Goal: Transaction & Acquisition: Purchase product/service

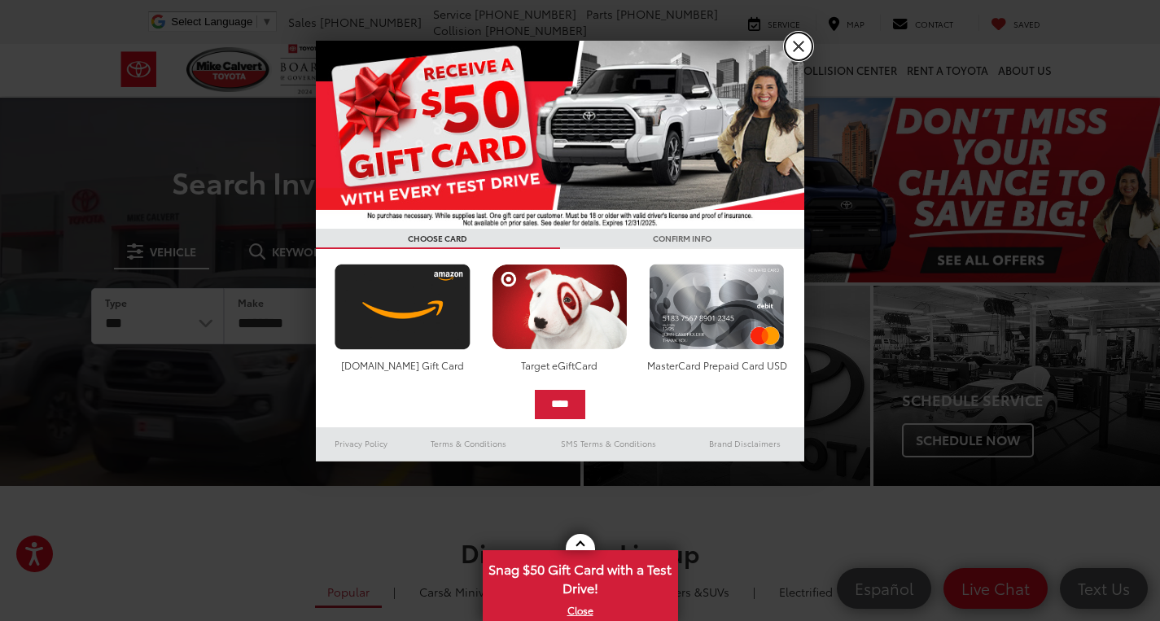
click at [798, 49] on link "X" at bounding box center [798, 47] width 28 height 28
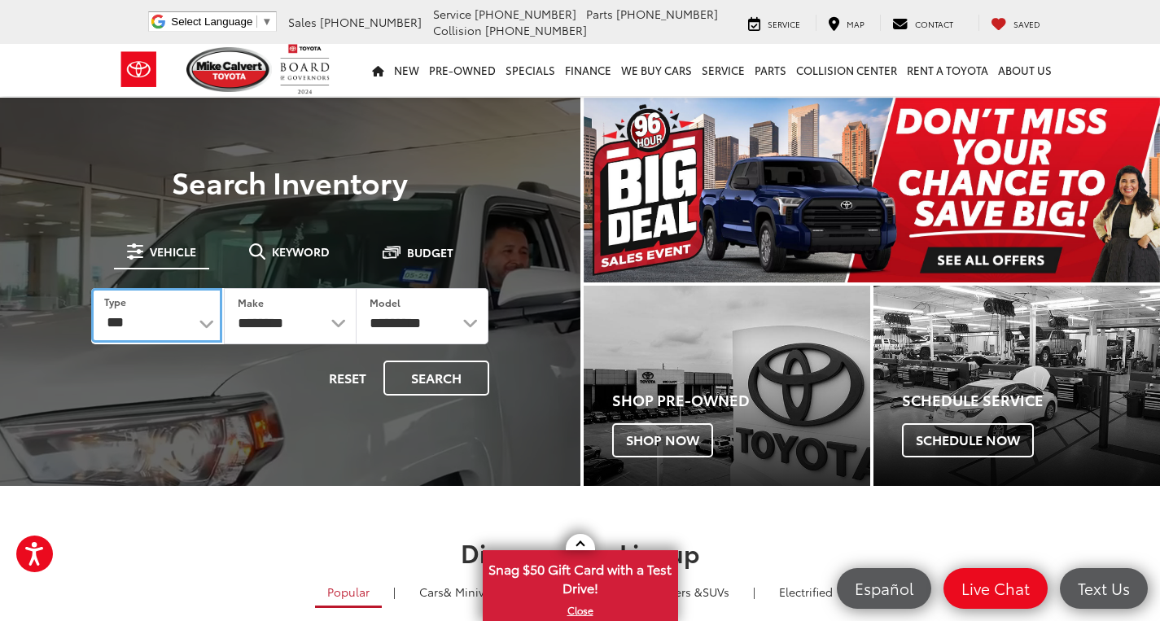
click at [201, 331] on select "*** *** **** *********" at bounding box center [156, 315] width 131 height 55
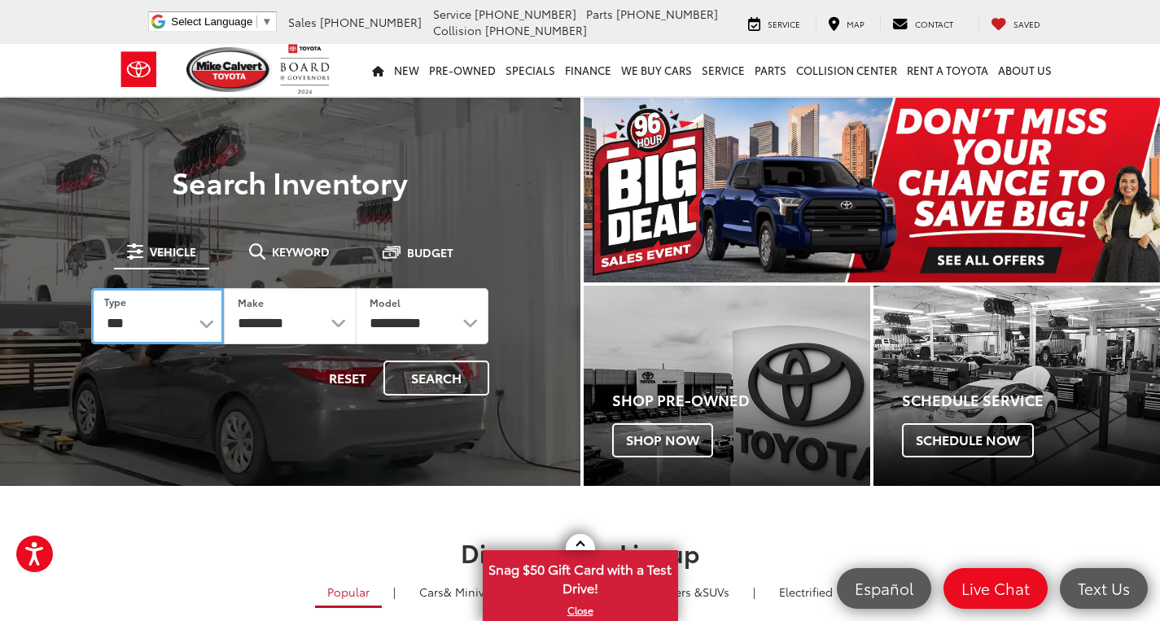
select select "******"
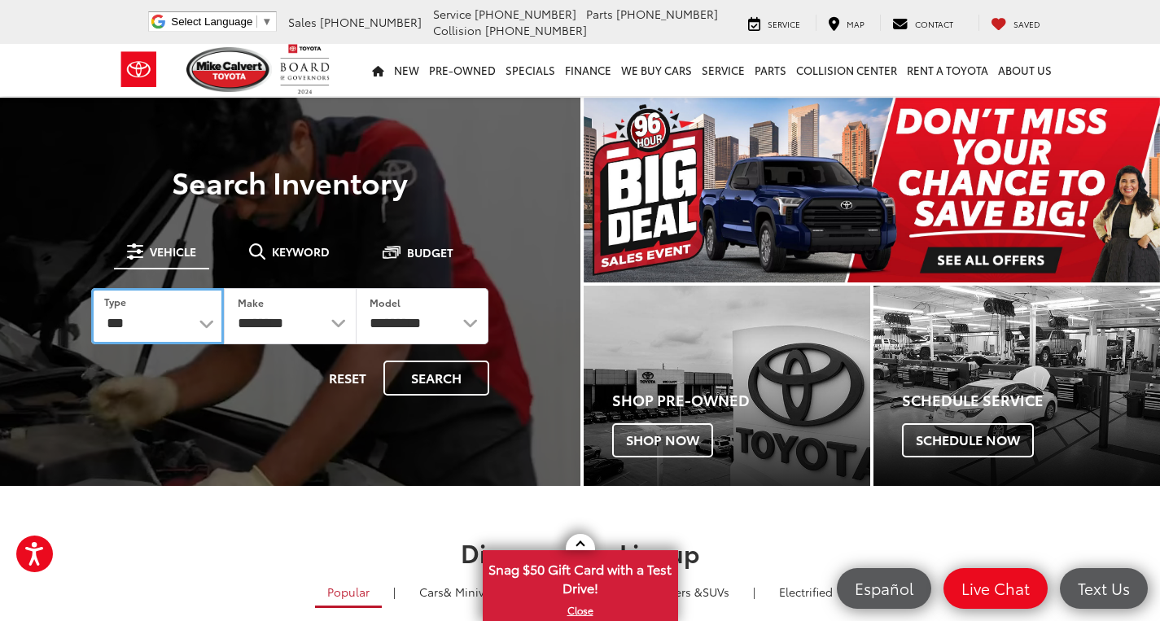
select select "******"
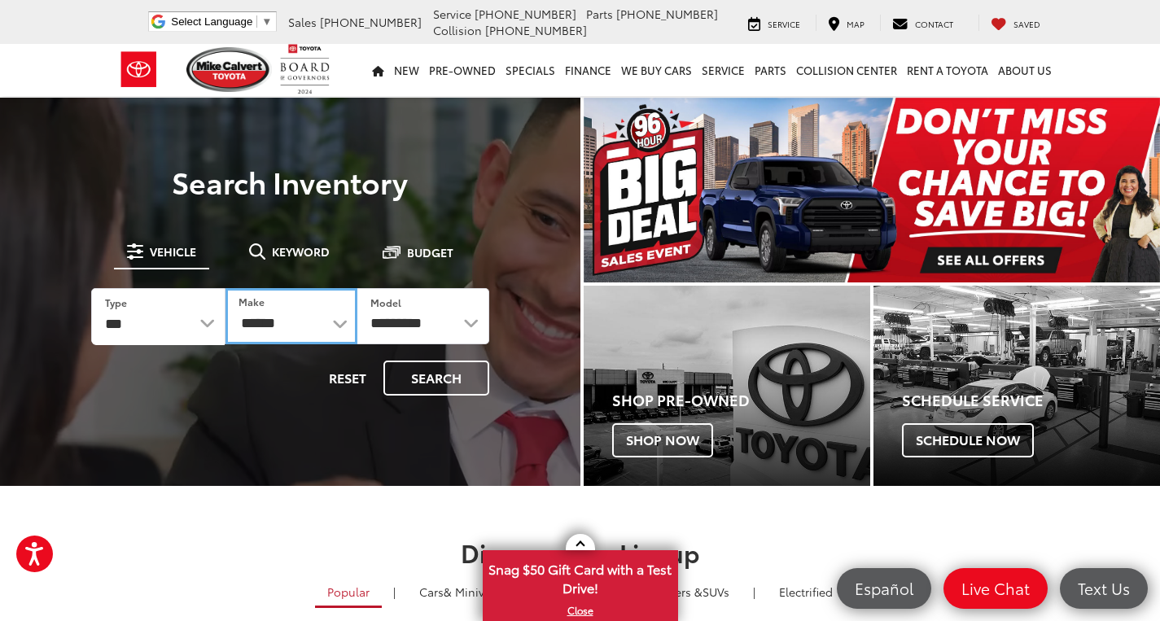
click at [332, 328] on select "******** ******" at bounding box center [291, 316] width 132 height 56
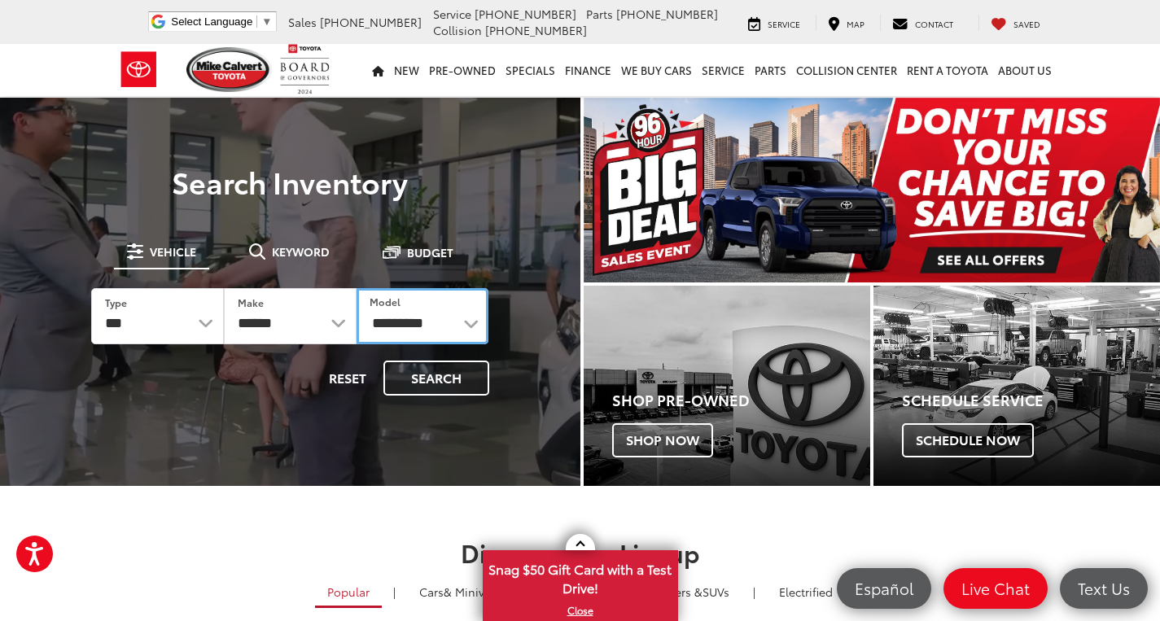
click at [472, 324] on select "**********" at bounding box center [422, 316] width 133 height 56
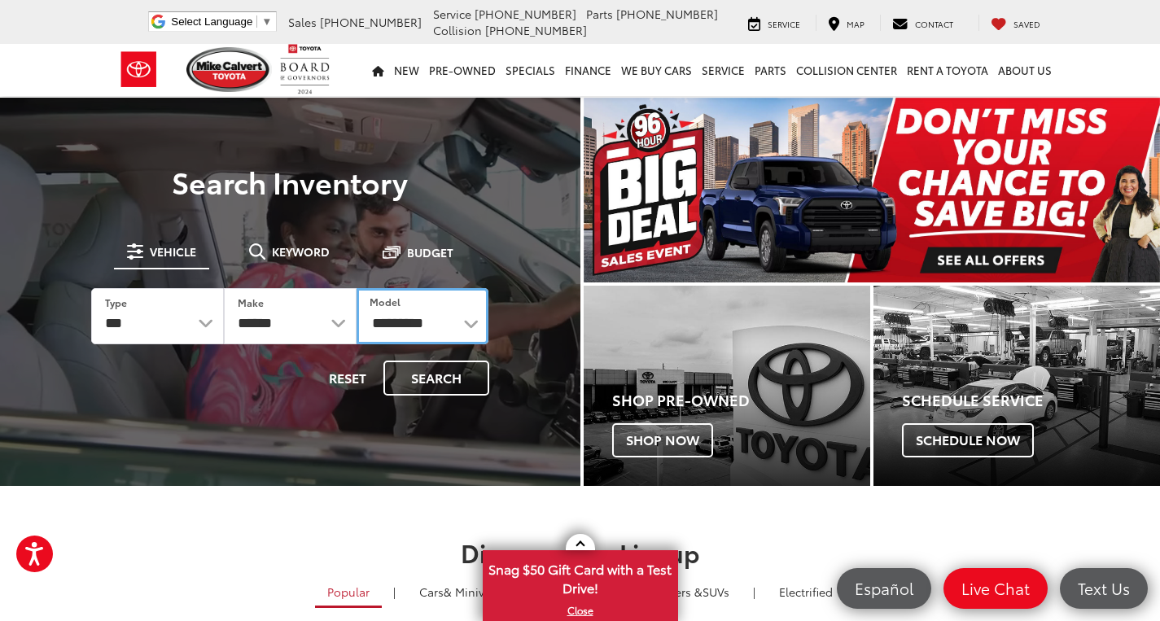
select select "**********"
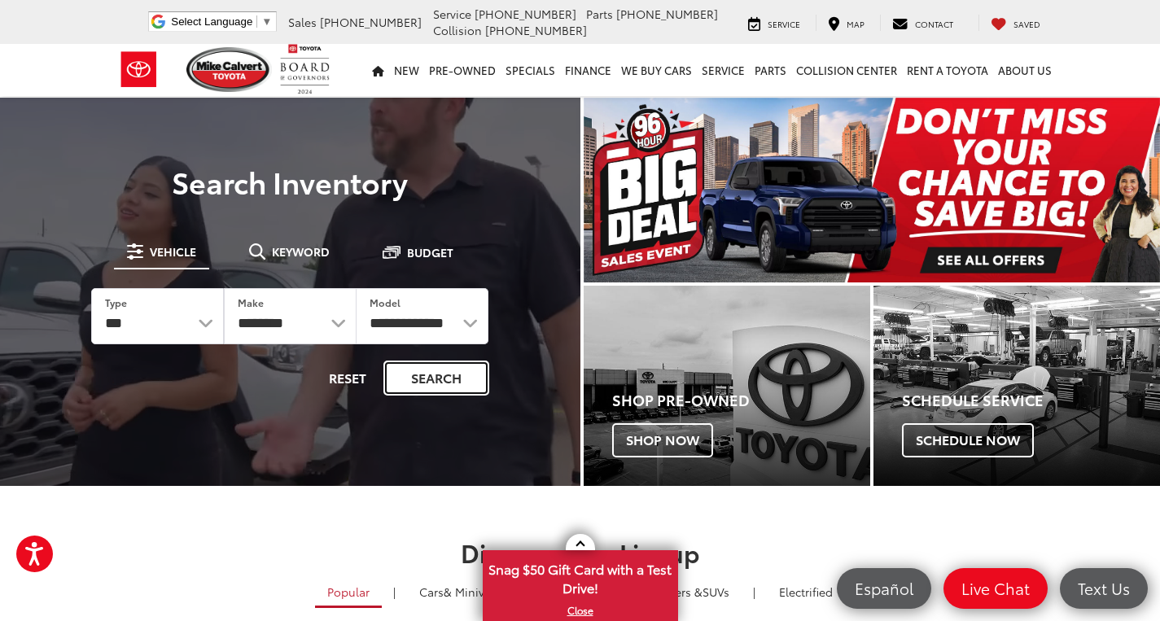
click at [450, 378] on button "Search" at bounding box center [436, 377] width 106 height 35
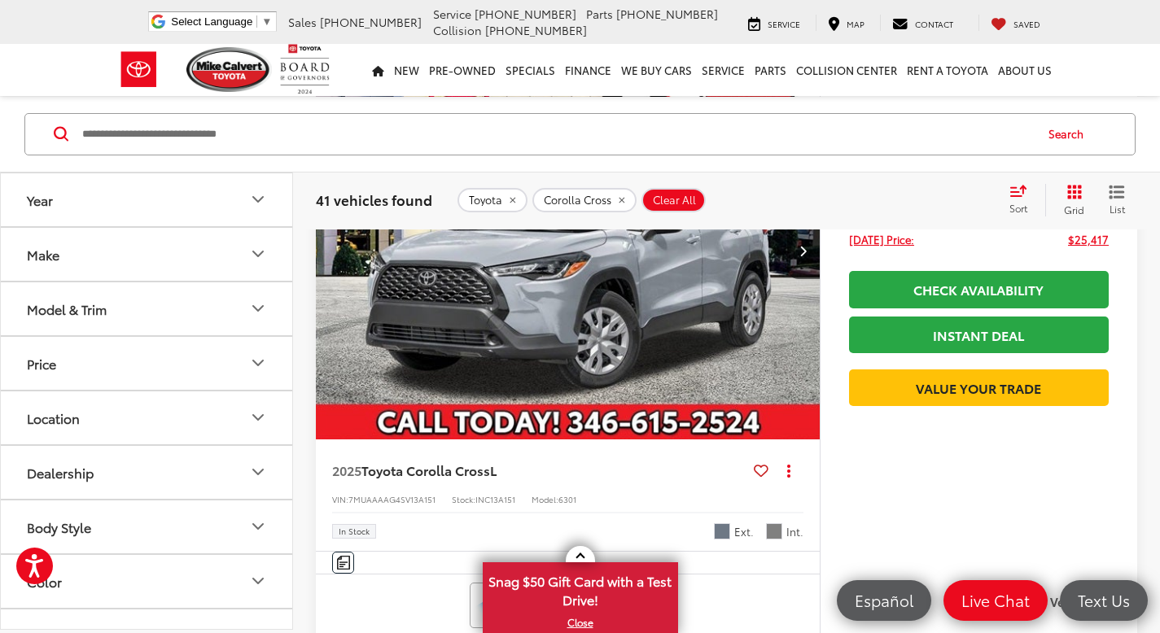
scroll to position [2487, 0]
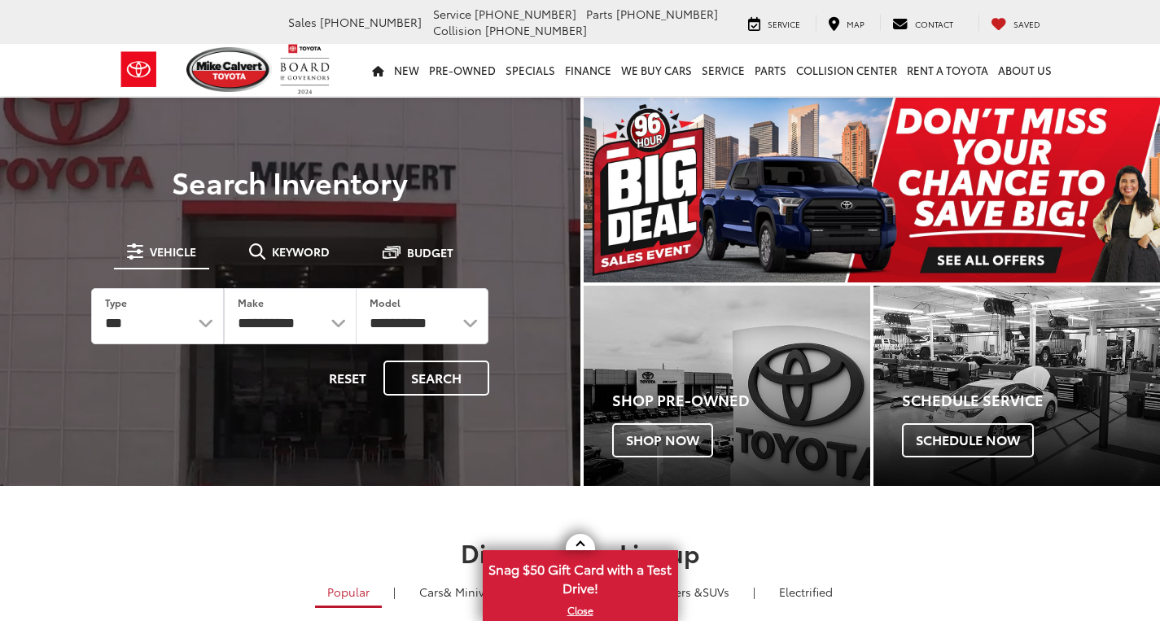
select select "******"
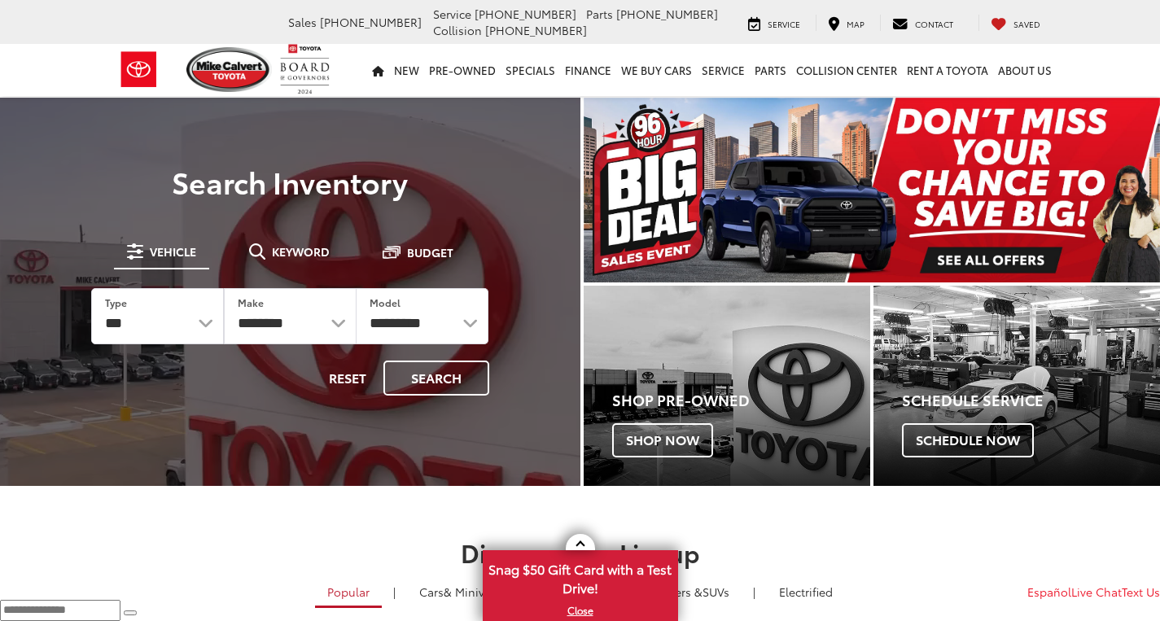
select select "******"
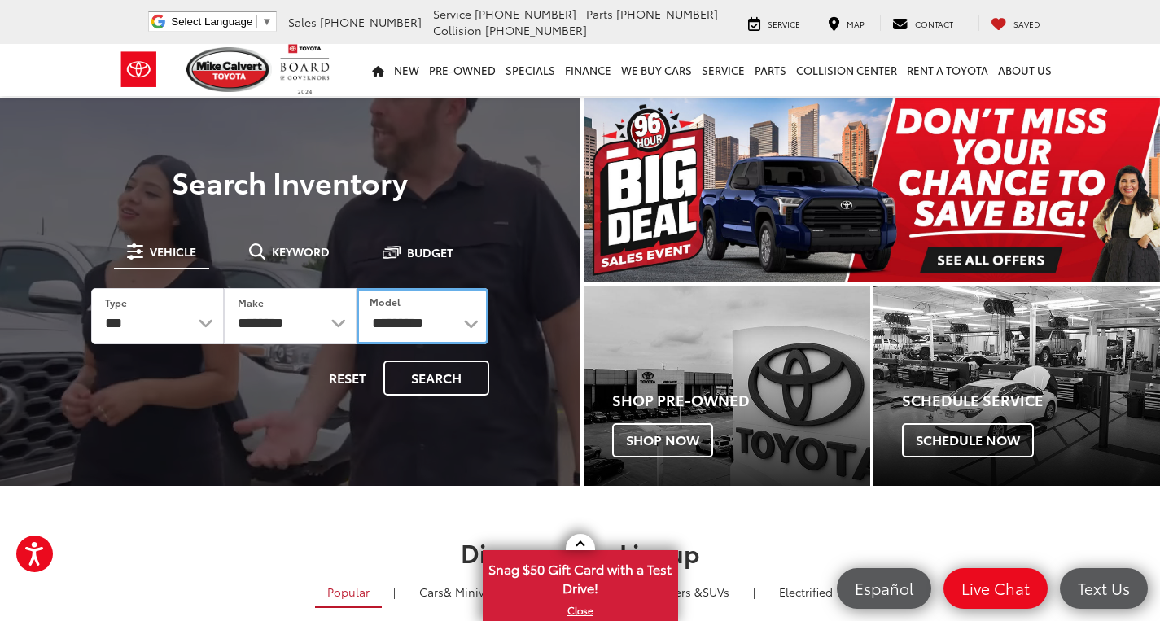
click at [465, 328] on select "**********" at bounding box center [422, 316] width 133 height 56
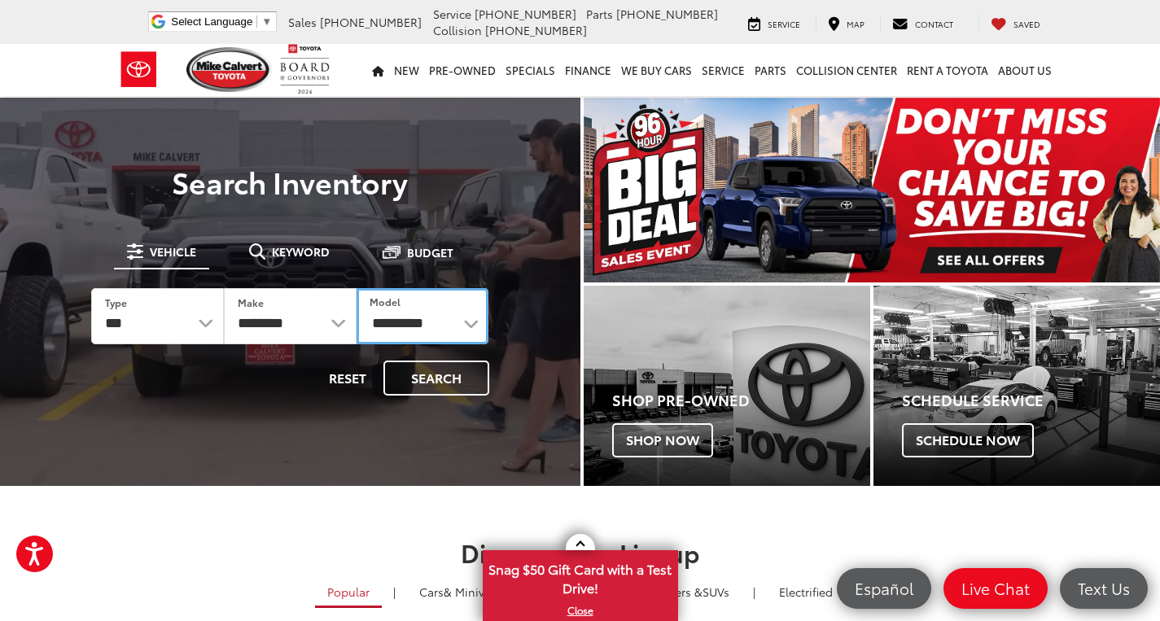
select select "*****"
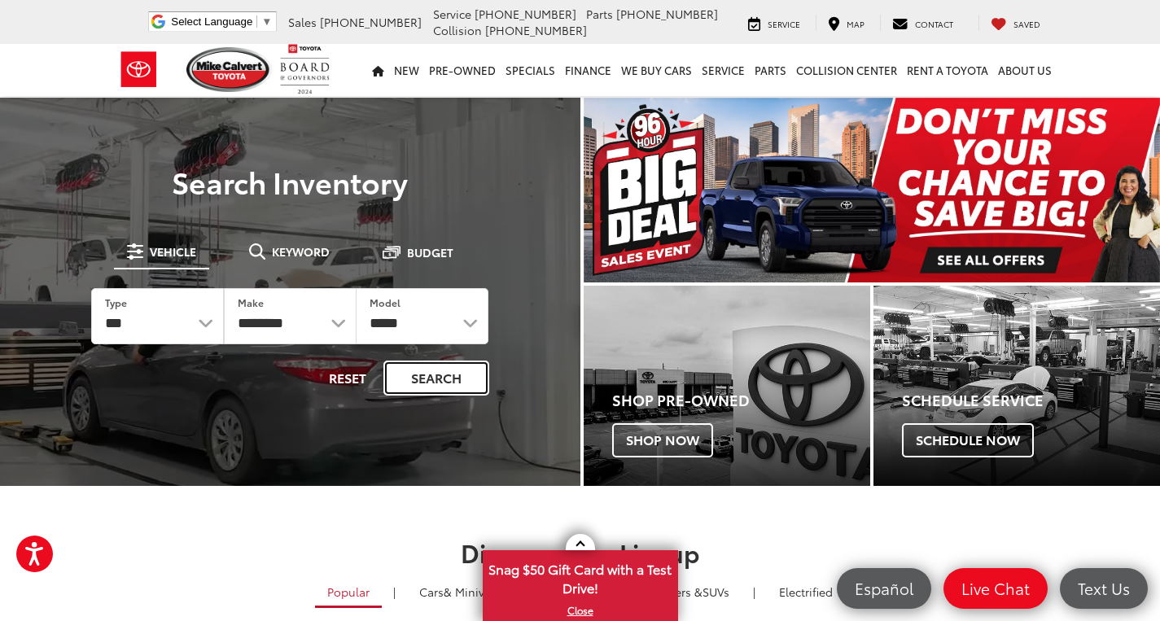
click at [475, 382] on button "Search" at bounding box center [436, 377] width 106 height 35
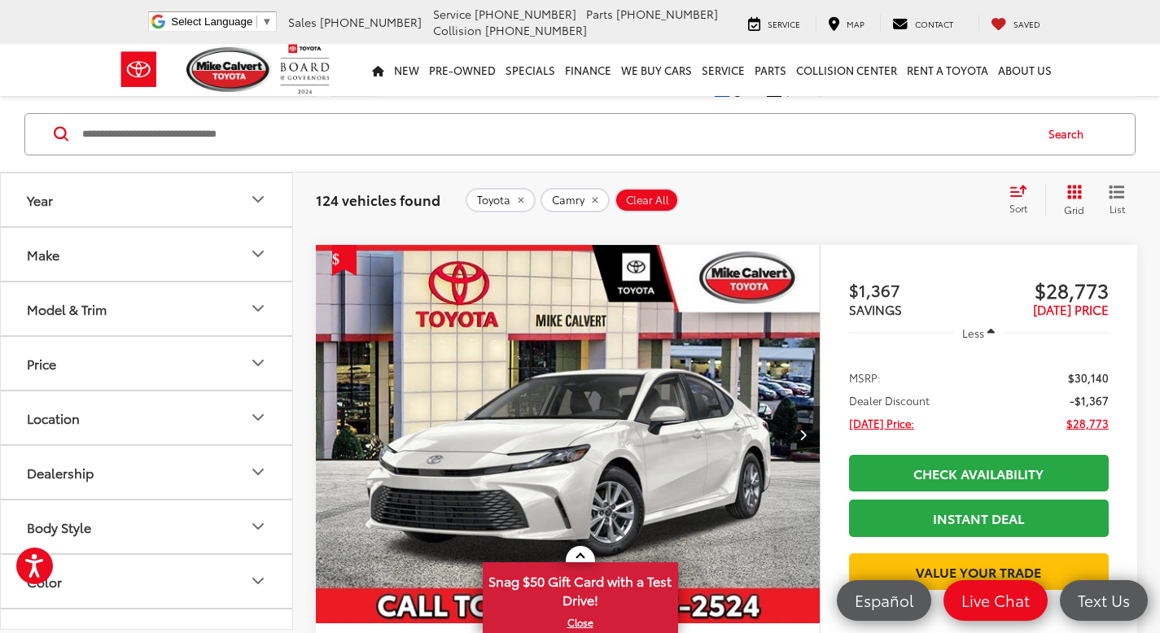
scroll to position [3195, 0]
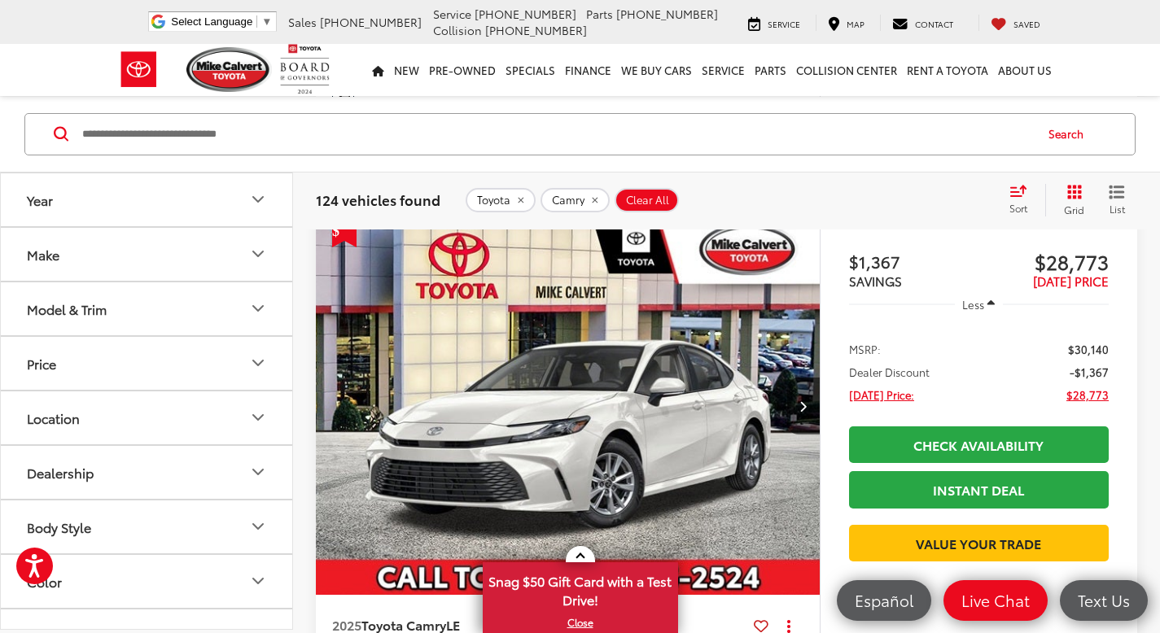
click at [509, 120] on input "Search by Make, Model, or Keyword" at bounding box center [557, 133] width 952 height 39
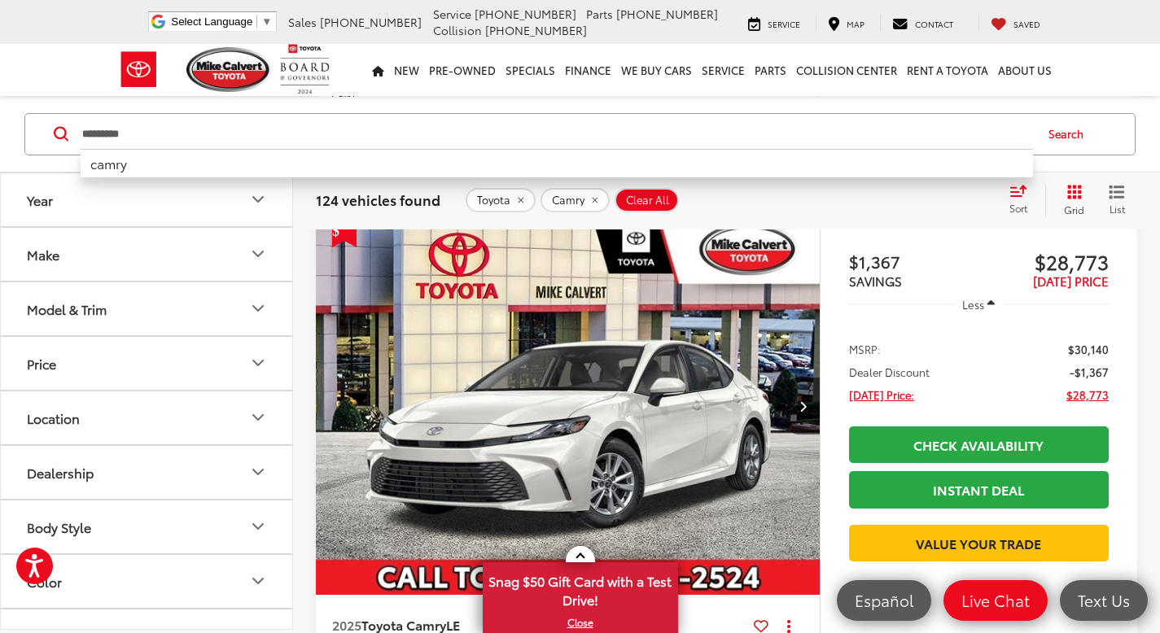
type input "*********"
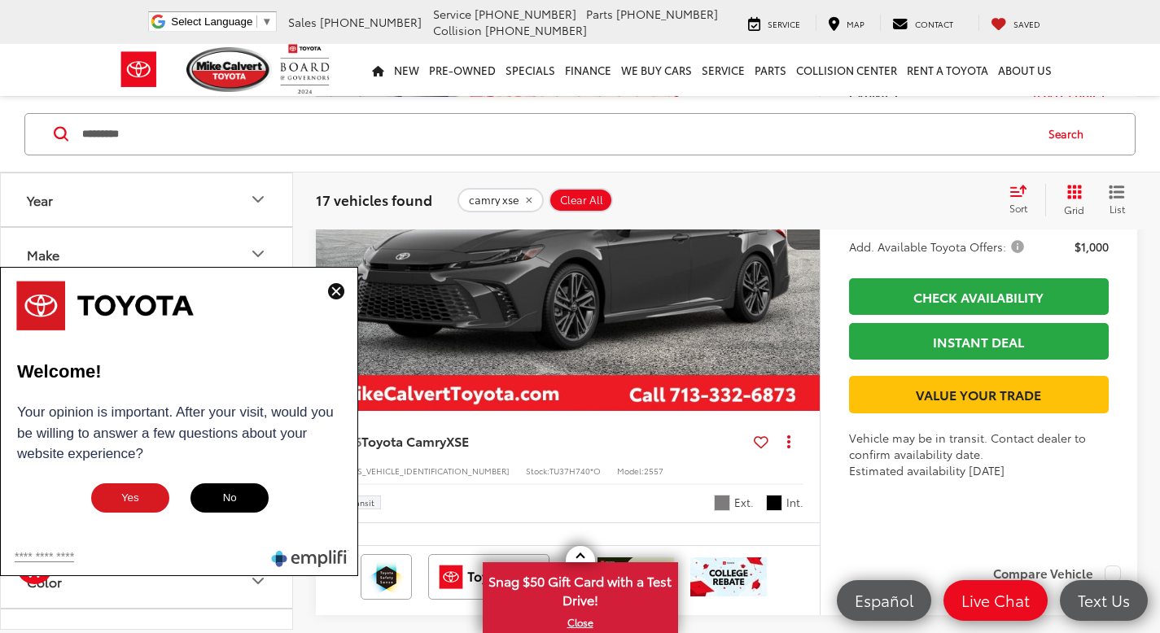
scroll to position [1536, 0]
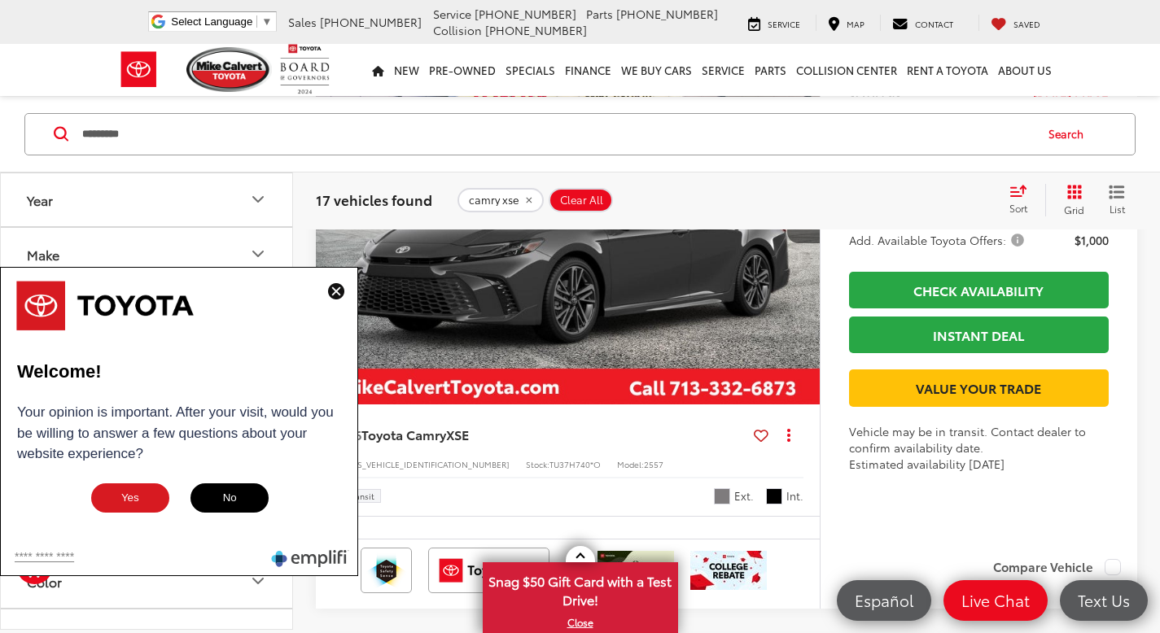
click at [339, 295] on img at bounding box center [336, 291] width 16 height 16
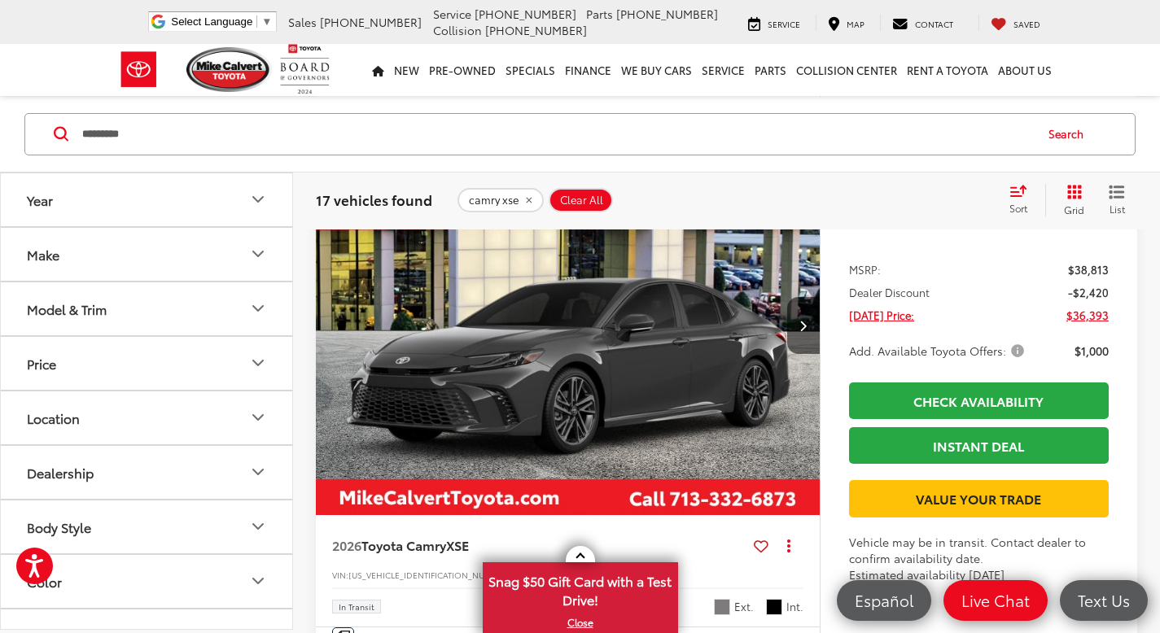
scroll to position [1407, 0]
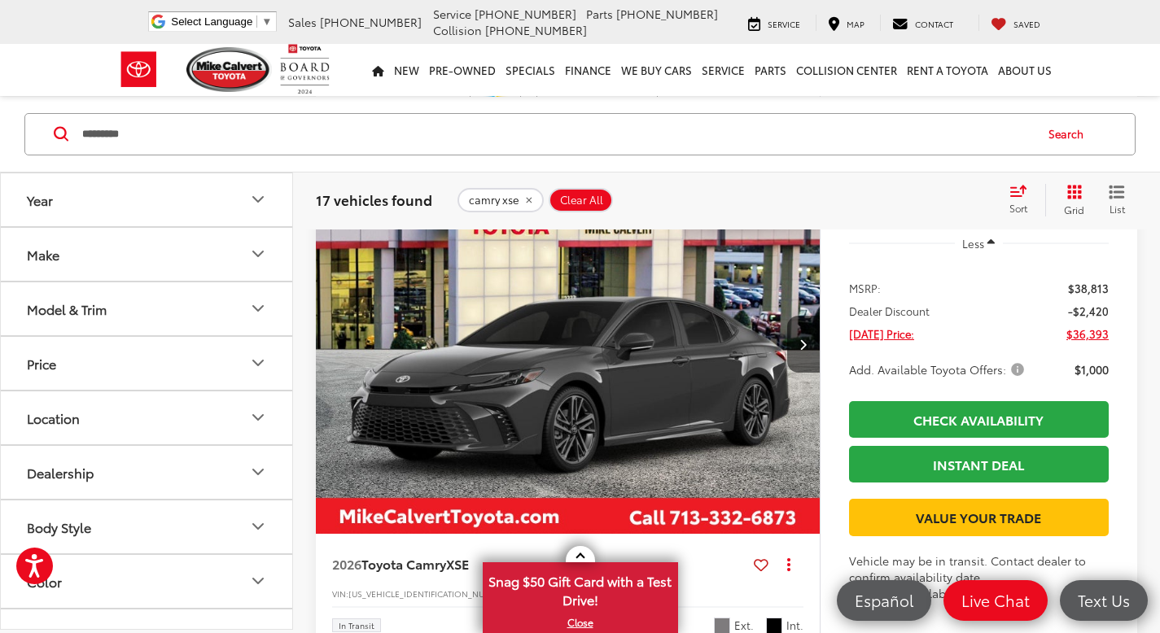
click at [716, 369] on img "2026 Toyota Camry XSE 0" at bounding box center [568, 344] width 506 height 379
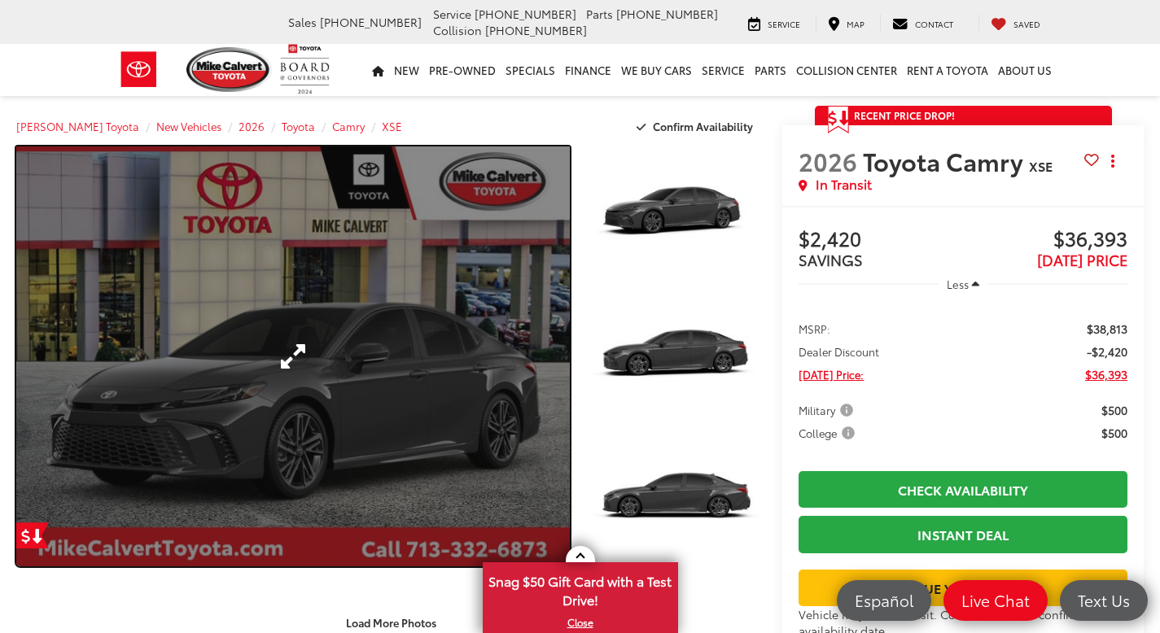
click at [472, 363] on link "Expand Photo 0" at bounding box center [292, 356] width 553 height 420
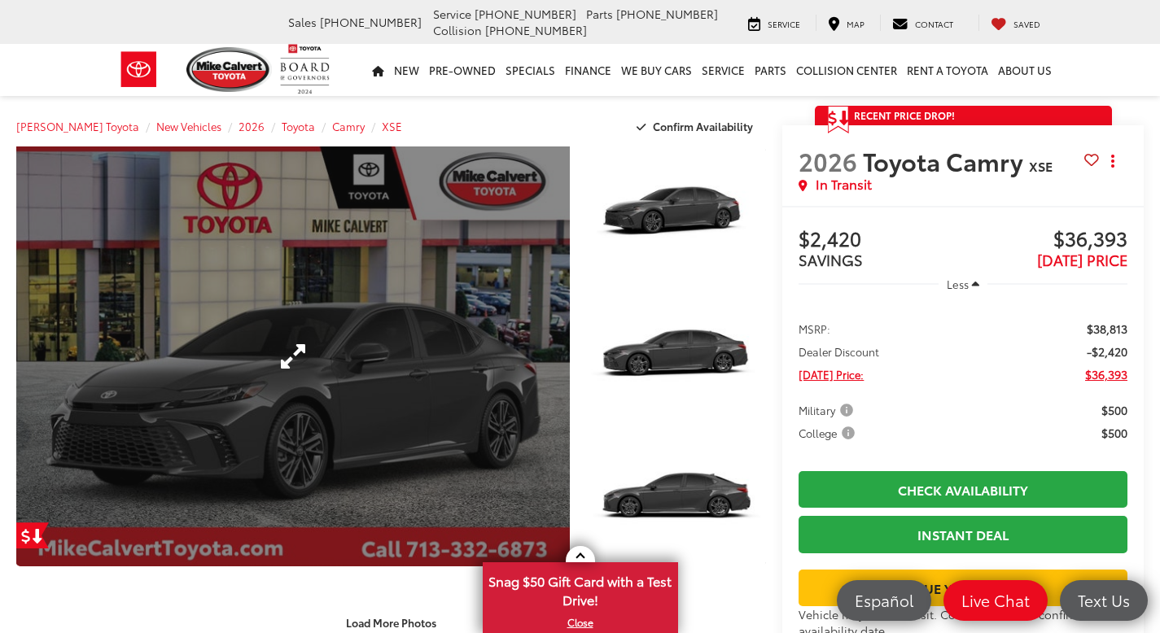
click at [0, 0] on div at bounding box center [0, 0] width 0 height 0
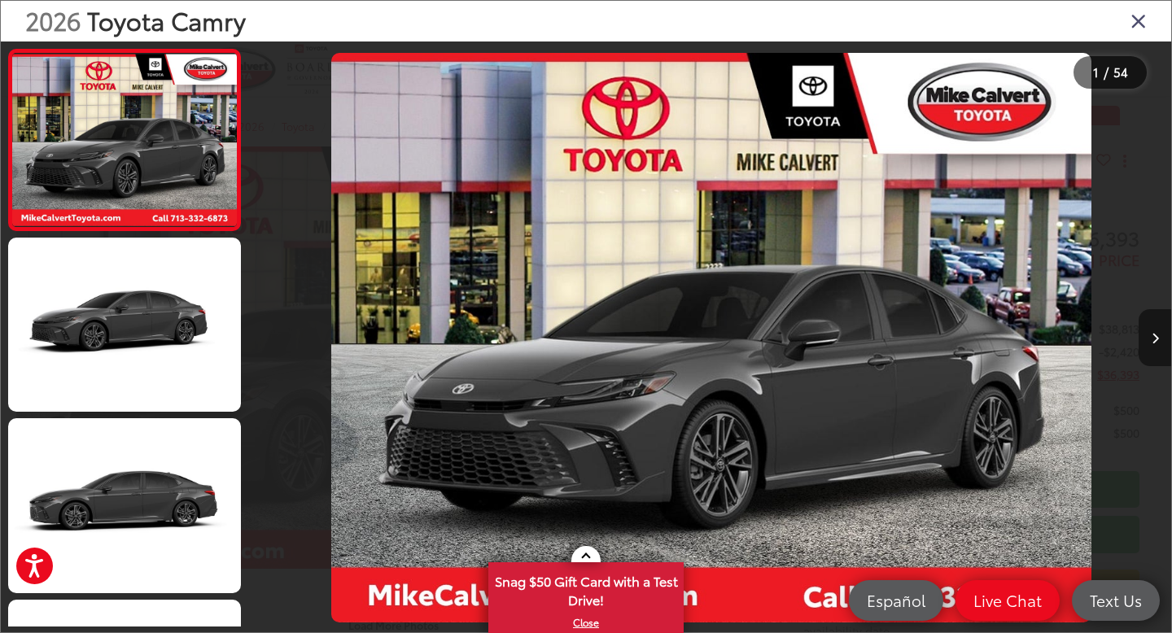
click at [1159, 332] on button "Next image" at bounding box center [1154, 337] width 33 height 57
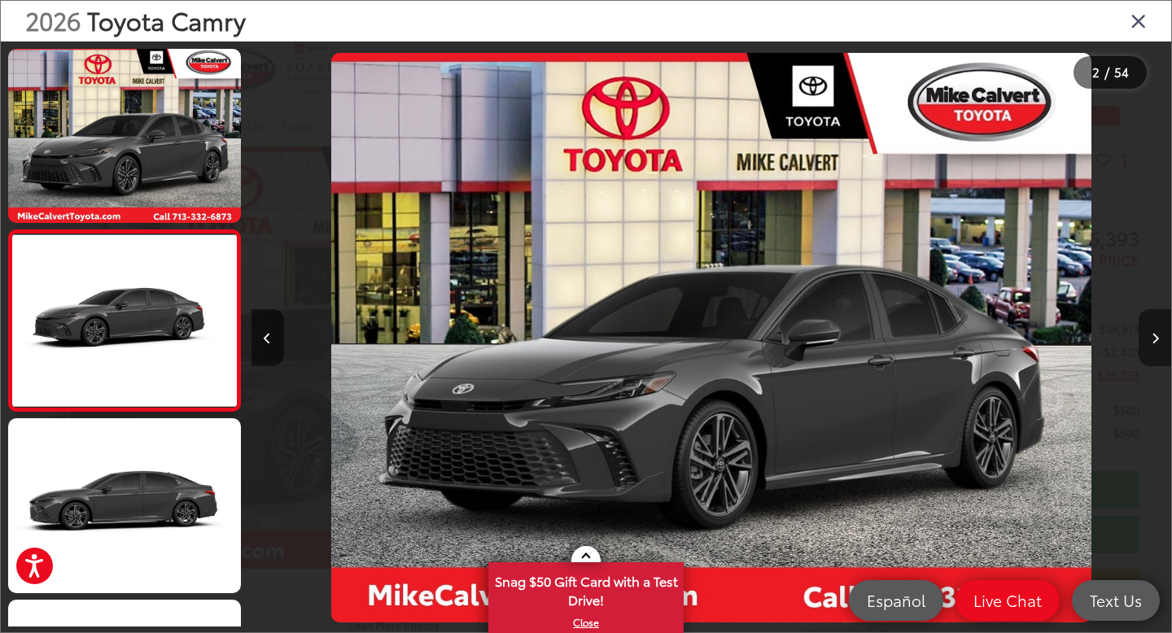
scroll to position [30, 0]
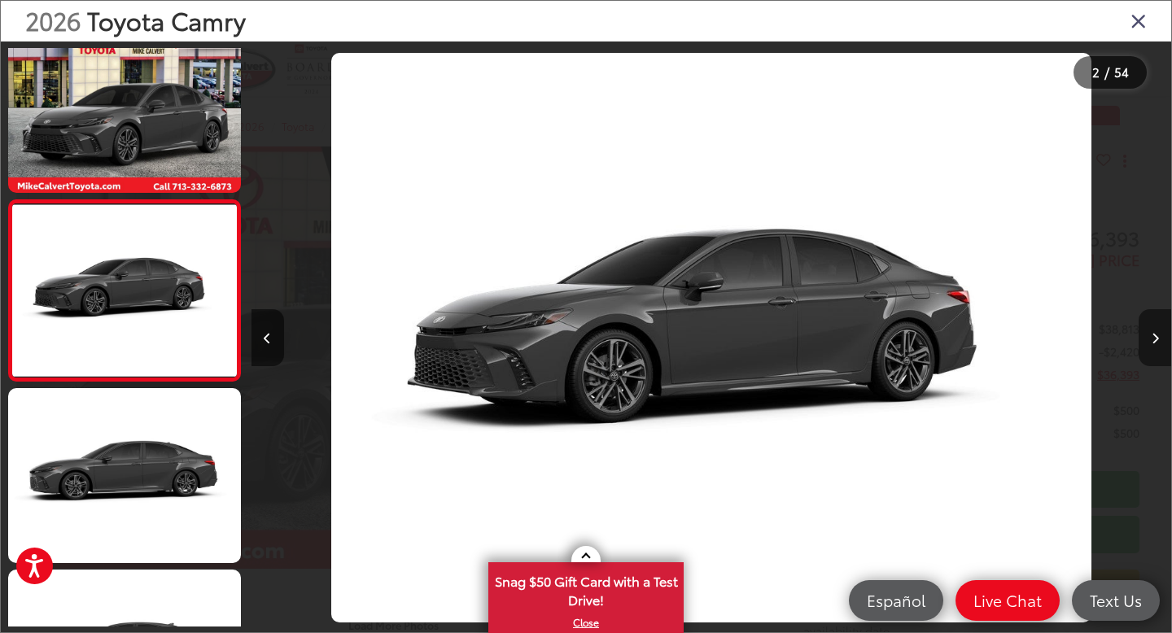
click at [1159, 332] on button "Next image" at bounding box center [1154, 337] width 33 height 57
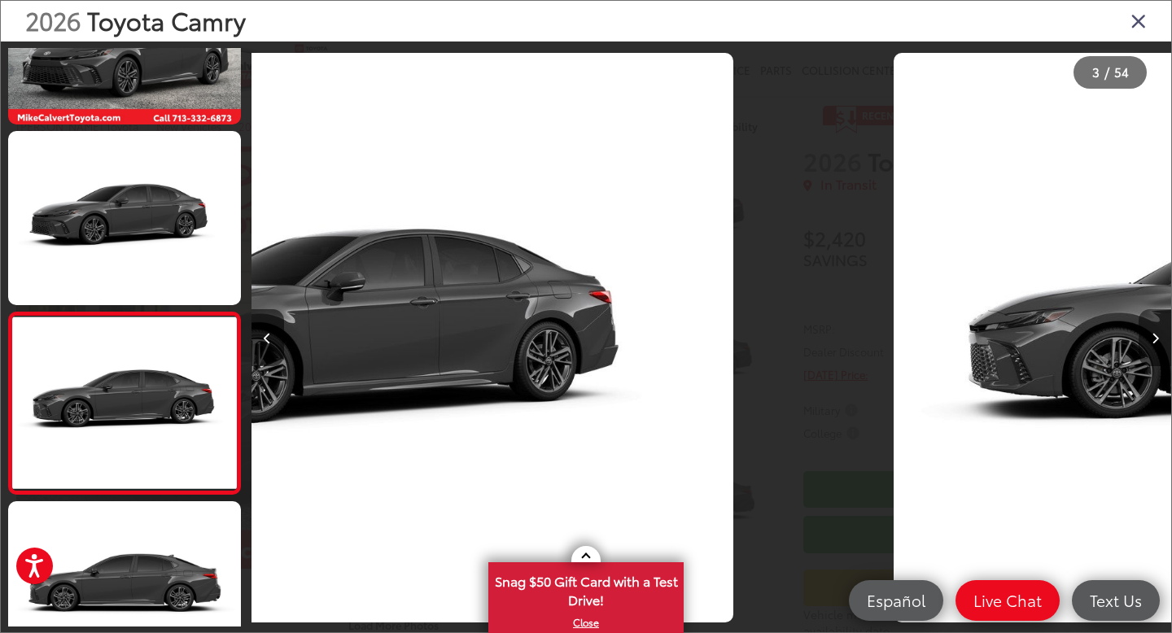
scroll to position [211, 0]
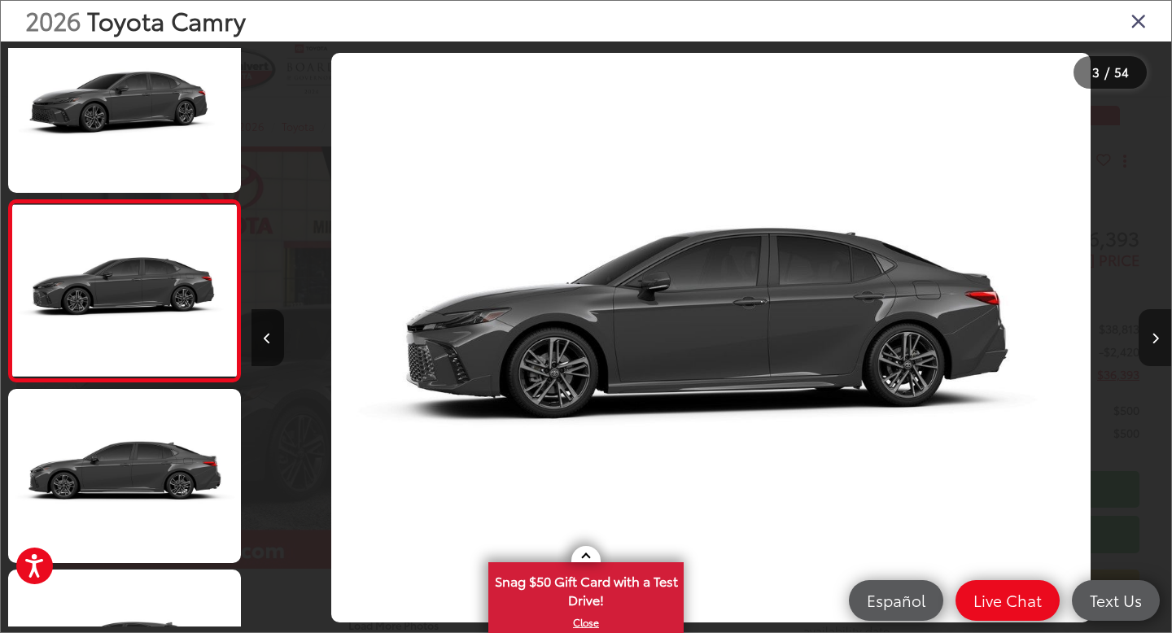
click at [1159, 333] on button "Next image" at bounding box center [1154, 337] width 33 height 57
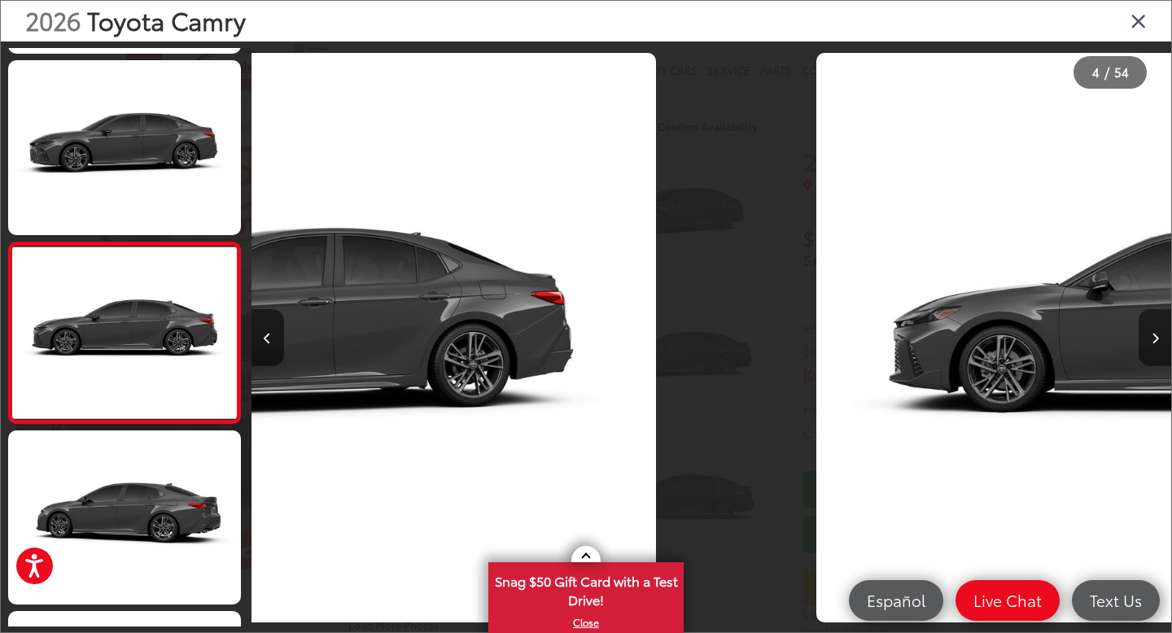
scroll to position [392, 0]
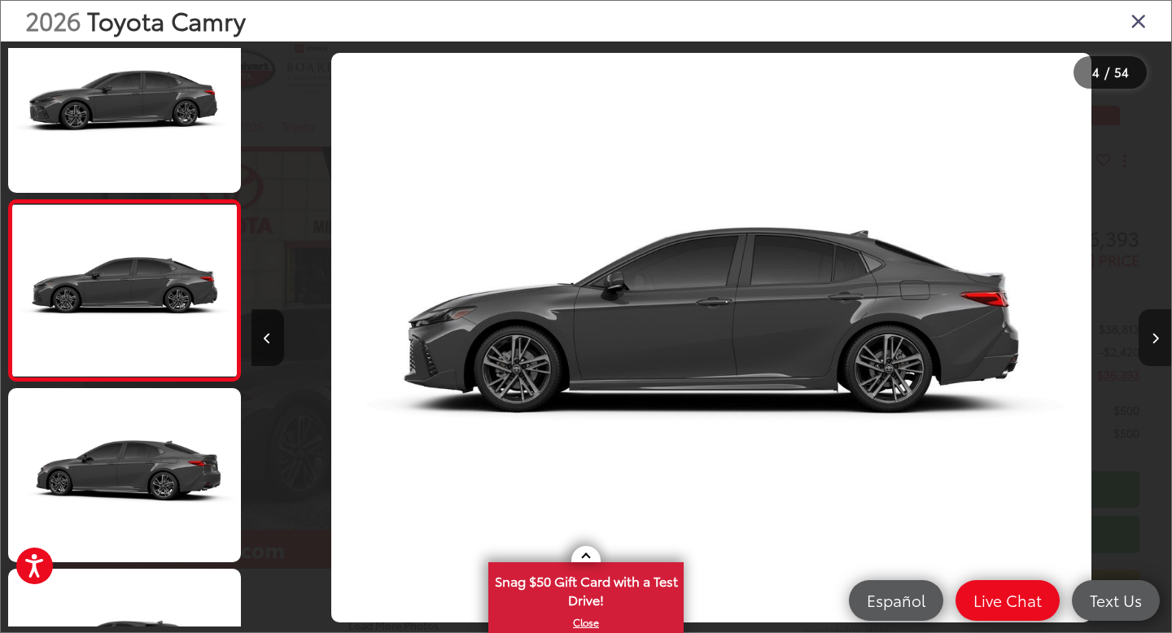
click at [1159, 334] on button "Next image" at bounding box center [1154, 337] width 33 height 57
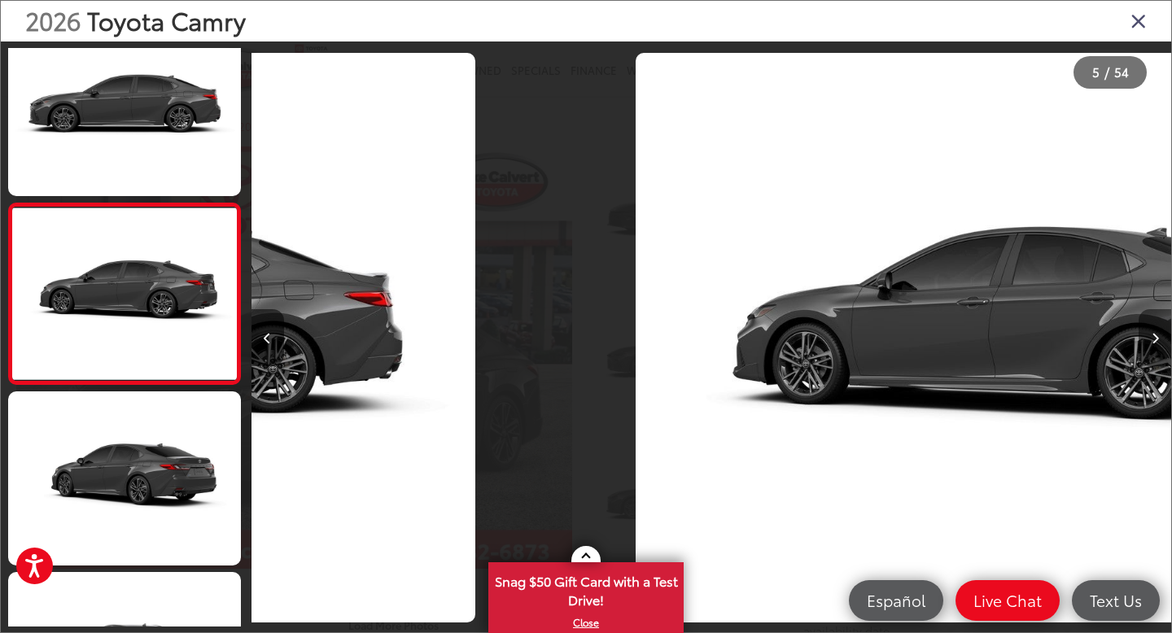
scroll to position [573, 0]
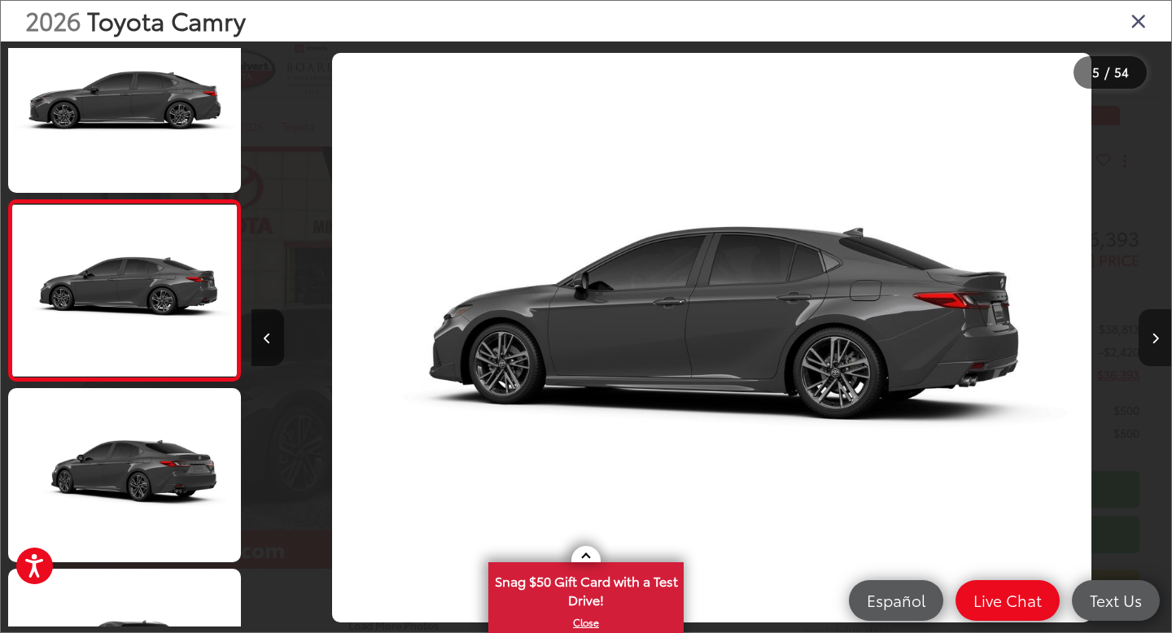
click at [1159, 334] on button "Next image" at bounding box center [1154, 337] width 33 height 57
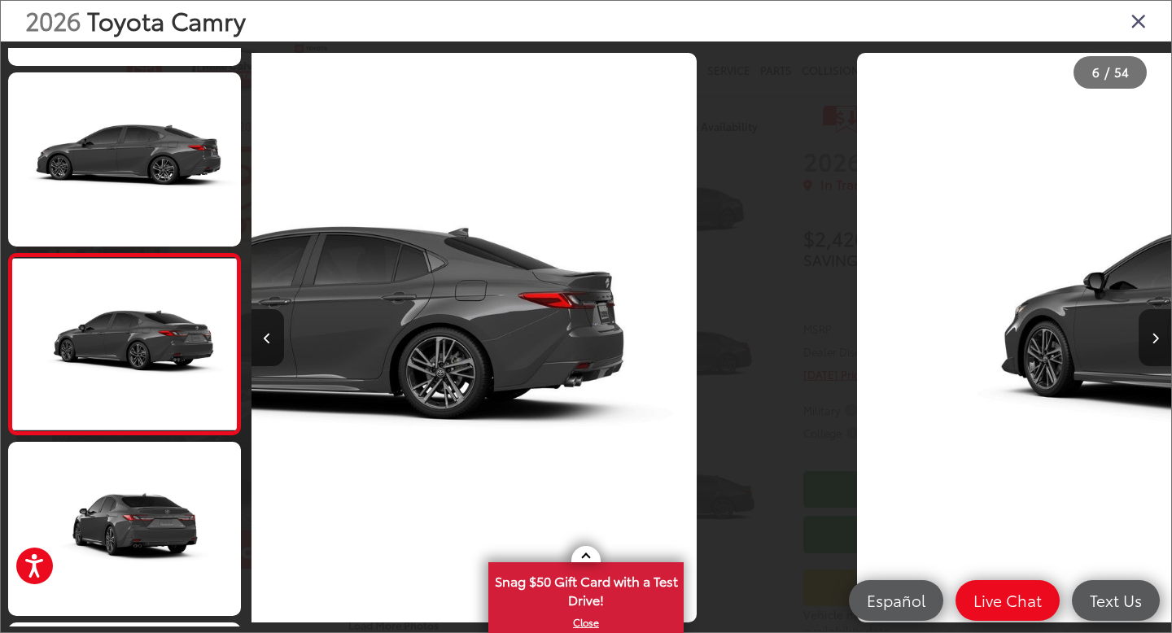
scroll to position [754, 0]
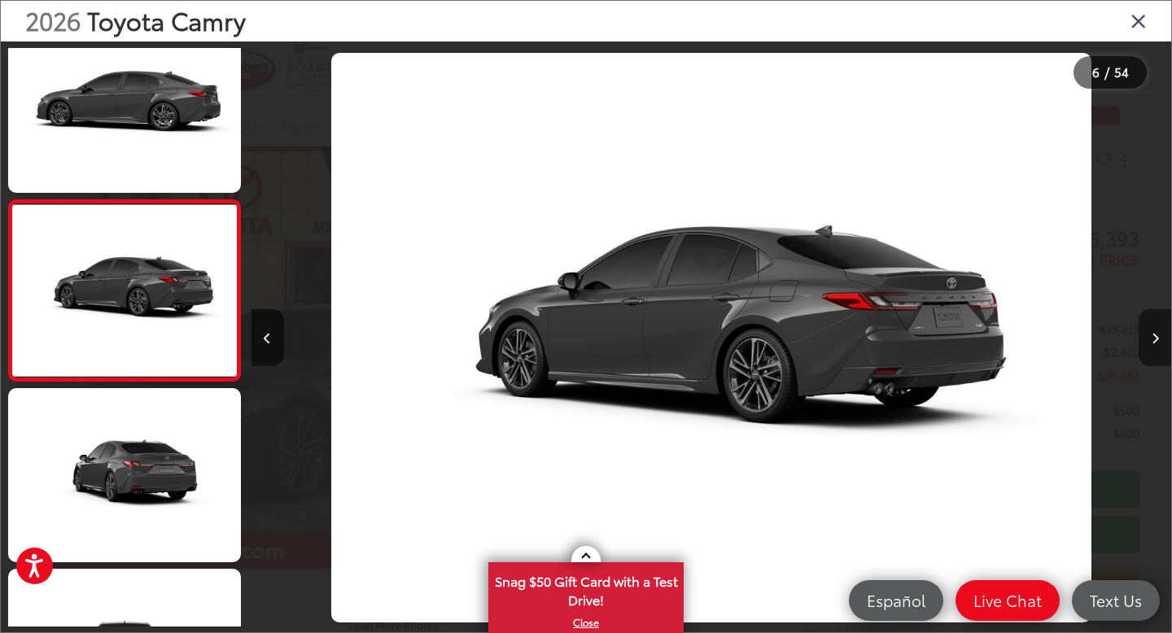
click at [1159, 334] on button "Next image" at bounding box center [1154, 337] width 33 height 57
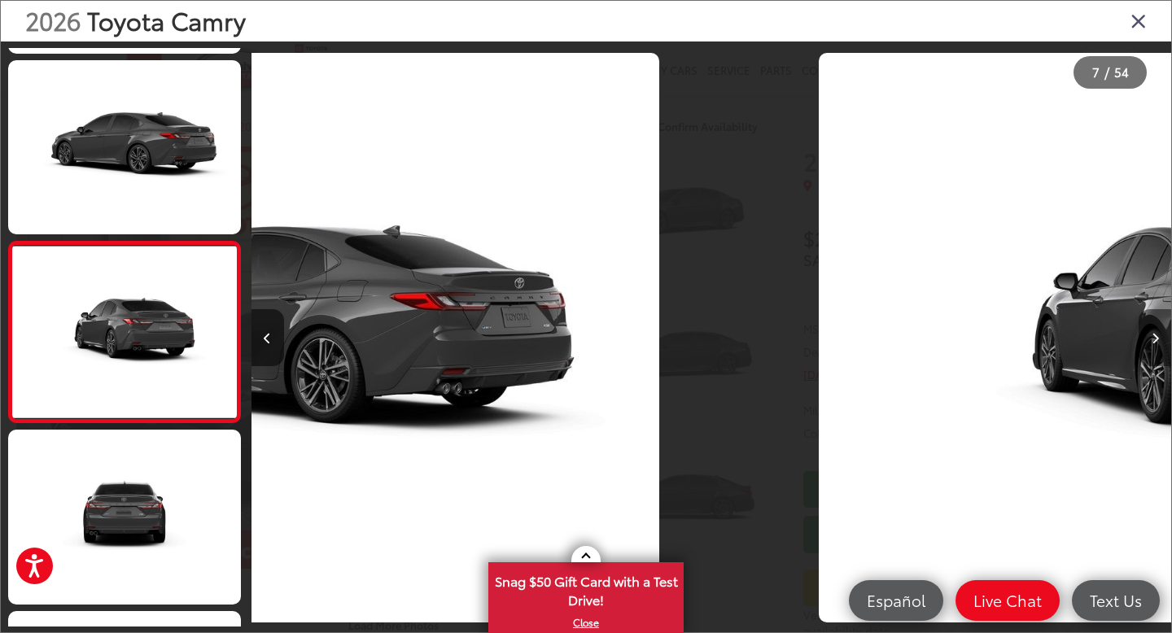
scroll to position [934, 0]
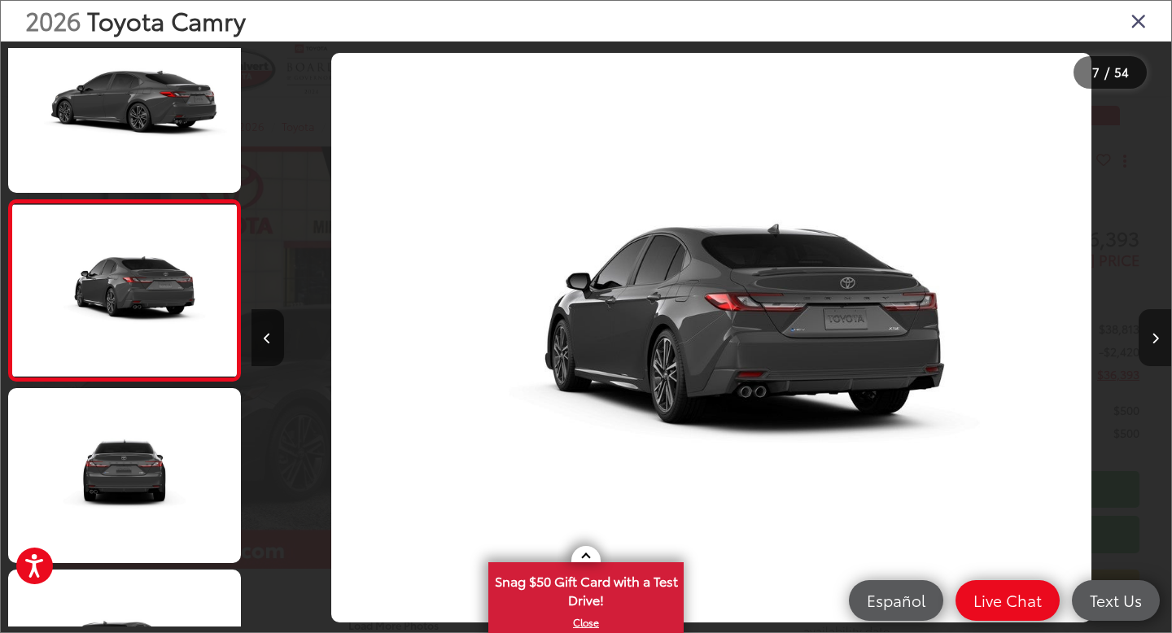
click at [1159, 334] on button "Next image" at bounding box center [1154, 337] width 33 height 57
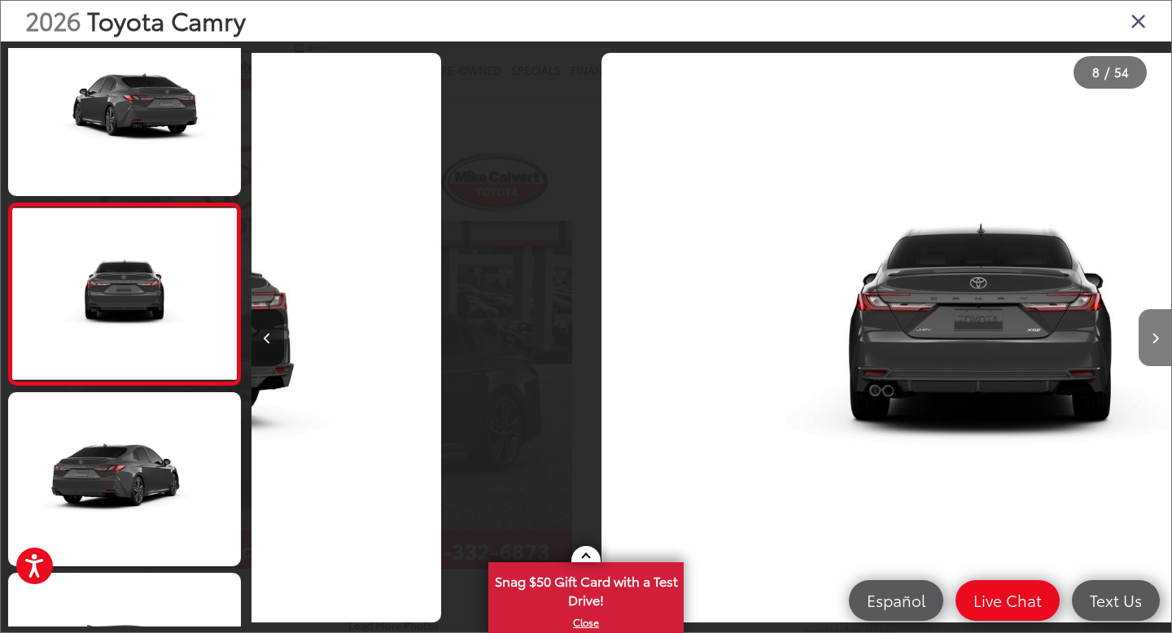
scroll to position [1115, 0]
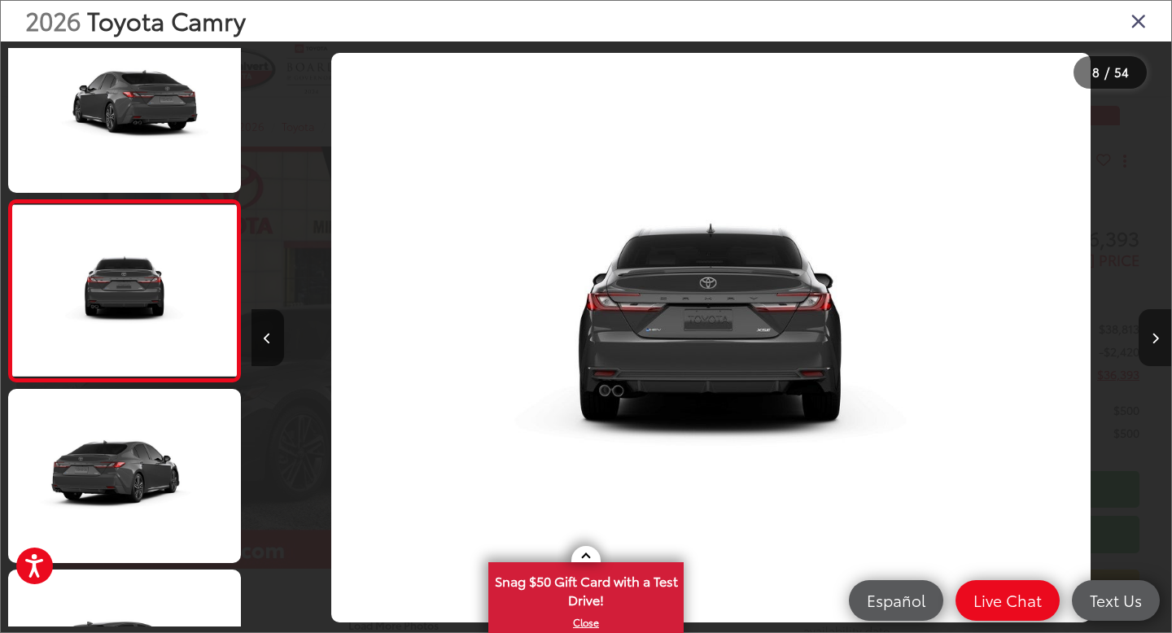
click at [1159, 334] on button "Next image" at bounding box center [1154, 337] width 33 height 57
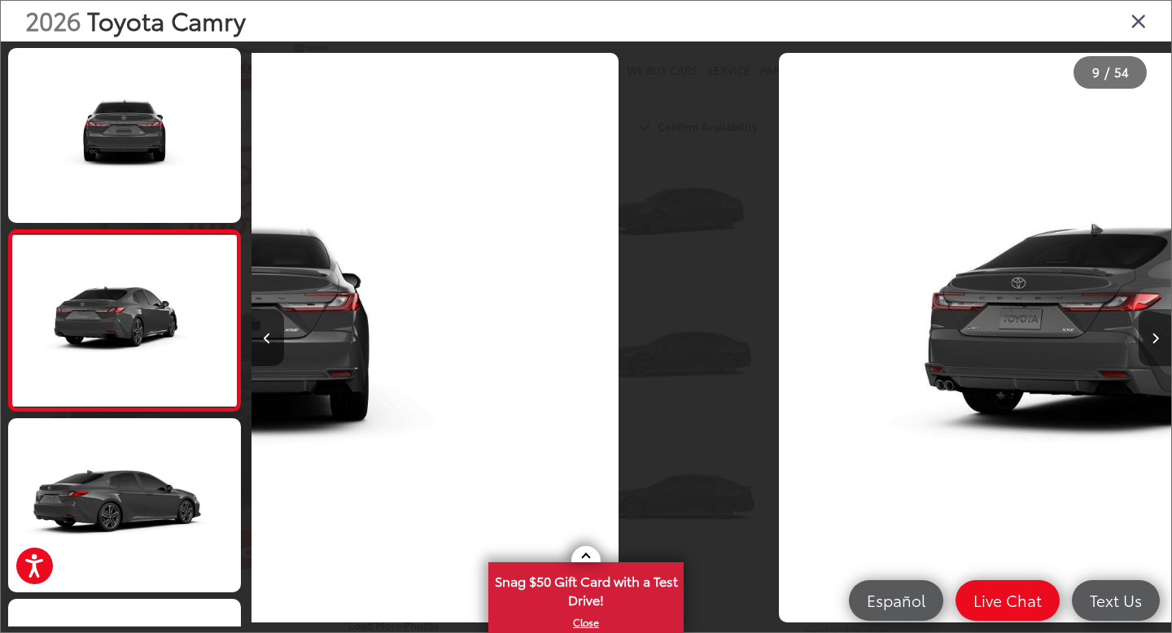
scroll to position [1296, 0]
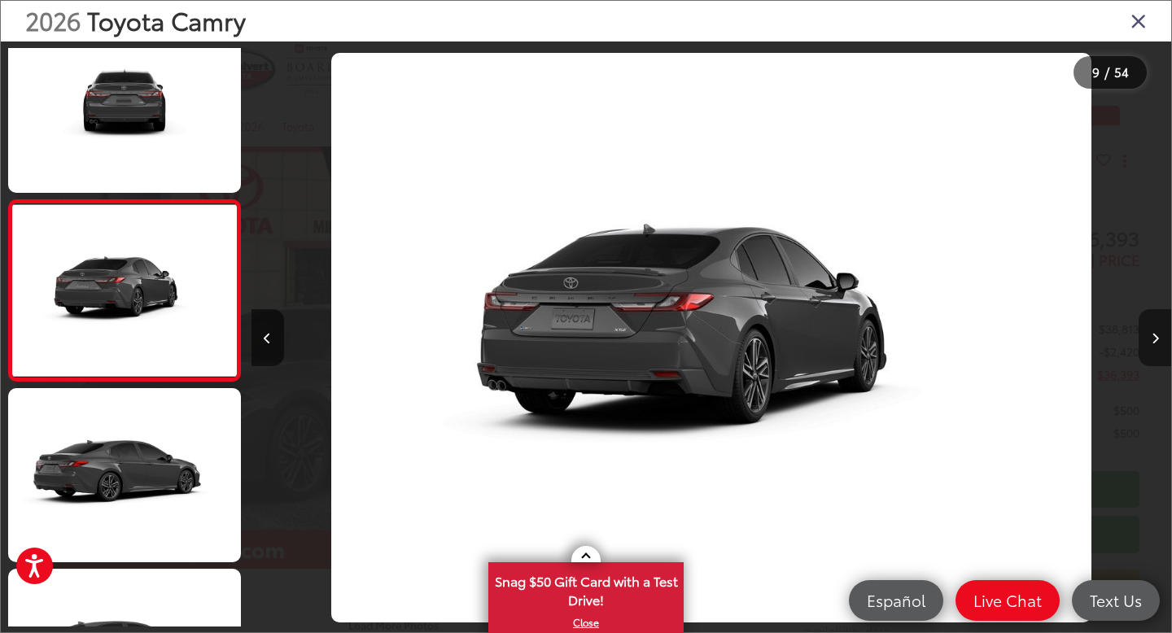
click at [1159, 334] on button "Next image" at bounding box center [1154, 337] width 33 height 57
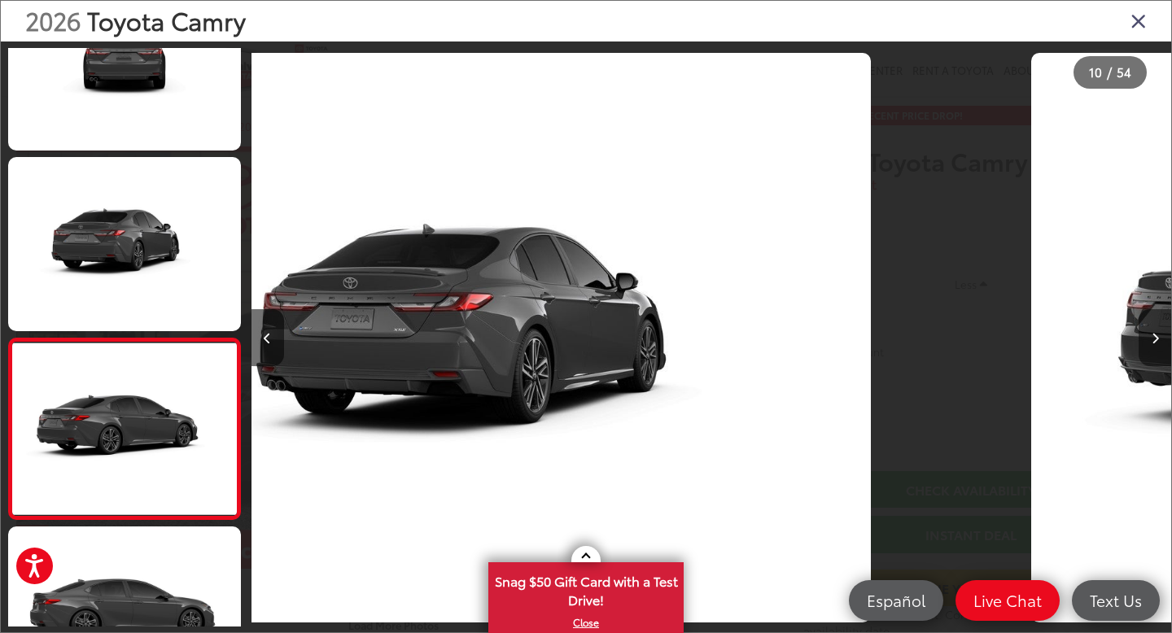
scroll to position [0, 0]
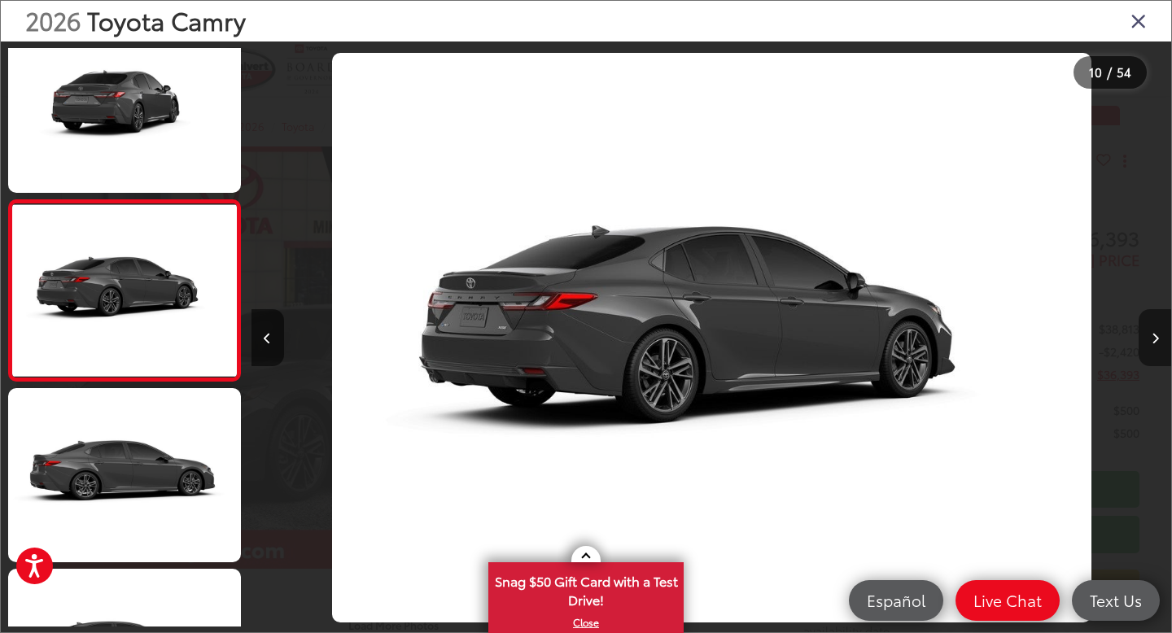
click at [1159, 334] on button "Next image" at bounding box center [1154, 337] width 33 height 57
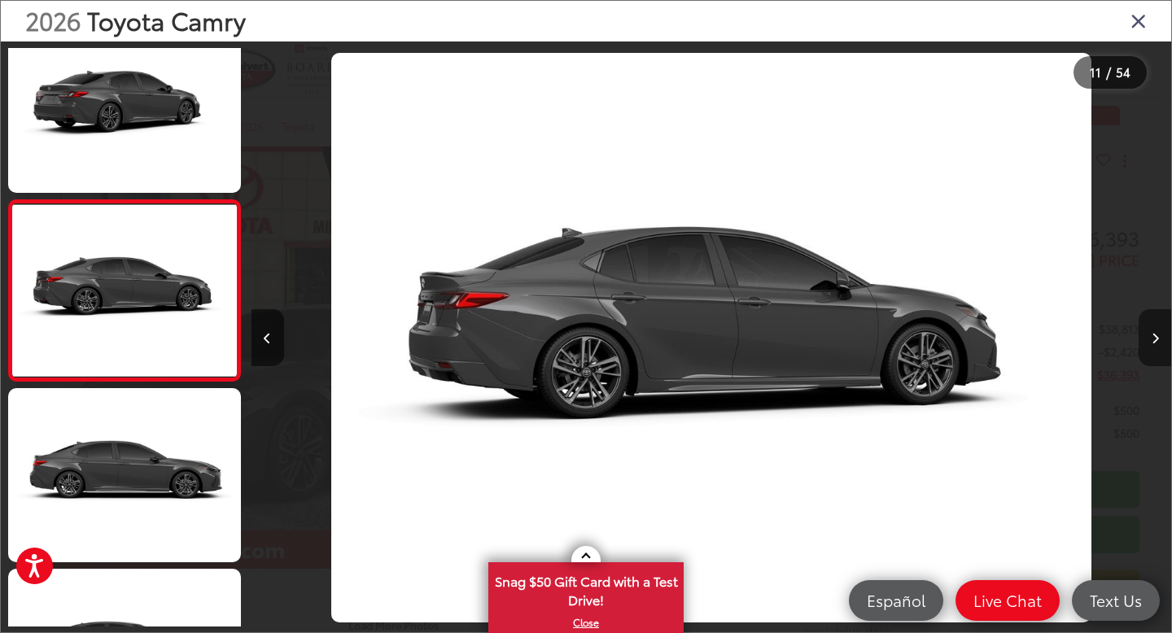
click at [1159, 334] on button "Next image" at bounding box center [1154, 337] width 33 height 57
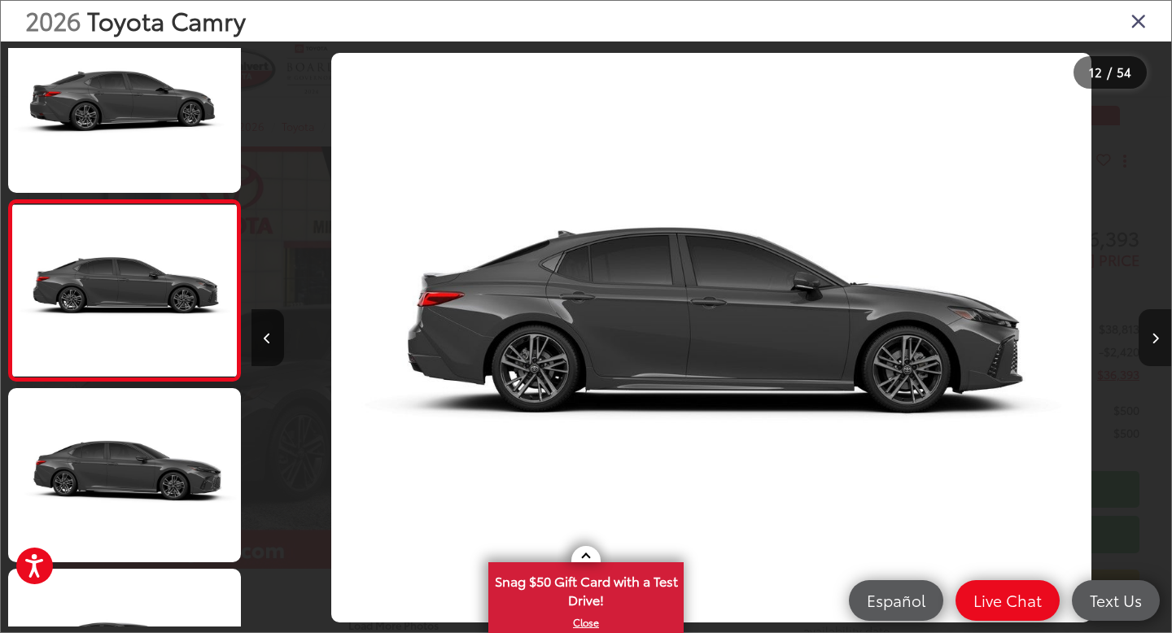
click at [1159, 334] on button "Next image" at bounding box center [1154, 337] width 33 height 57
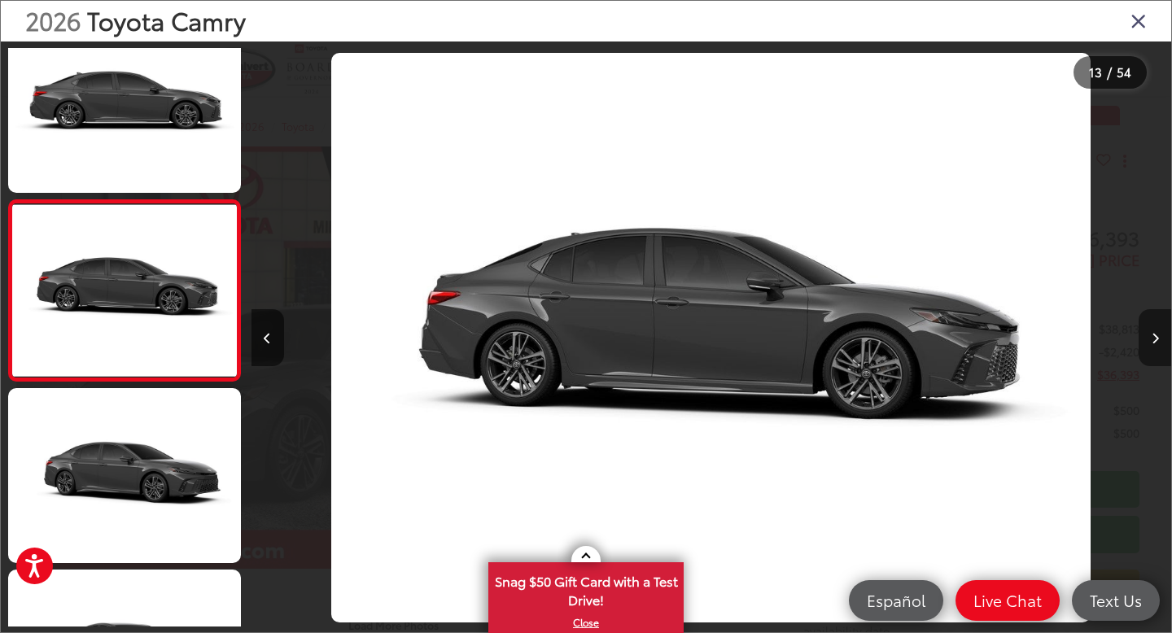
click at [1159, 334] on button "Next image" at bounding box center [1154, 337] width 33 height 57
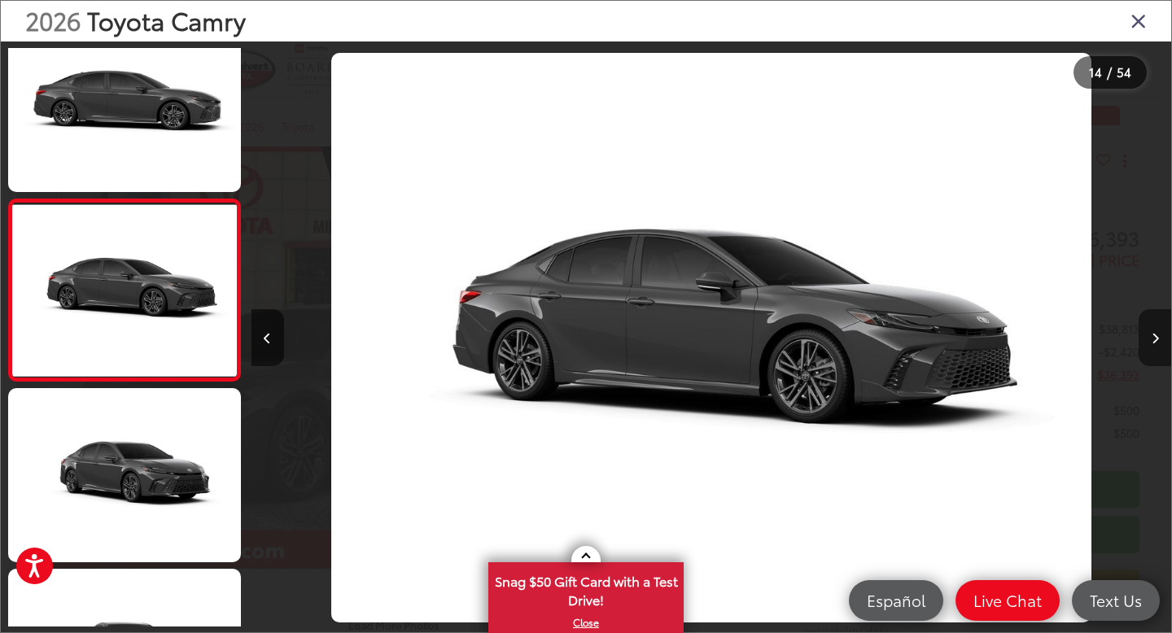
click at [1159, 334] on button "Next image" at bounding box center [1154, 337] width 33 height 57
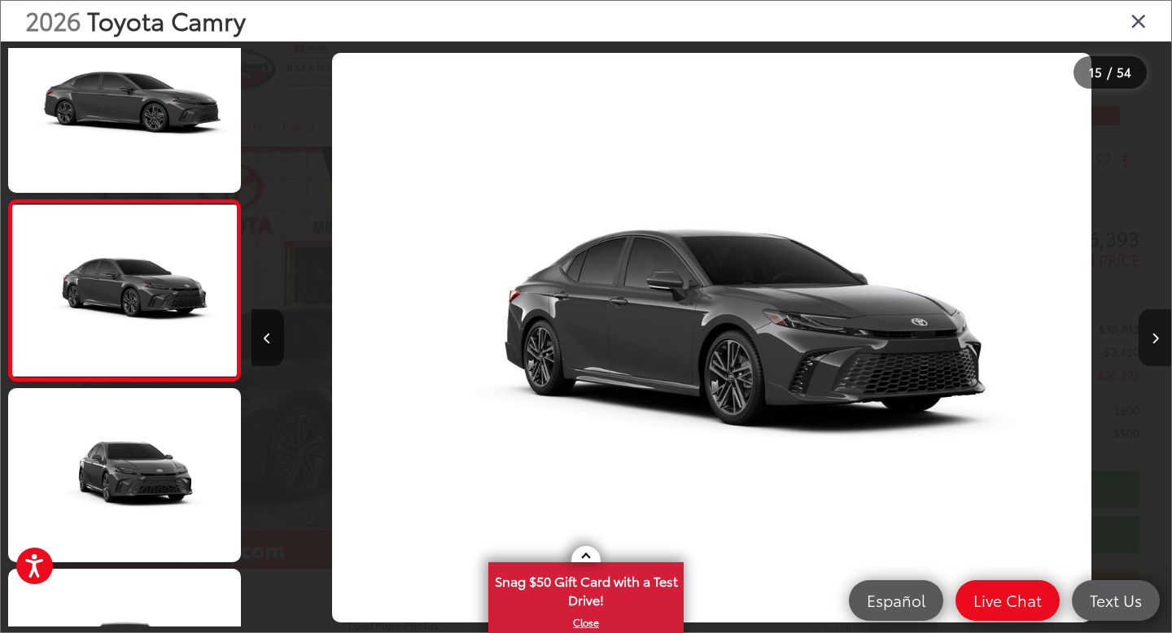
click at [1159, 335] on button "Next image" at bounding box center [1154, 337] width 33 height 57
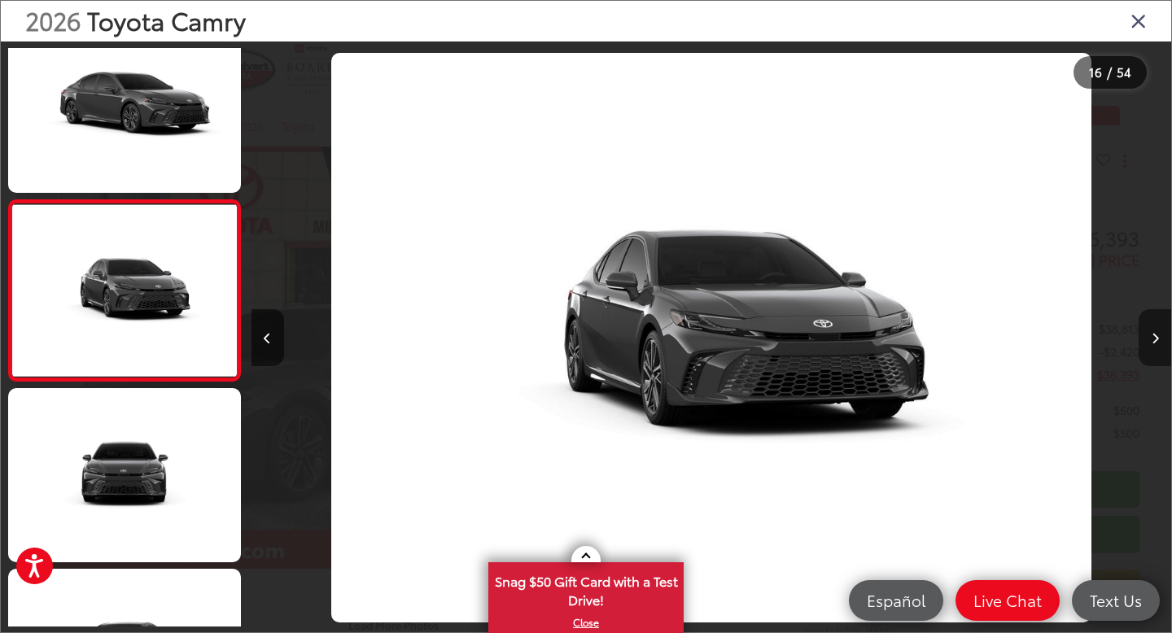
click at [1159, 335] on button "Next image" at bounding box center [1154, 337] width 33 height 57
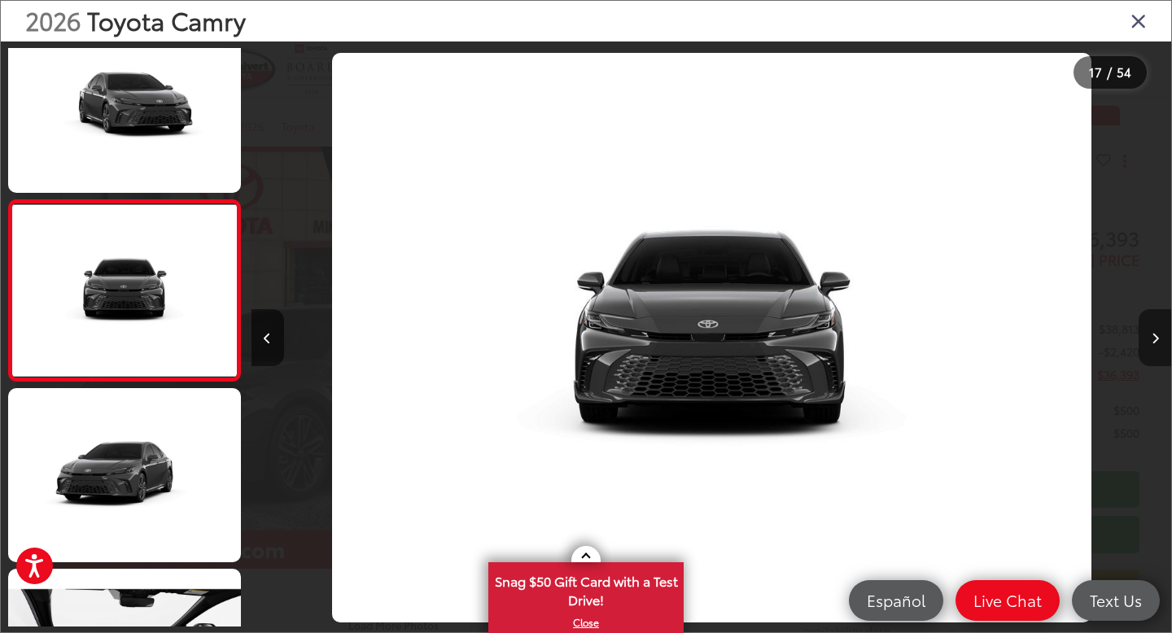
click at [1159, 334] on button "Next image" at bounding box center [1154, 337] width 33 height 57
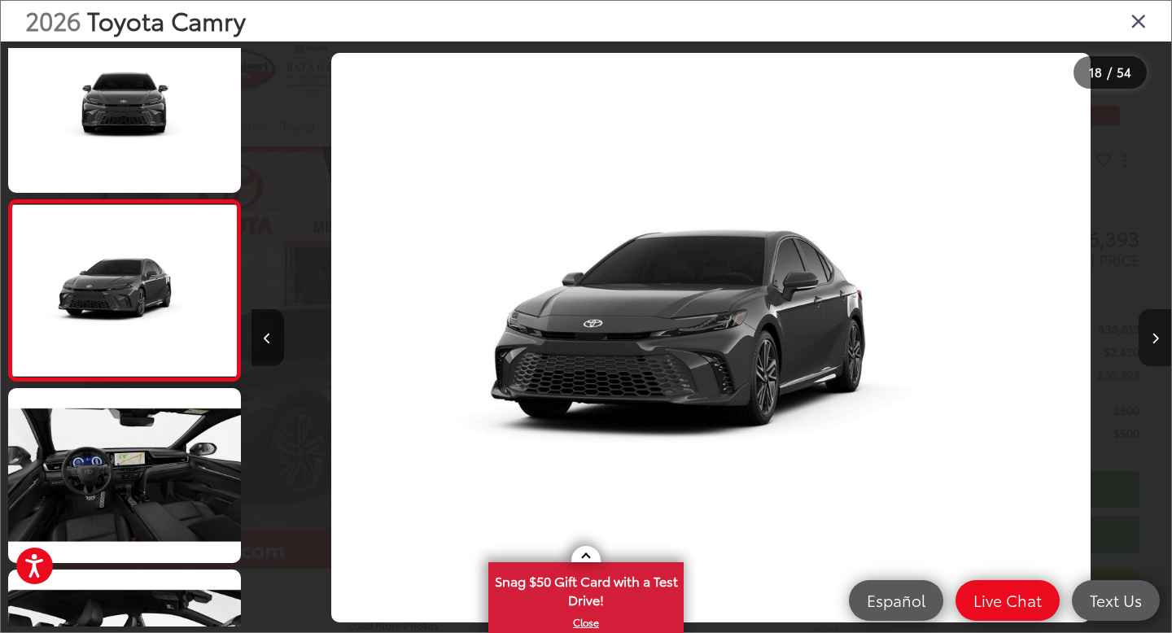
click at [1159, 334] on button "Next image" at bounding box center [1154, 337] width 33 height 57
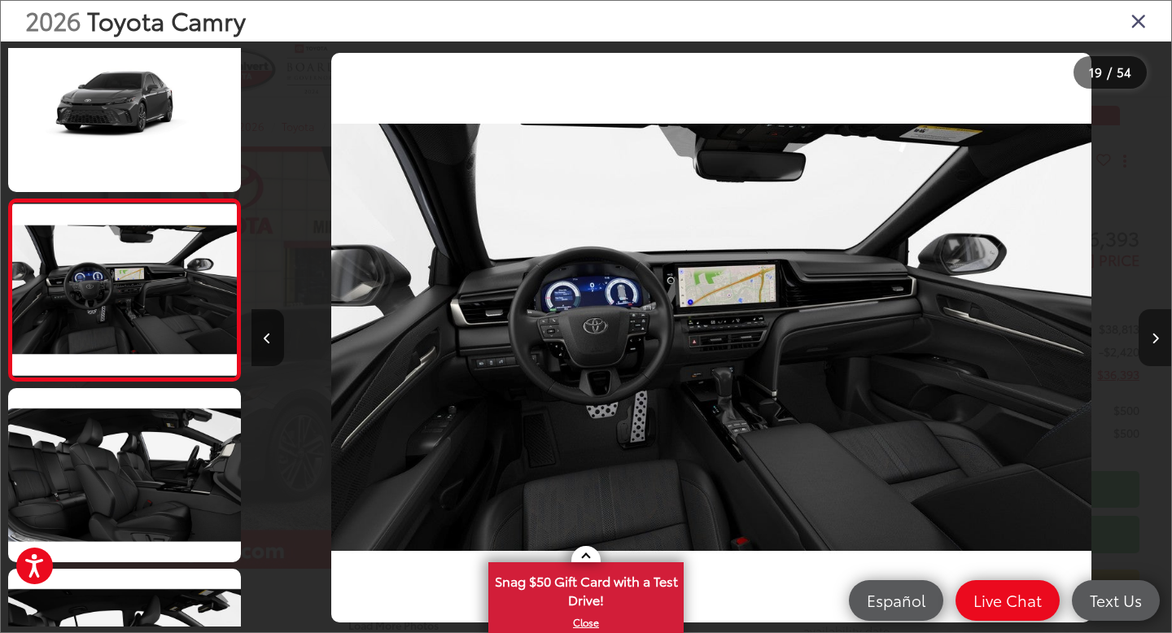
click at [1156, 340] on icon "Next image" at bounding box center [1154, 338] width 7 height 11
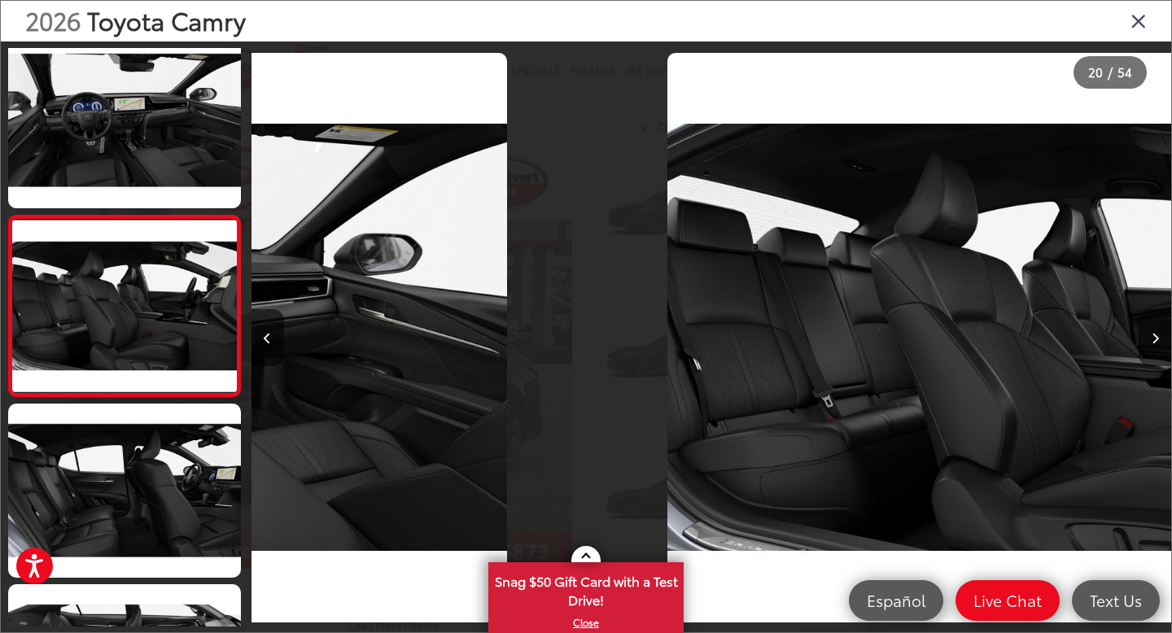
scroll to position [3285, 0]
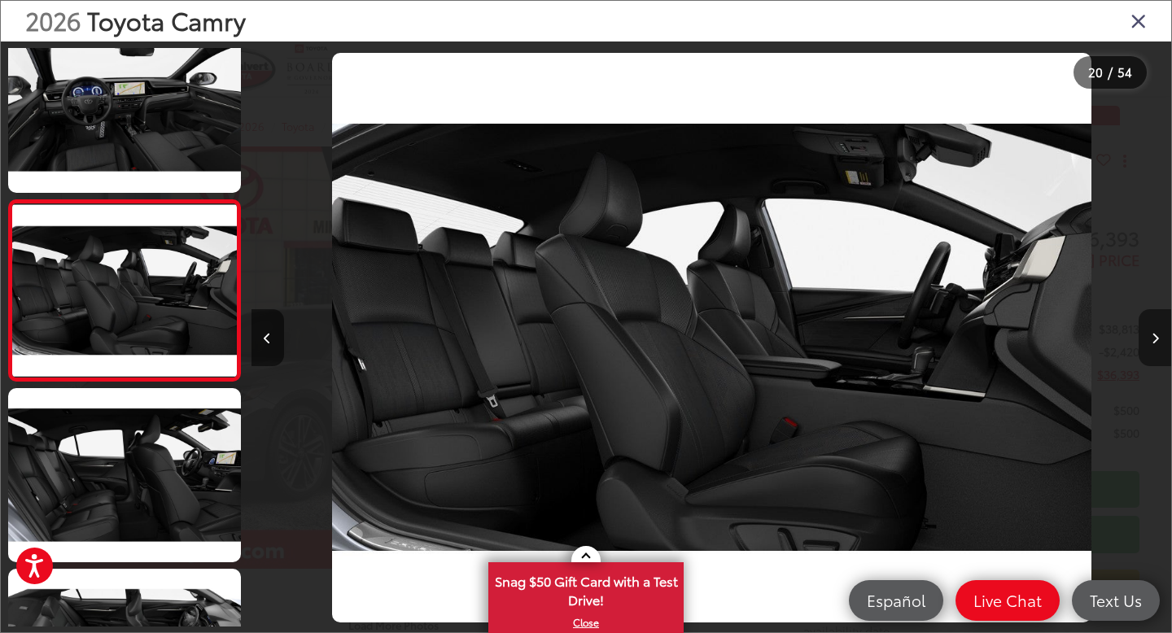
click at [1156, 340] on icon "Next image" at bounding box center [1154, 338] width 7 height 11
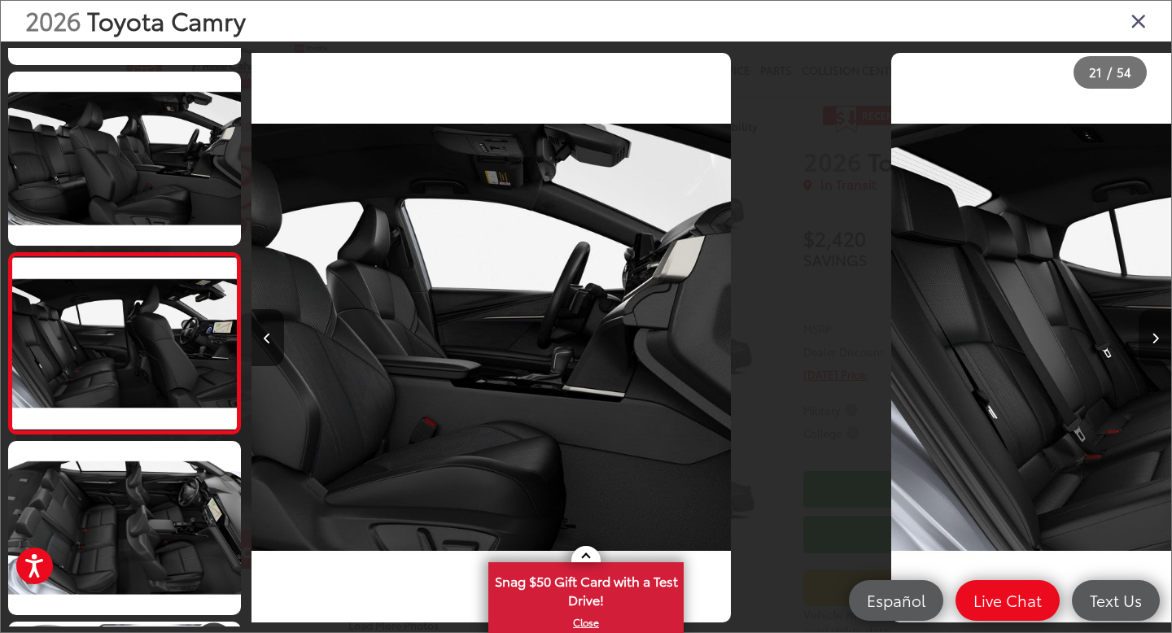
scroll to position [3466, 0]
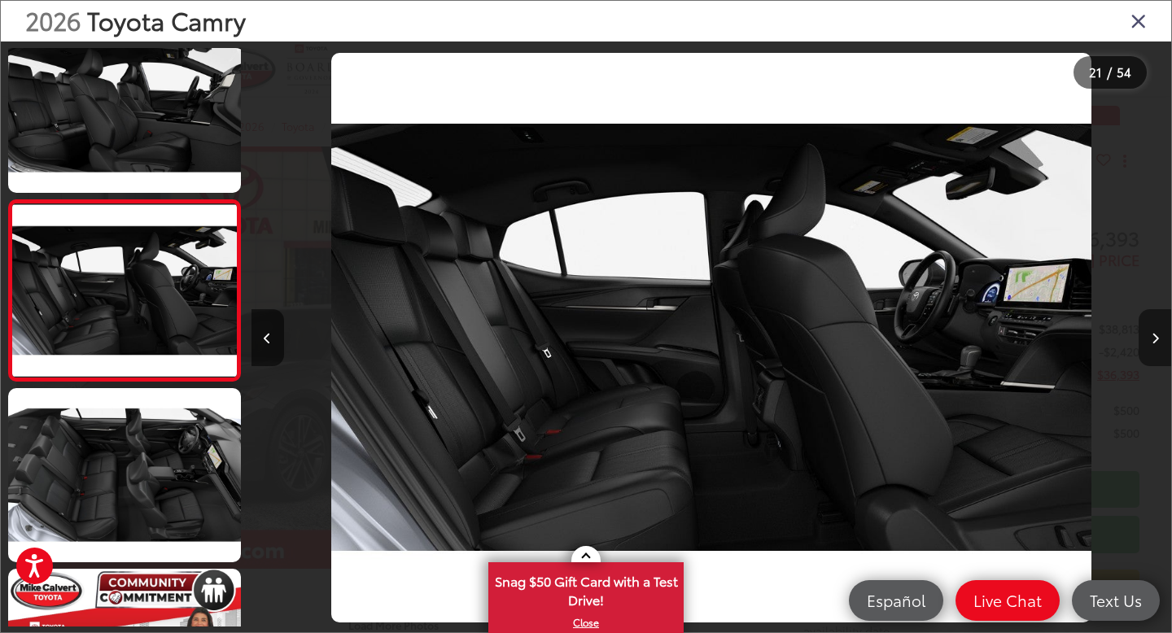
click at [1156, 340] on icon "Next image" at bounding box center [1154, 338] width 7 height 11
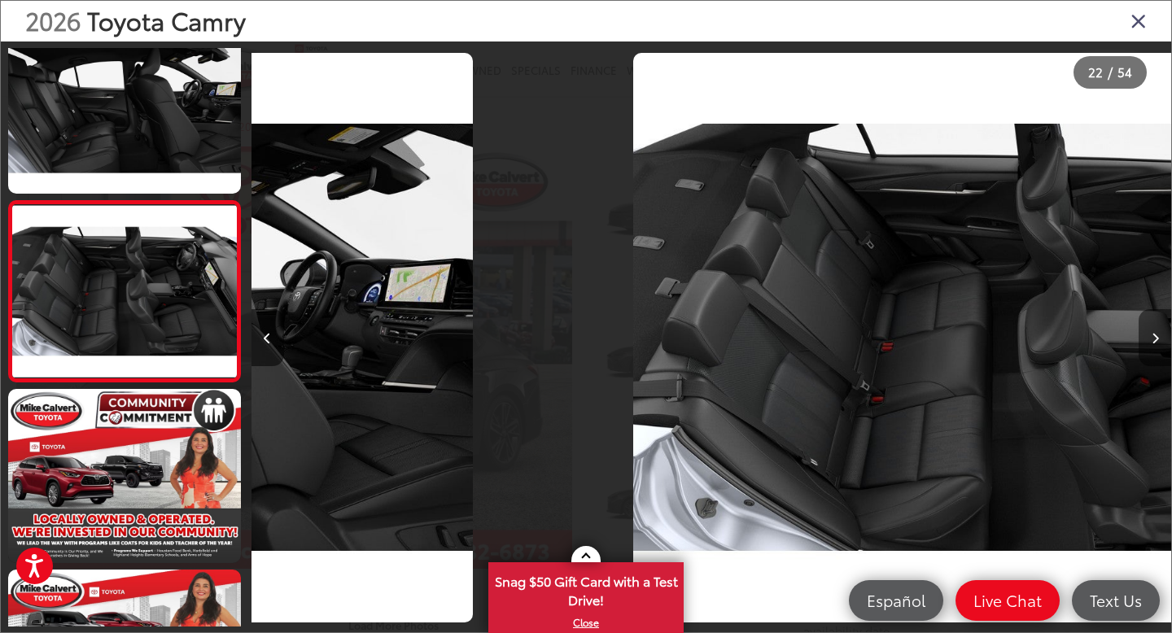
scroll to position [3646, 0]
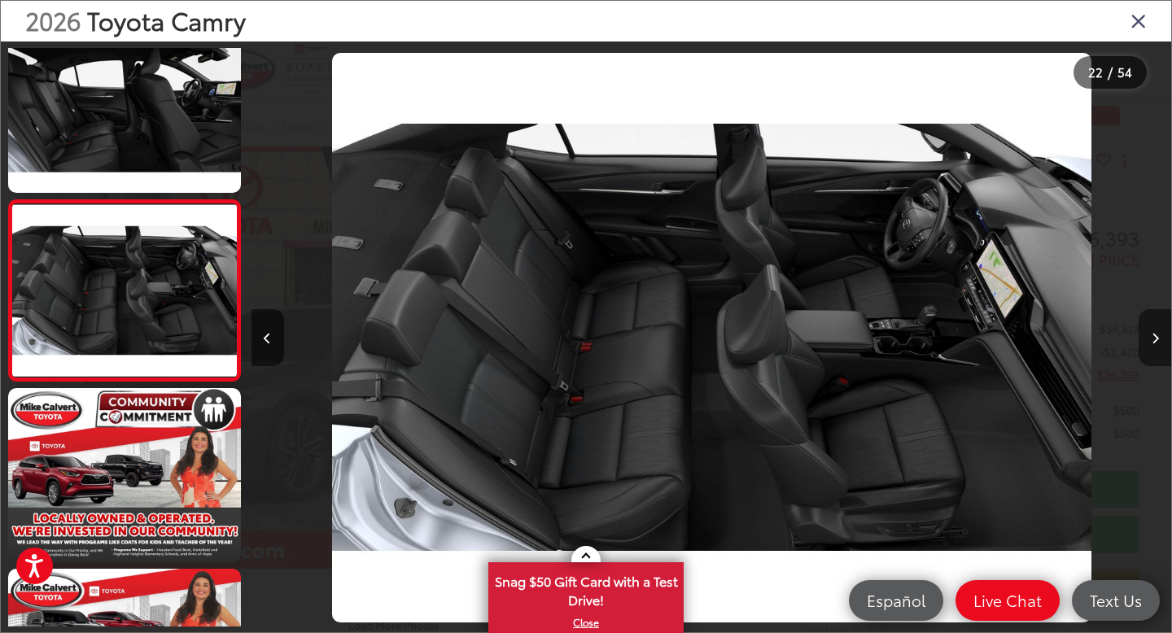
click at [1158, 340] on icon "Next image" at bounding box center [1154, 338] width 7 height 11
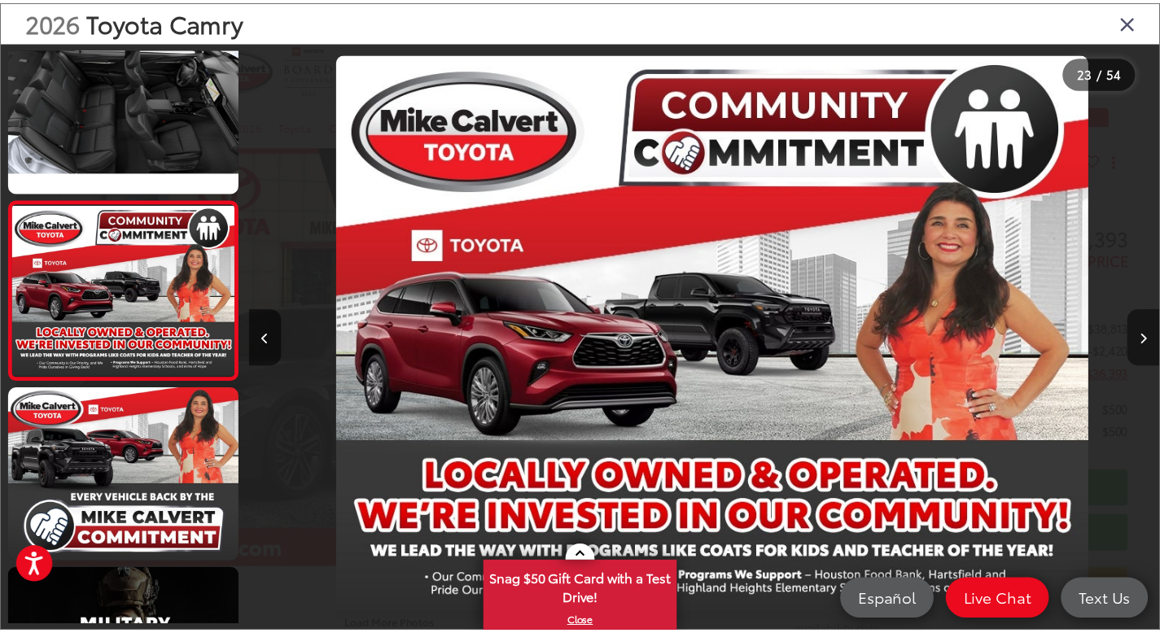
scroll to position [0, 20237]
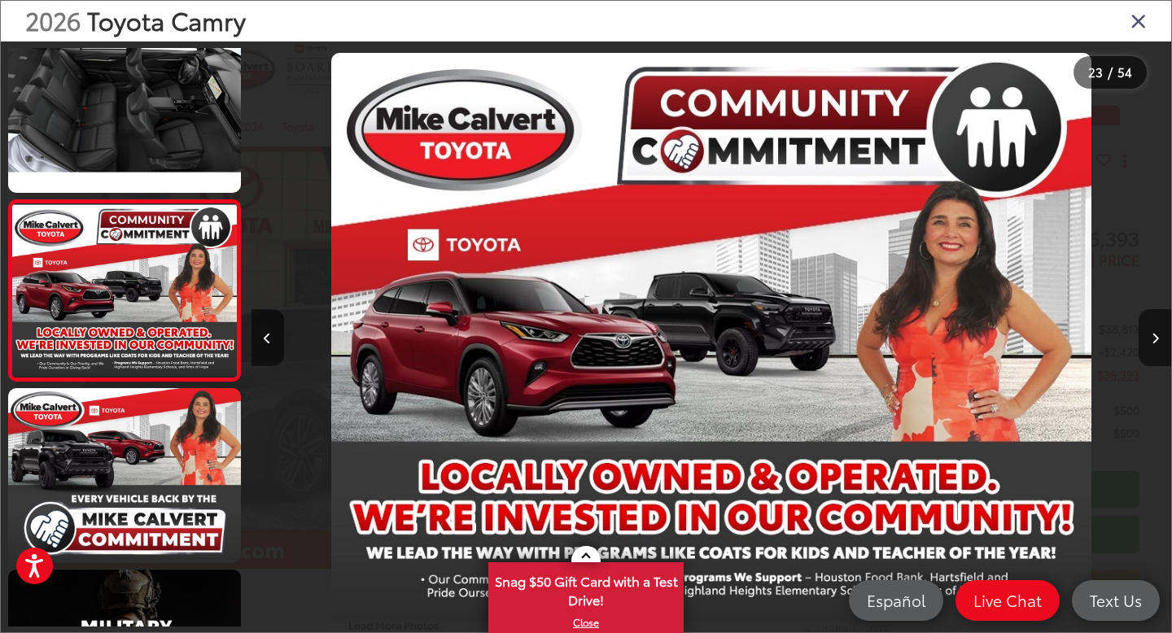
click at [1138, 11] on icon "Close gallery" at bounding box center [1138, 20] width 16 height 21
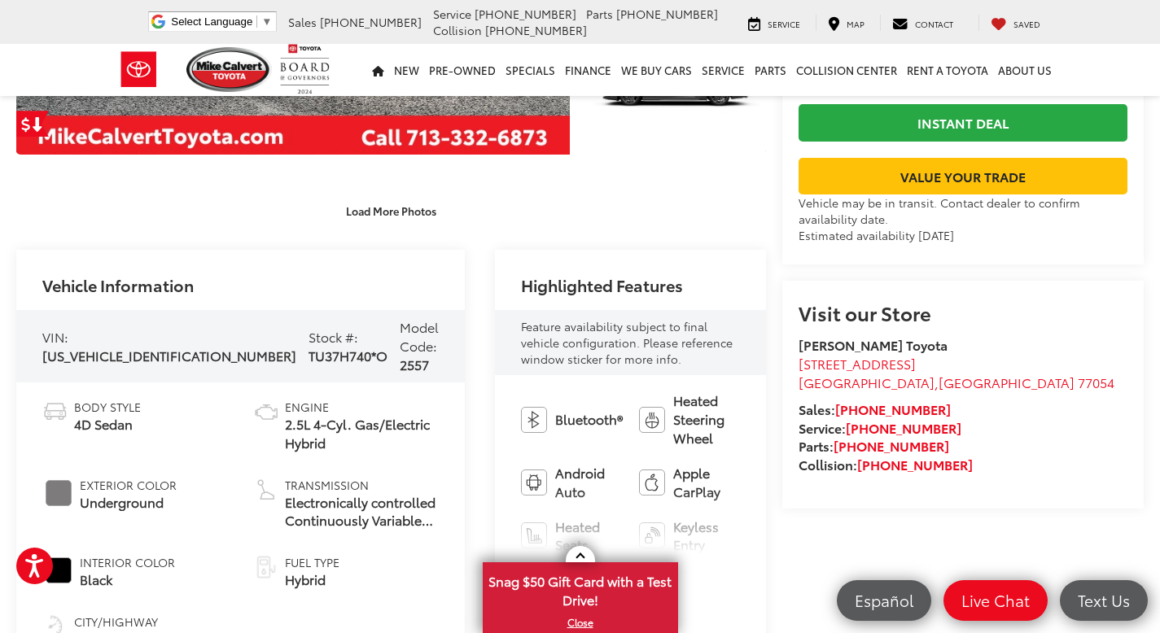
scroll to position [439, 0]
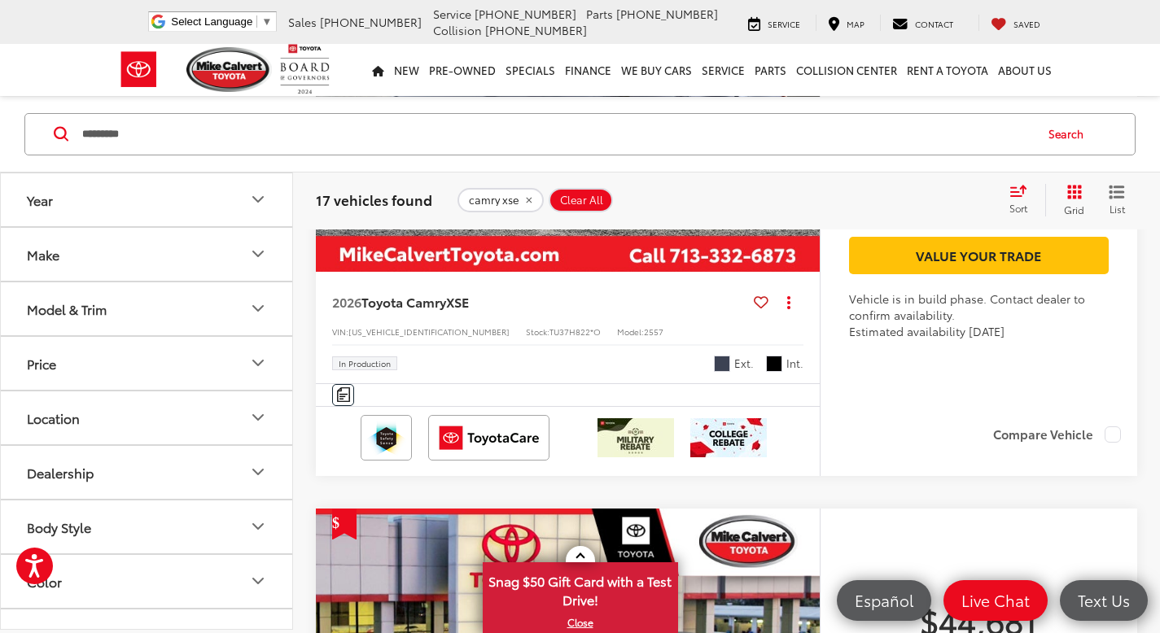
scroll to position [4226, 0]
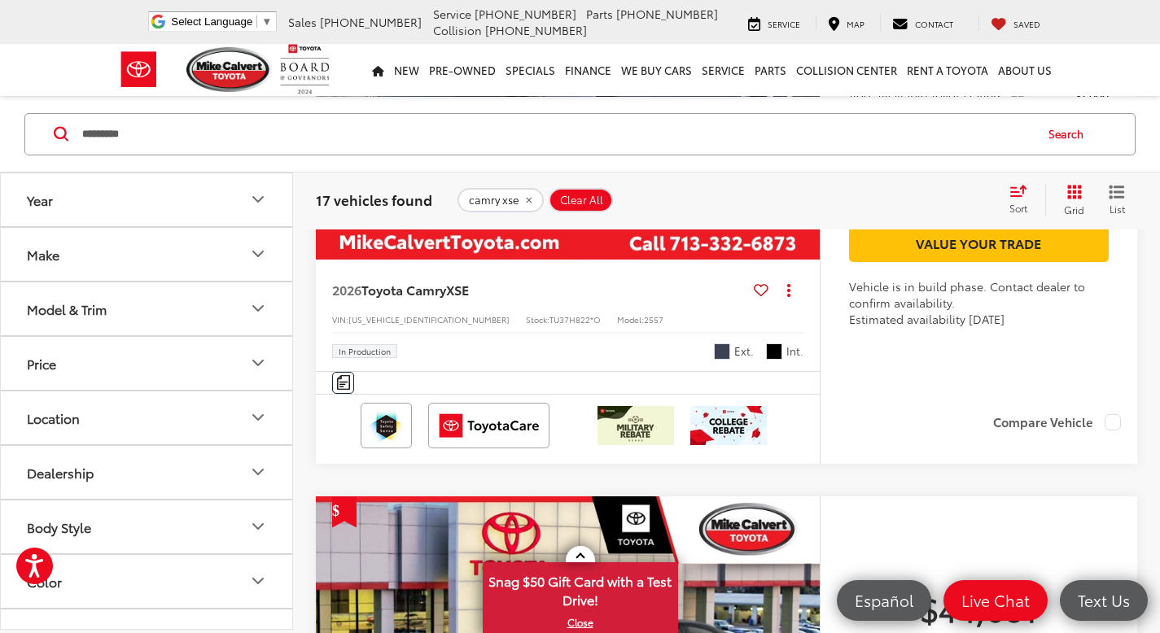
click at [667, 260] on img "2026 Toyota Camry XSE 0" at bounding box center [568, 70] width 506 height 379
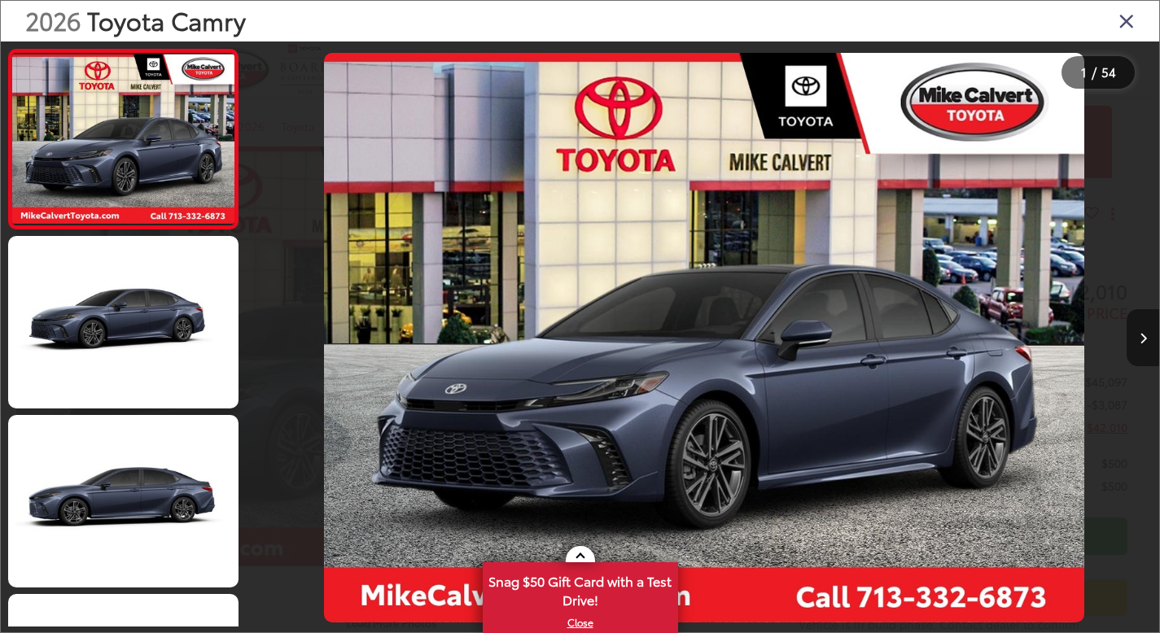
click at [1147, 343] on icon "Next image" at bounding box center [1142, 338] width 7 height 11
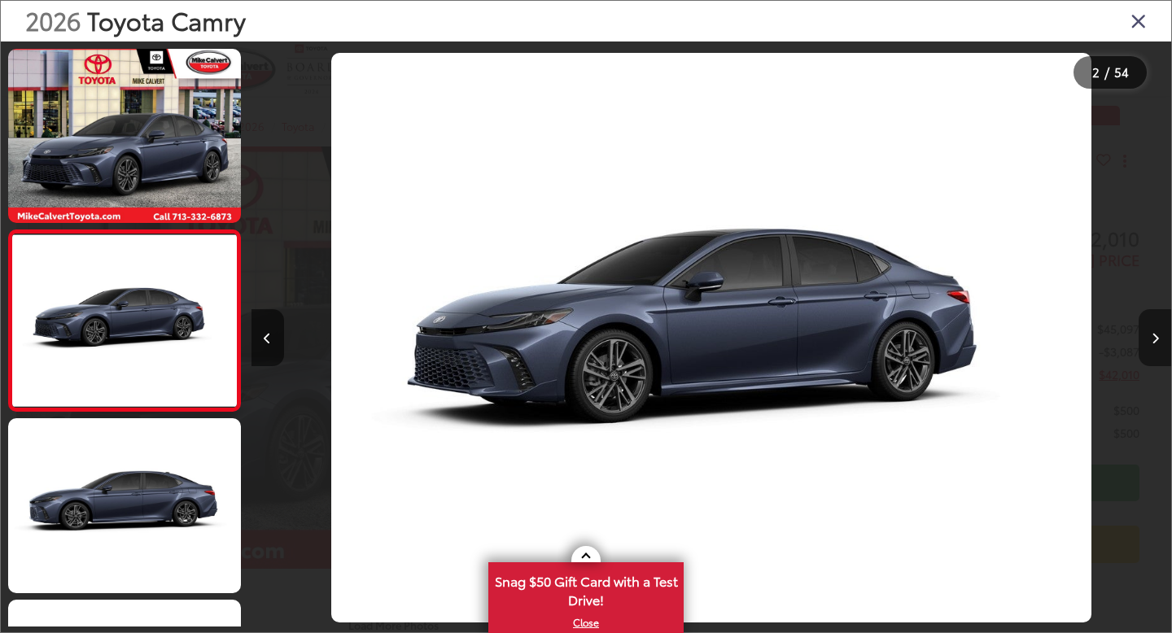
scroll to position [30, 0]
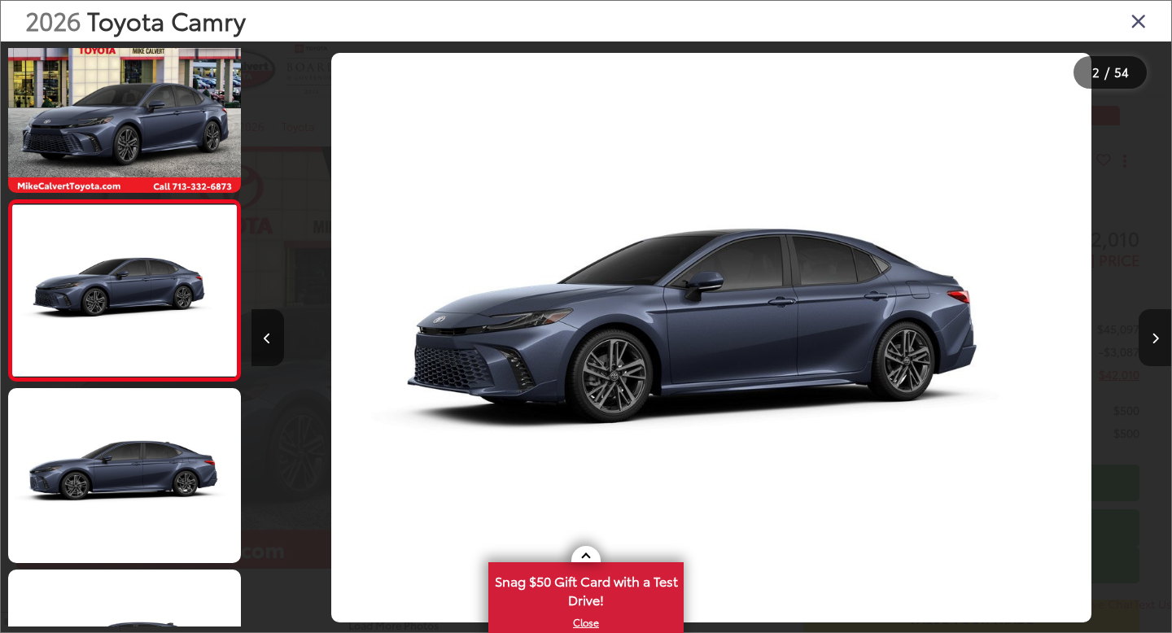
click at [1156, 343] on icon "Next image" at bounding box center [1154, 338] width 7 height 11
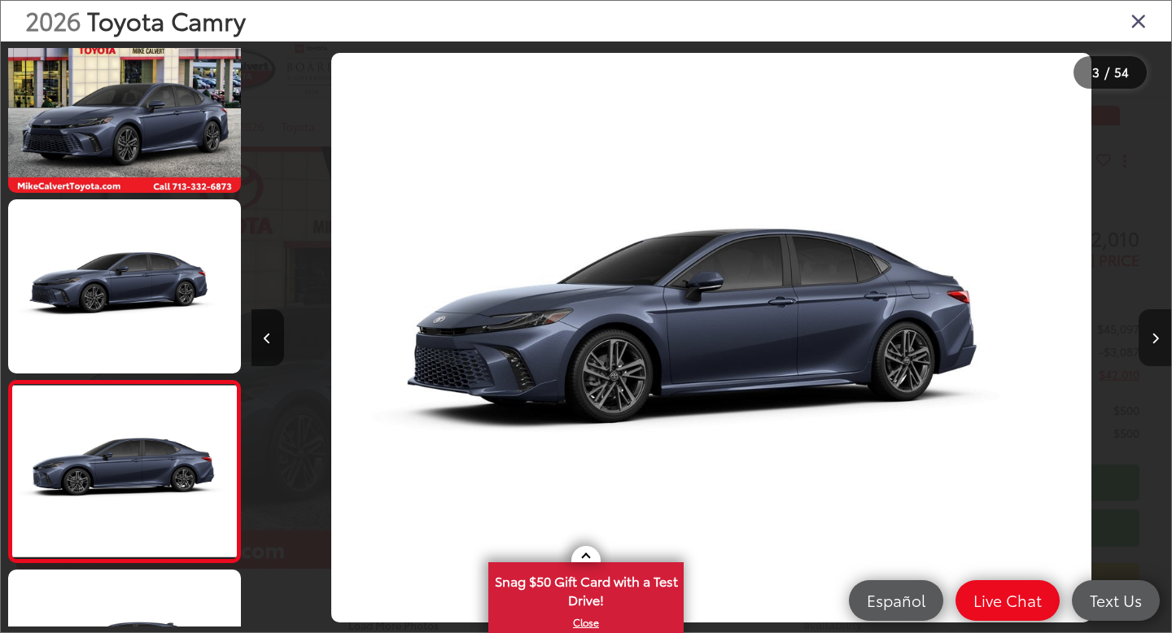
scroll to position [211, 0]
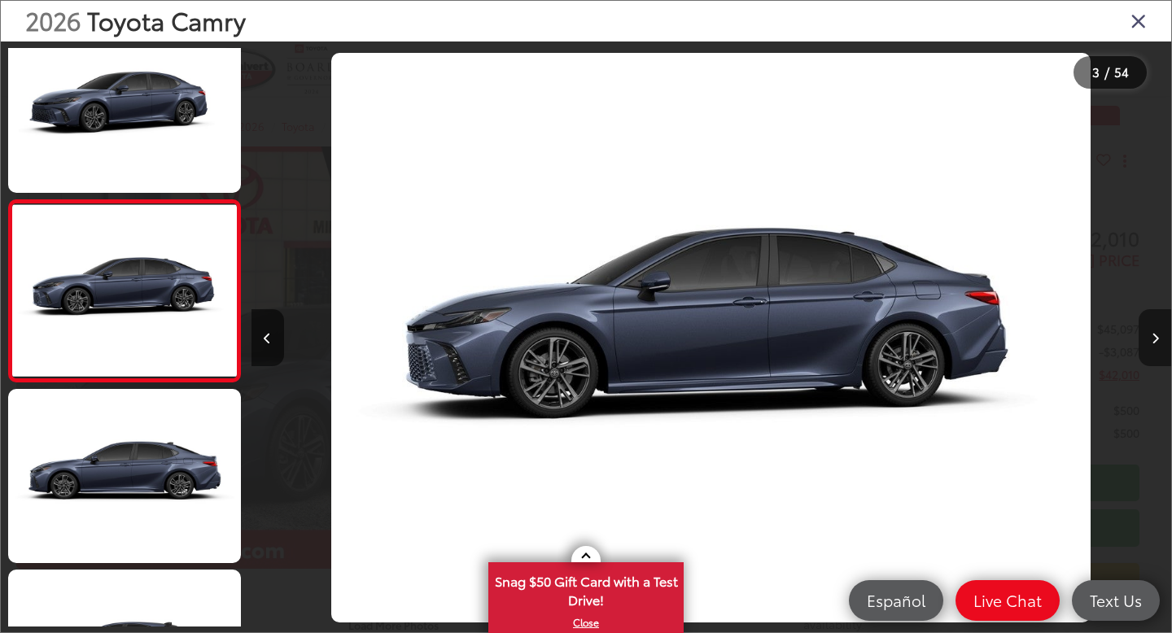
click at [1156, 343] on icon "Next image" at bounding box center [1154, 338] width 7 height 11
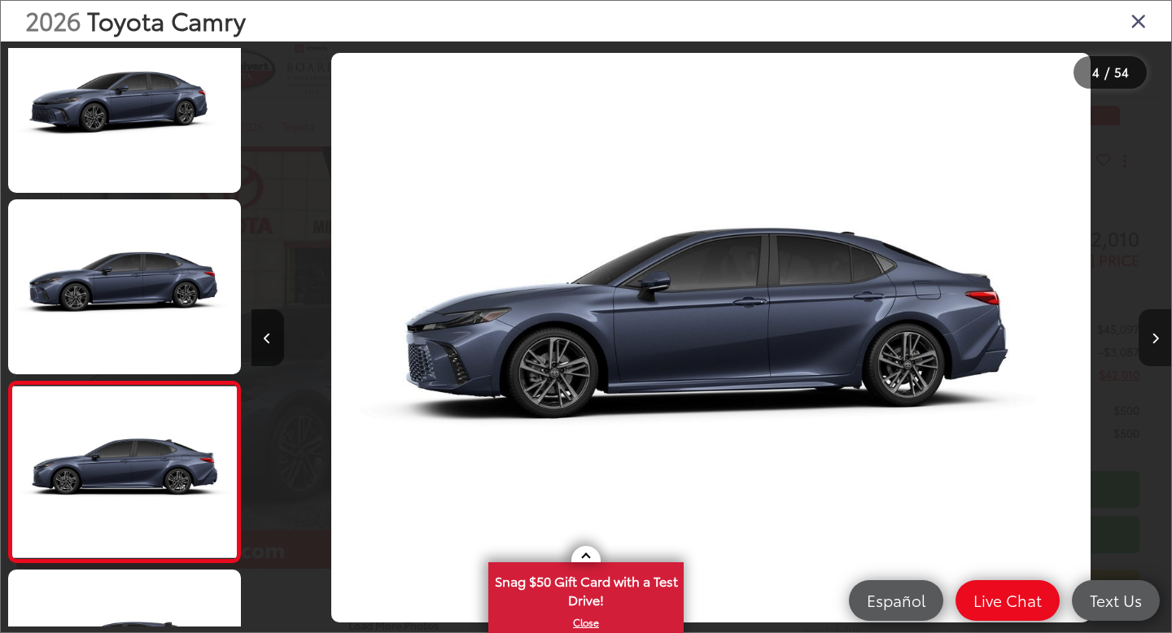
scroll to position [378, 0]
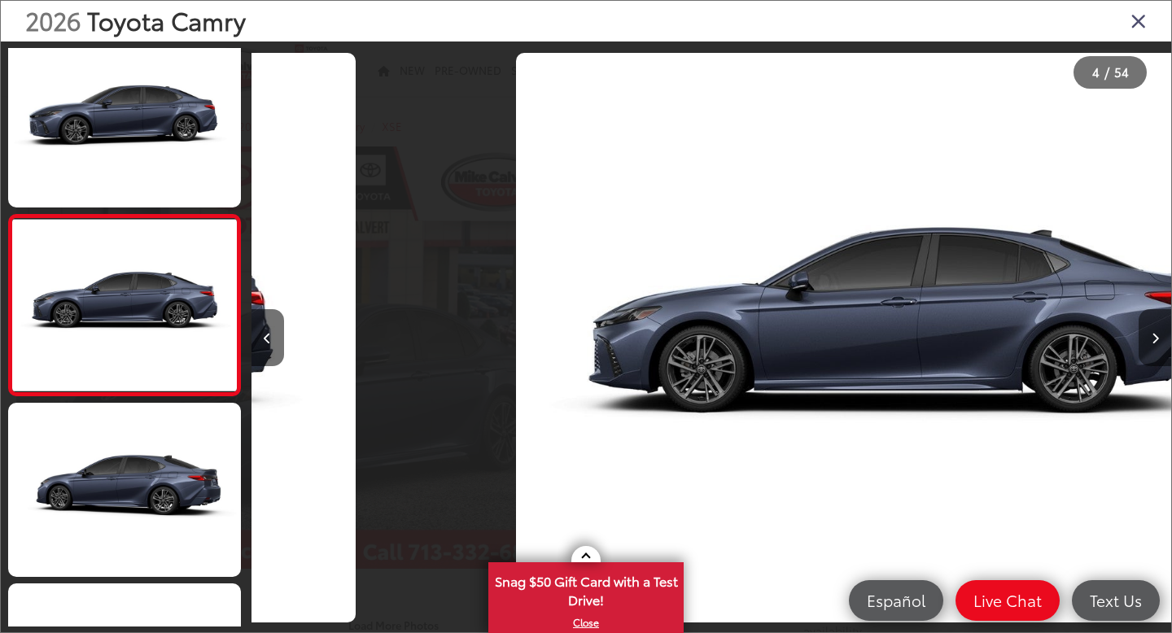
click at [1156, 343] on icon "Next image" at bounding box center [1154, 338] width 7 height 11
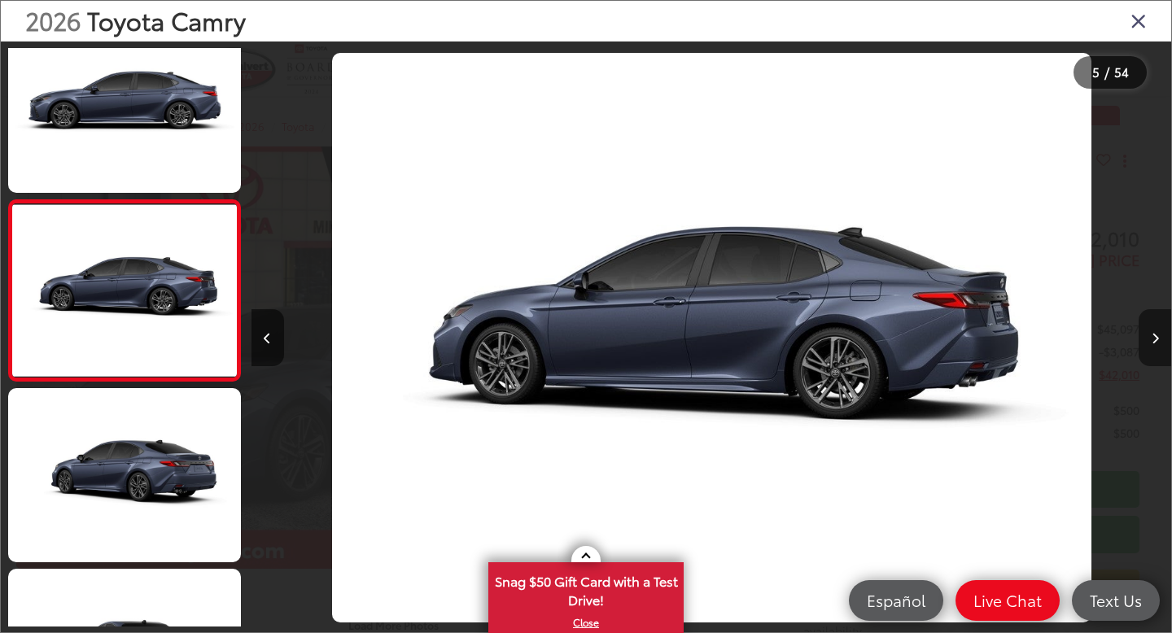
scroll to position [0, 0]
click at [1159, 334] on button "Next image" at bounding box center [1154, 337] width 33 height 57
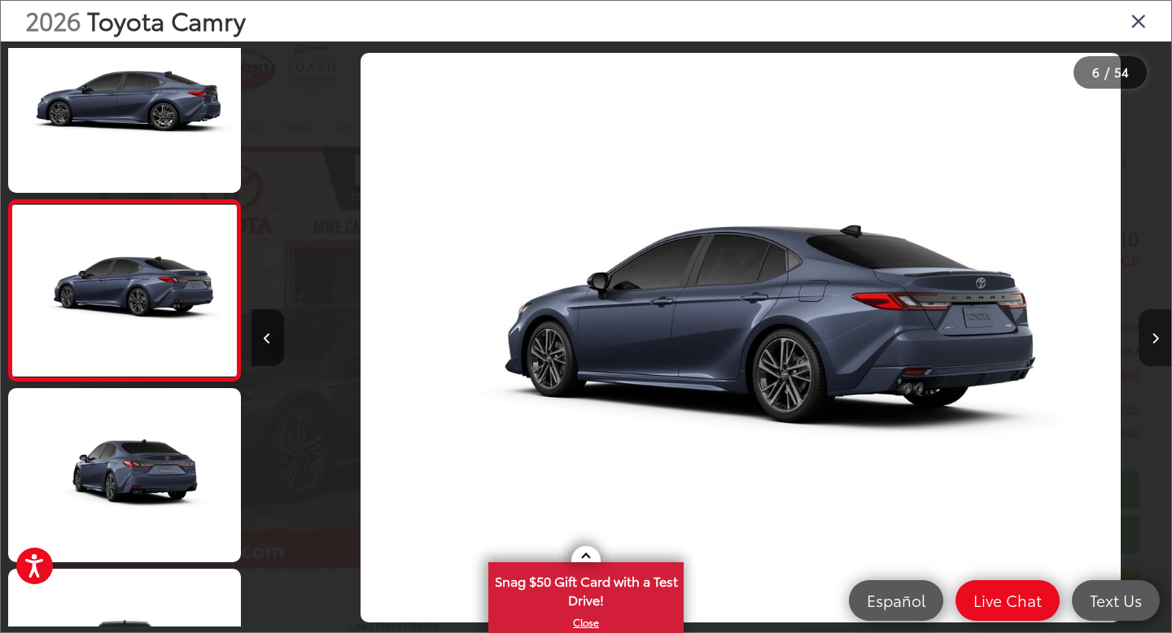
scroll to position [0, 4599]
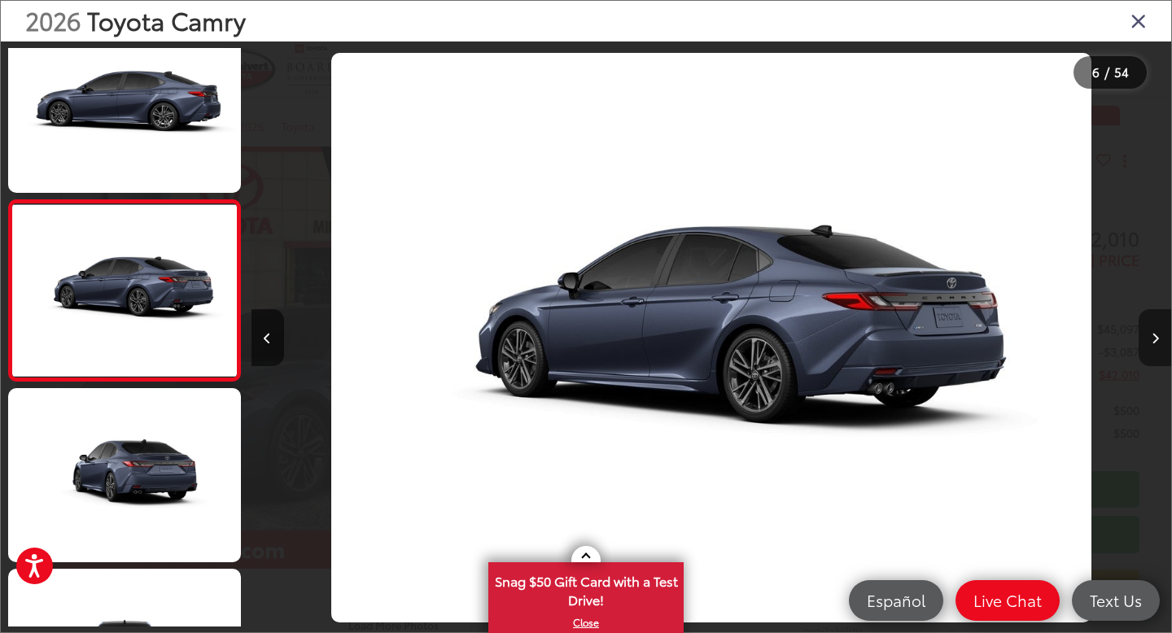
click at [1155, 349] on button "Next image" at bounding box center [1154, 337] width 33 height 57
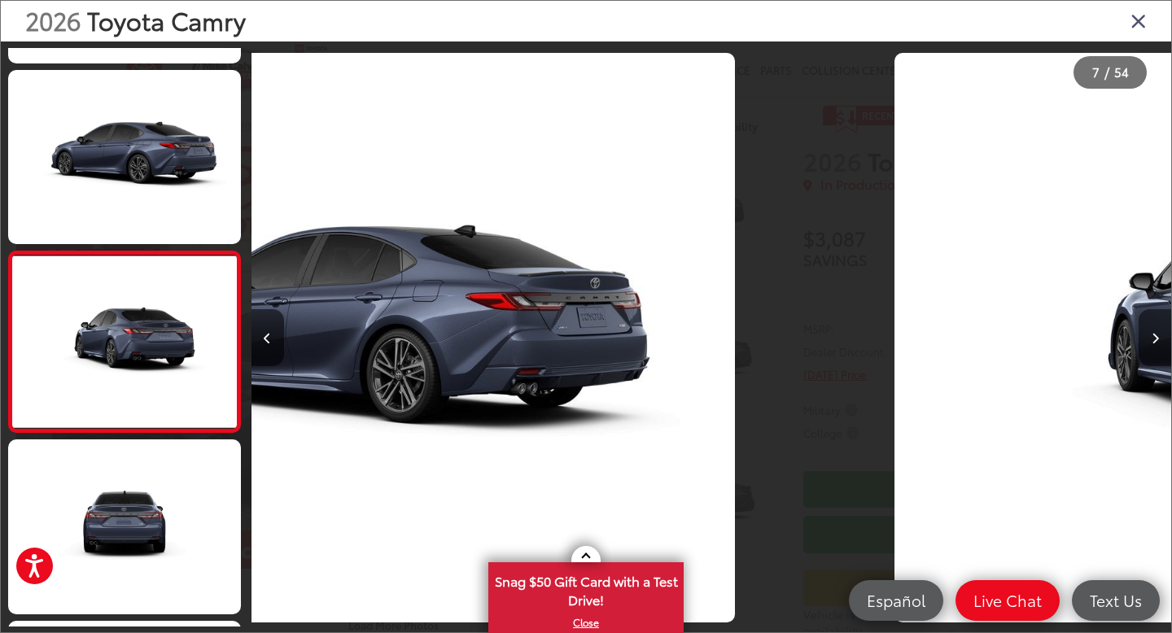
scroll to position [934, 0]
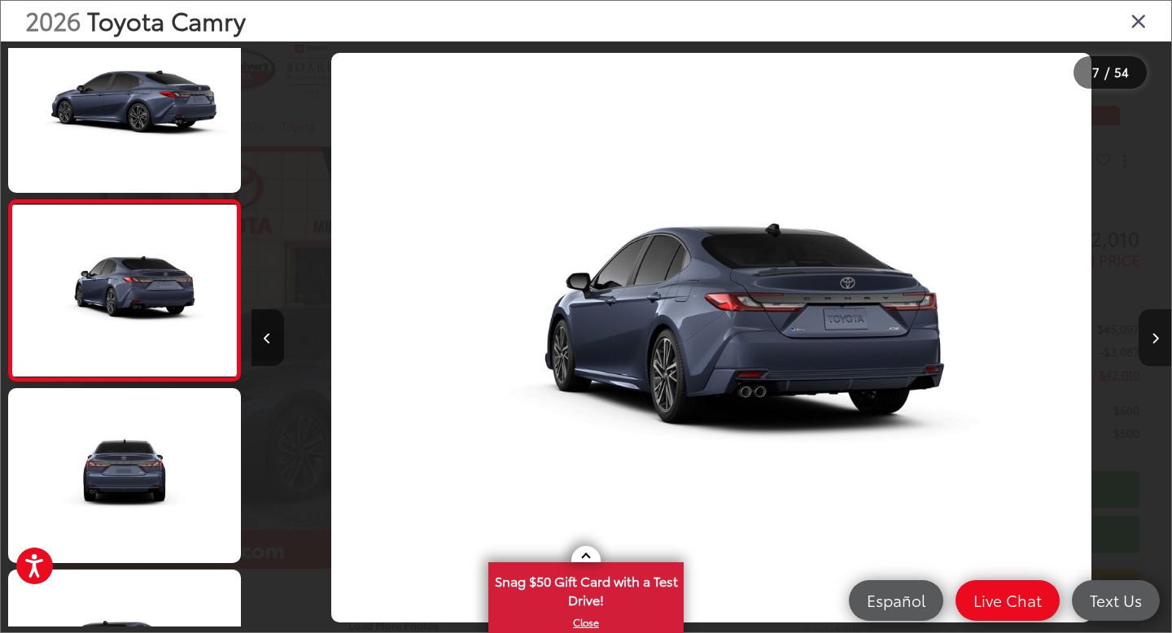
click at [1155, 349] on button "Next image" at bounding box center [1154, 337] width 33 height 57
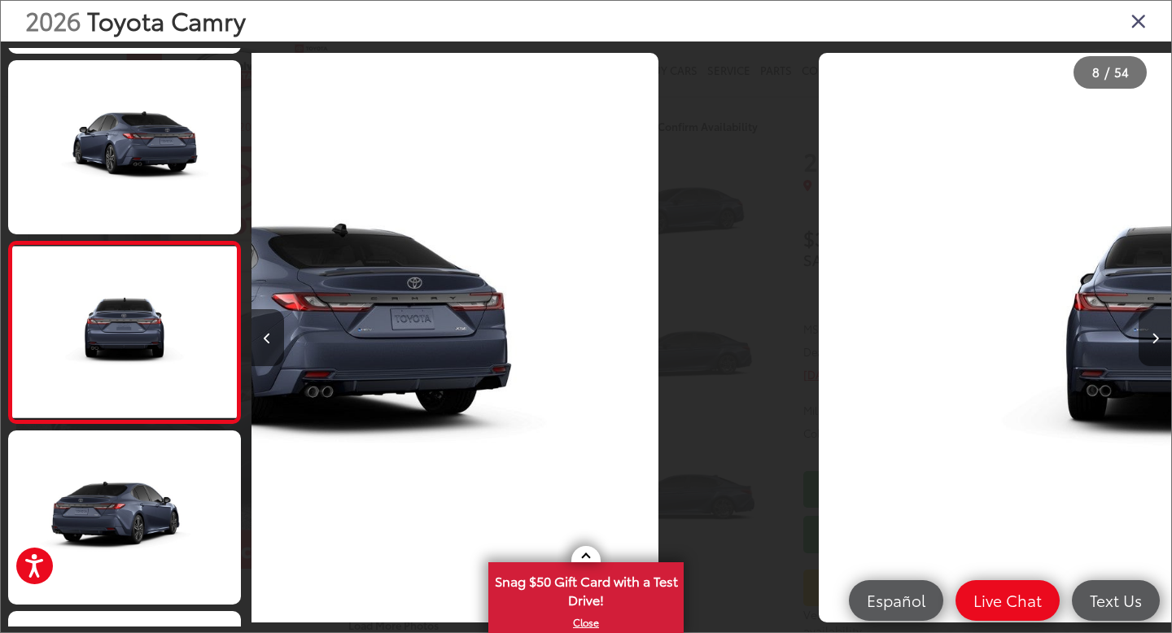
scroll to position [1115, 0]
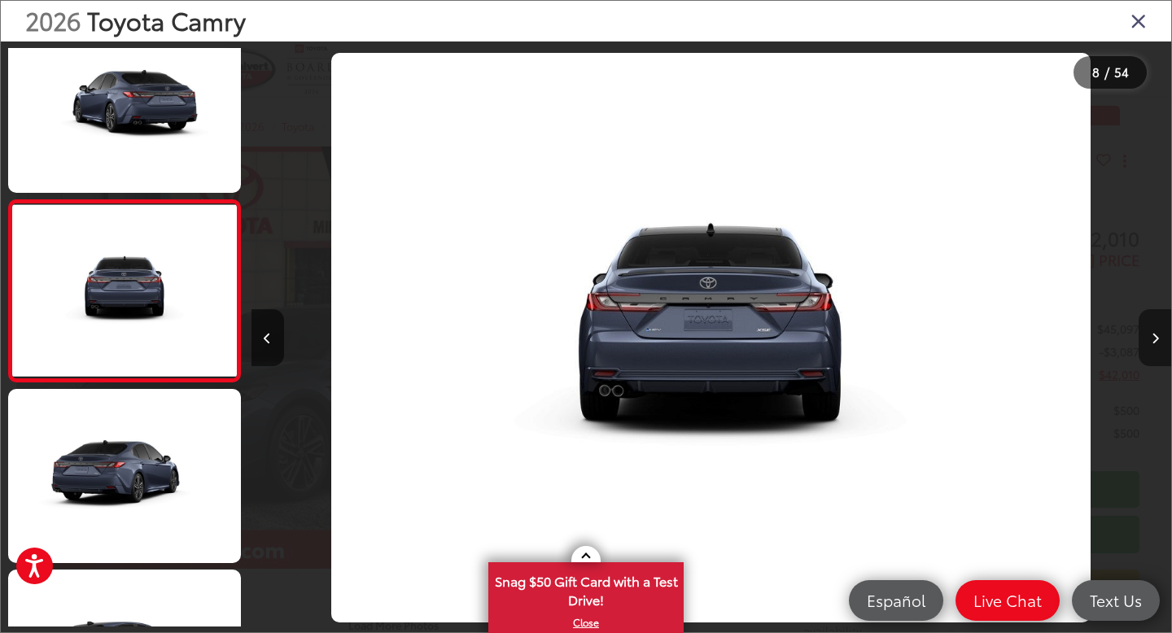
click at [1155, 349] on button "Next image" at bounding box center [1154, 337] width 33 height 57
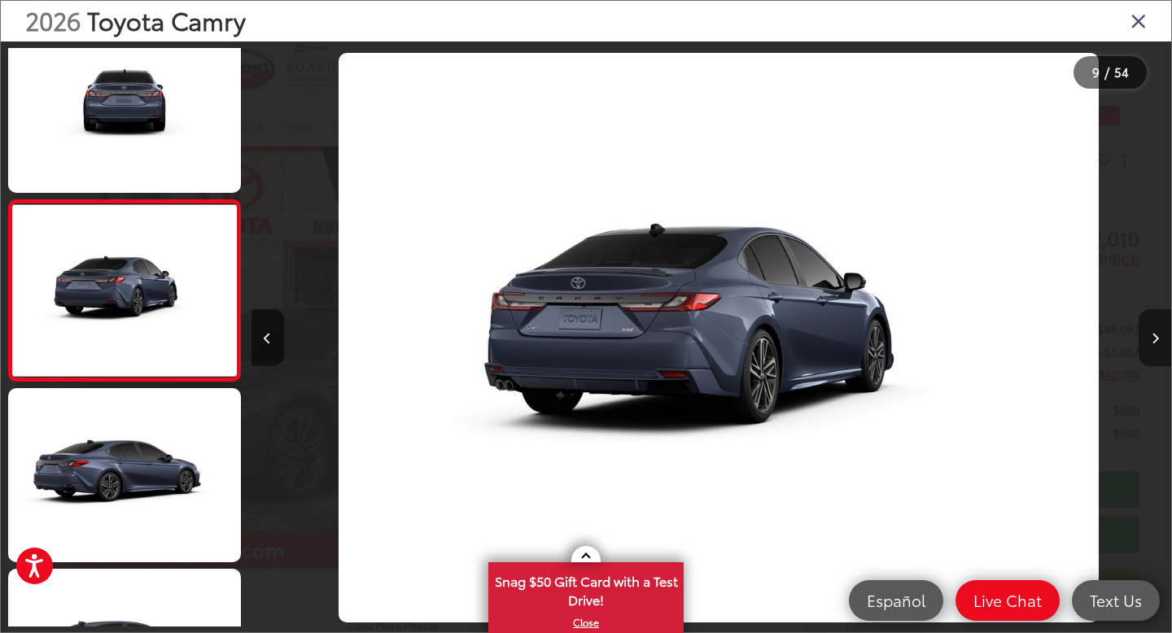
scroll to position [0, 7359]
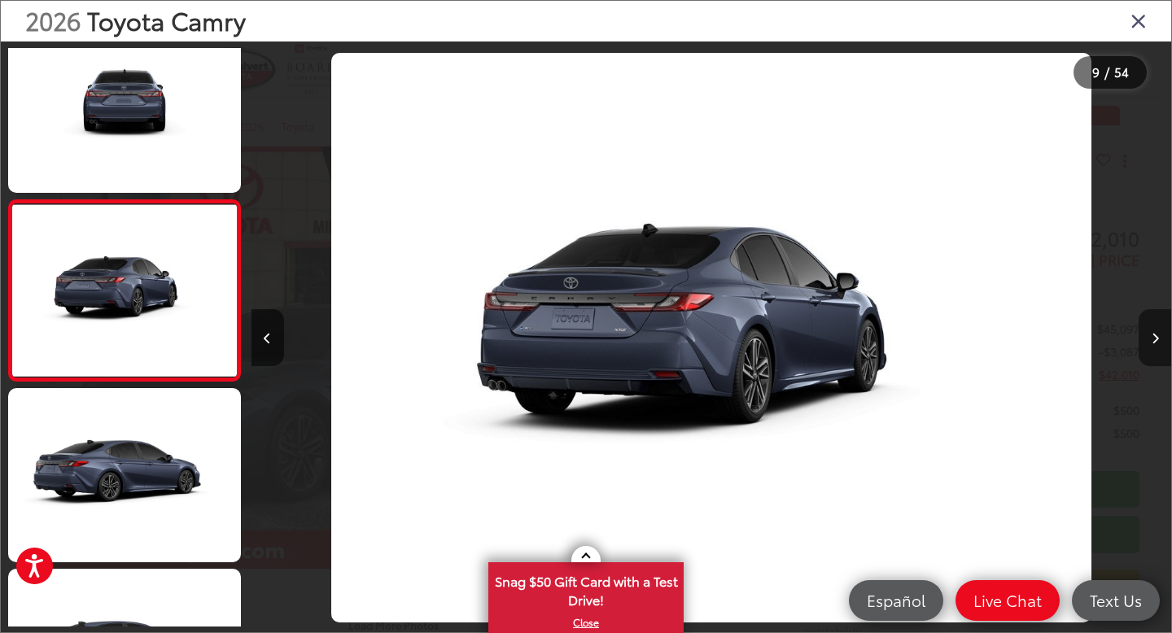
click at [1155, 349] on button "Next image" at bounding box center [1154, 337] width 33 height 57
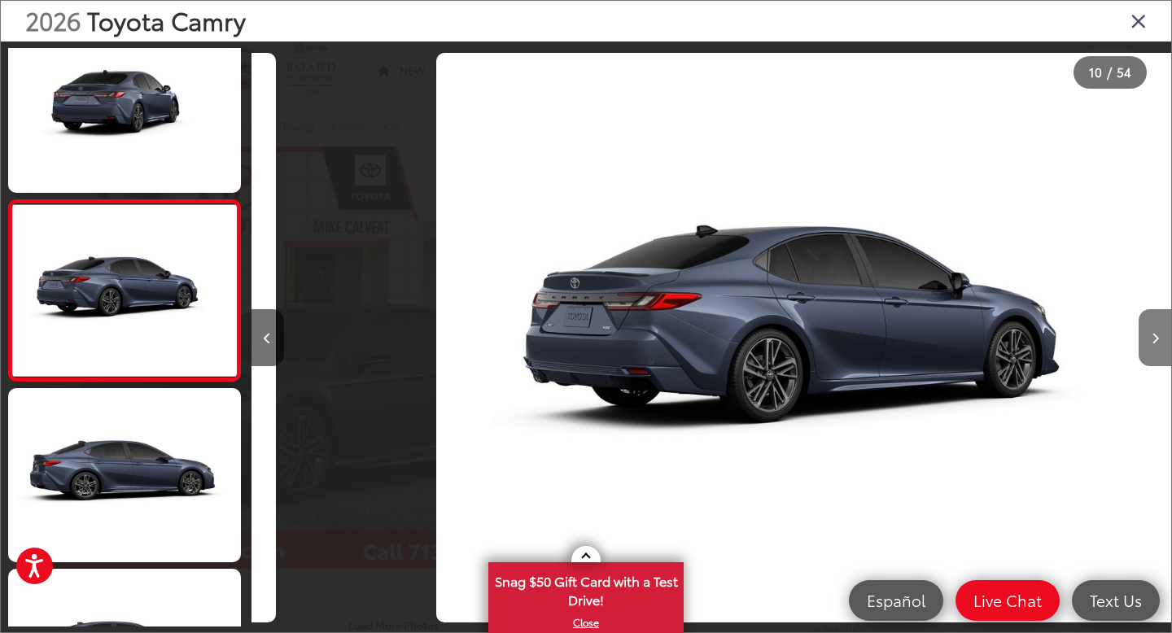
scroll to position [0, 8278]
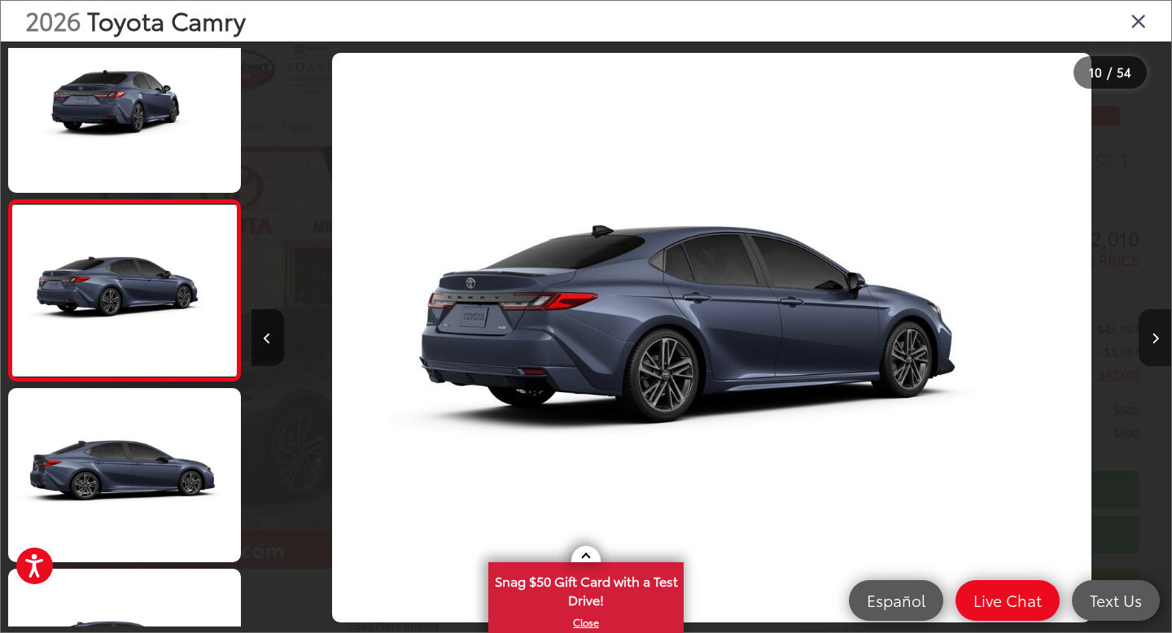
click at [1155, 349] on button "Next image" at bounding box center [1154, 337] width 33 height 57
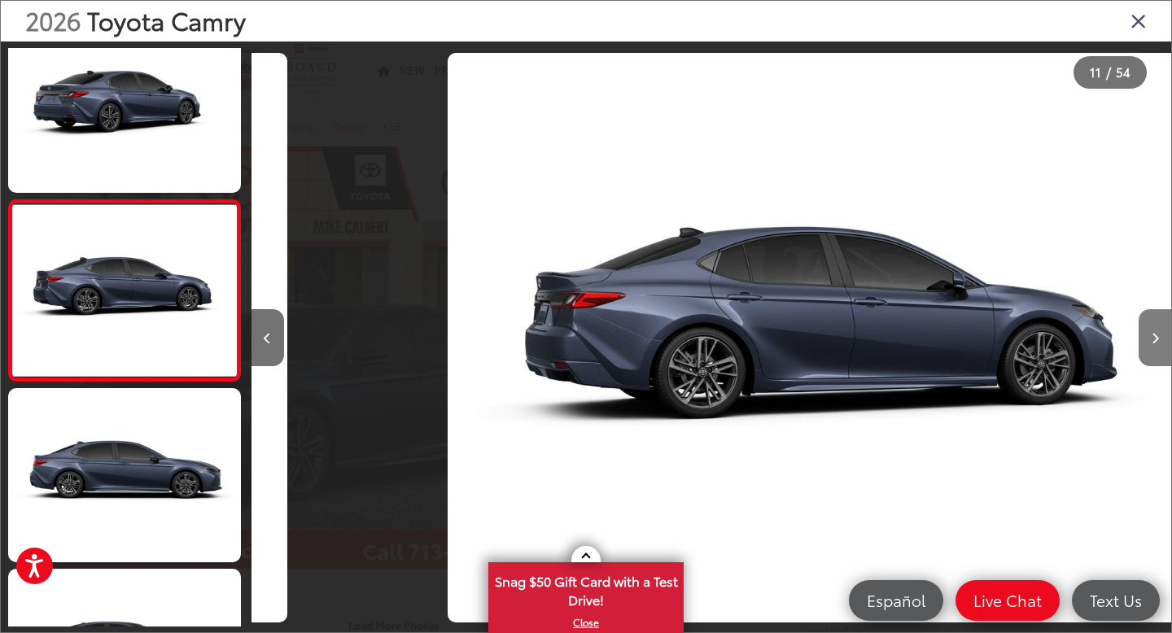
scroll to position [0, 9199]
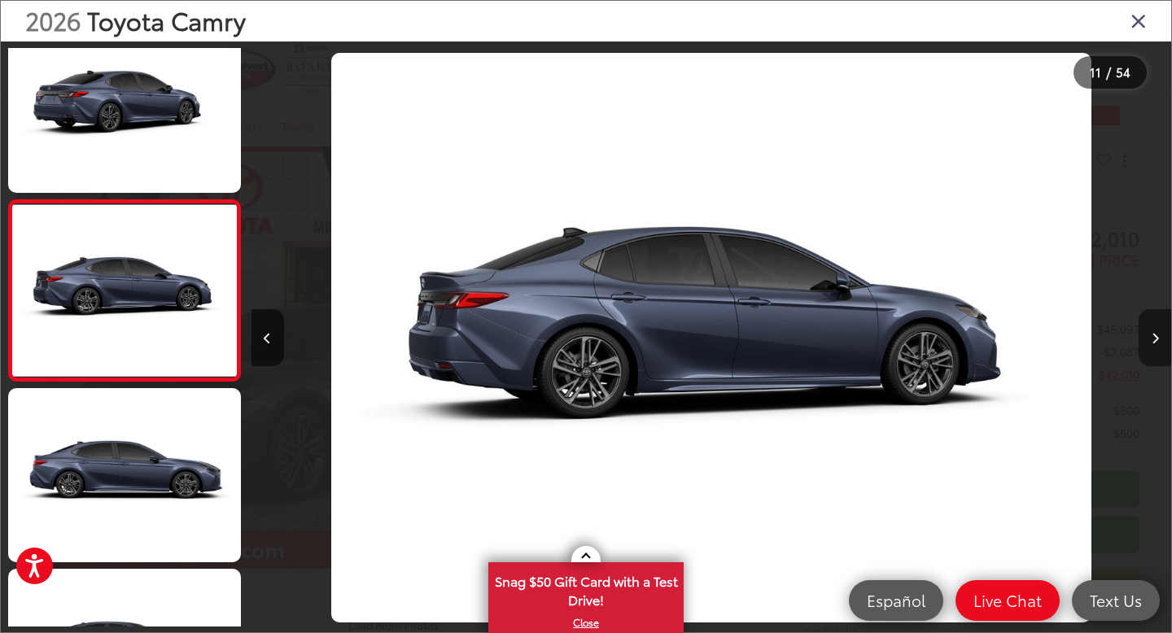
click at [1155, 349] on button "Next image" at bounding box center [1154, 337] width 33 height 57
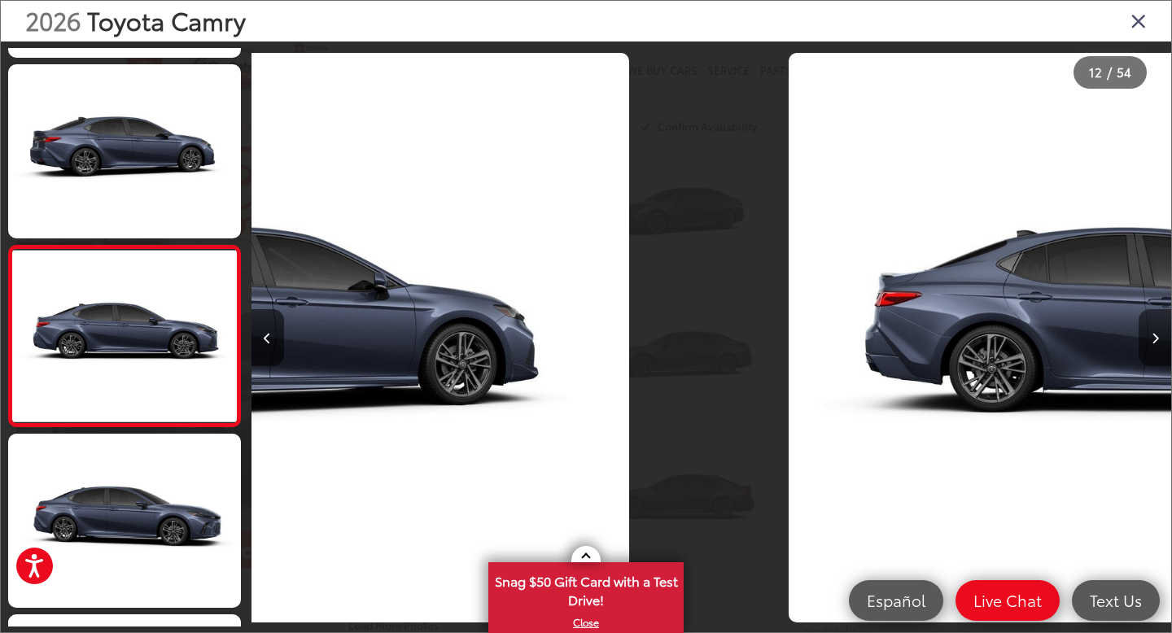
scroll to position [1838, 0]
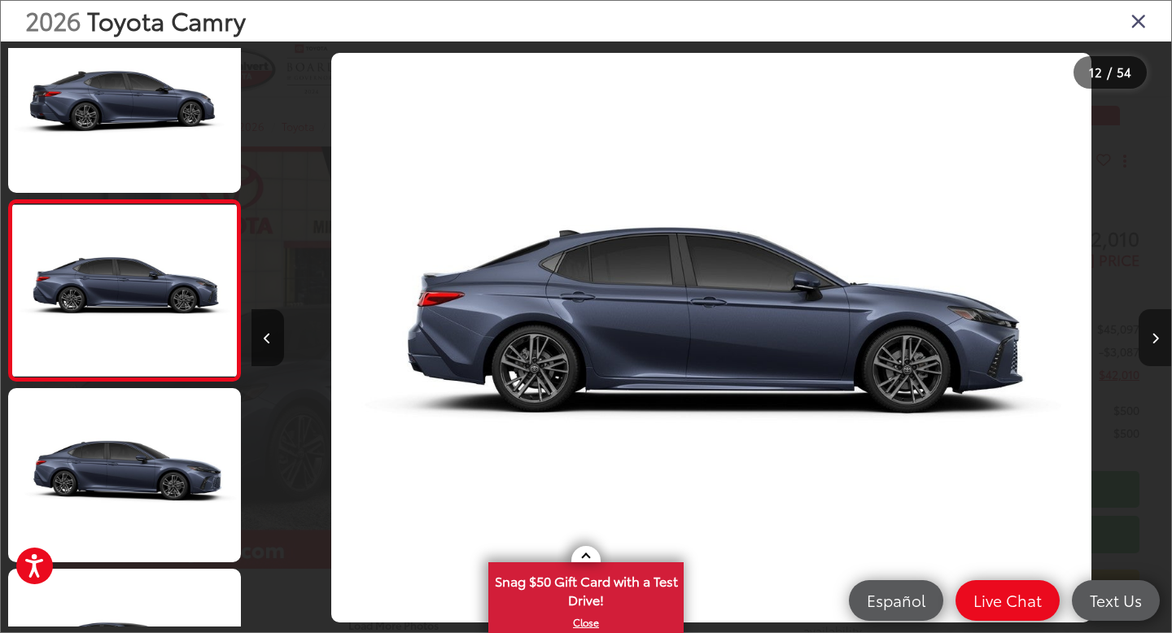
click at [1155, 349] on button "Next image" at bounding box center [1154, 337] width 33 height 57
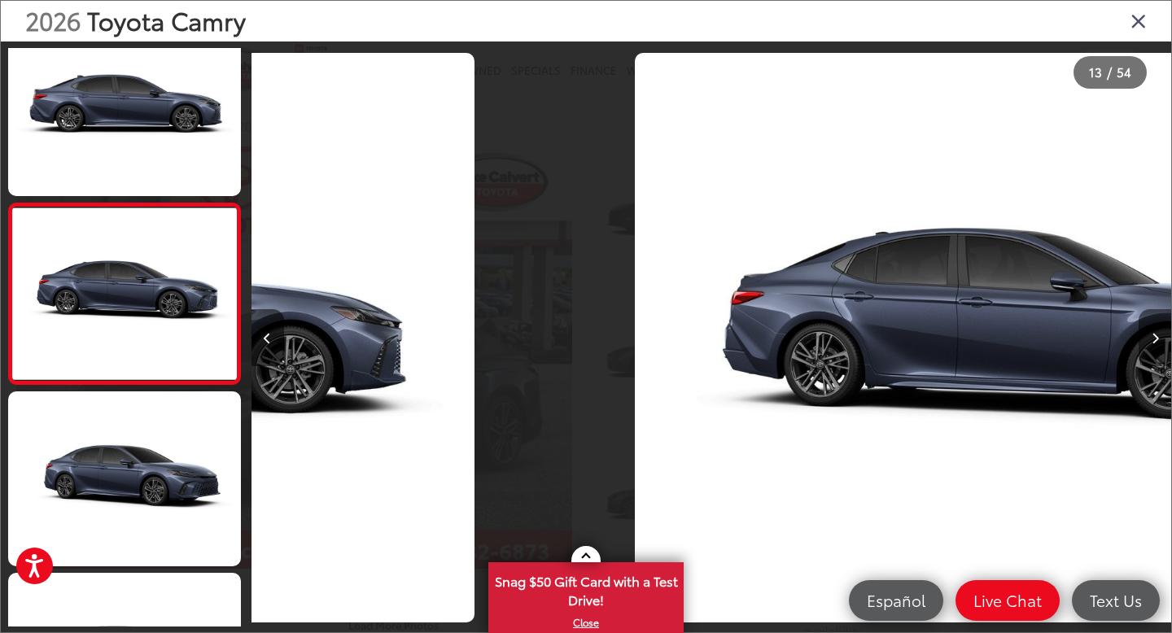
scroll to position [2019, 0]
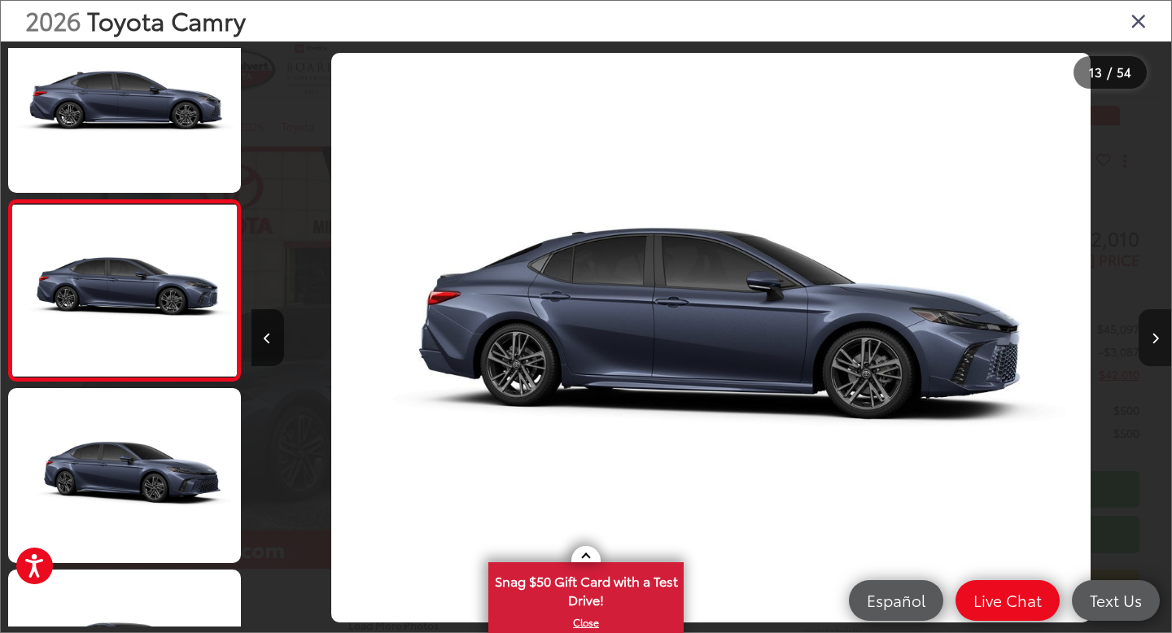
click at [1155, 349] on button "Next image" at bounding box center [1154, 337] width 33 height 57
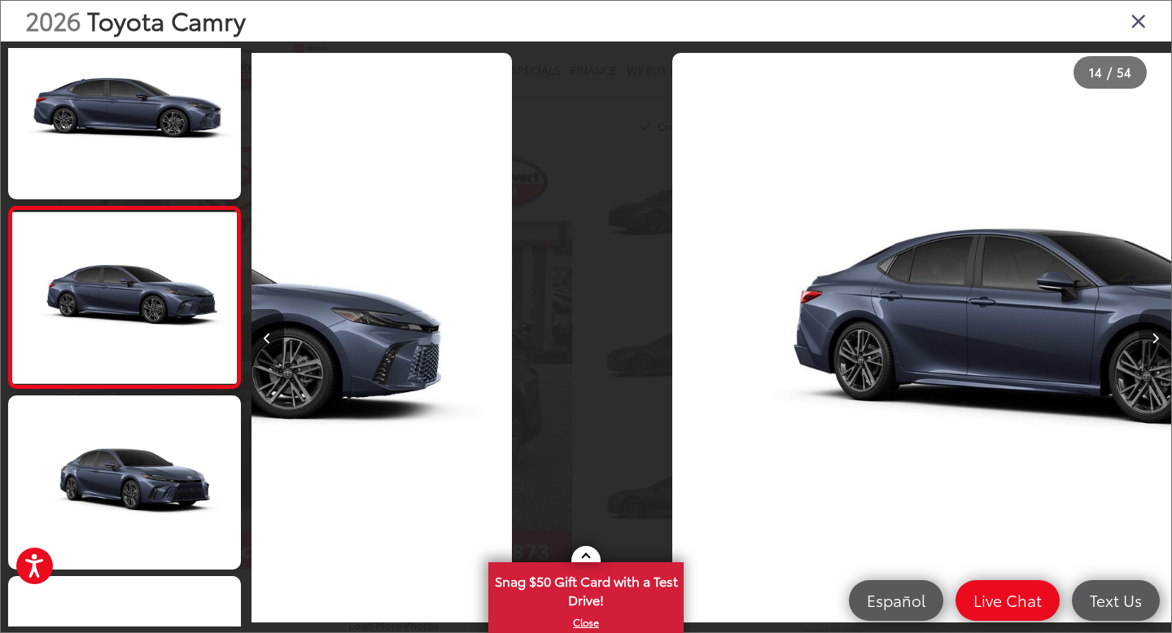
scroll to position [2200, 0]
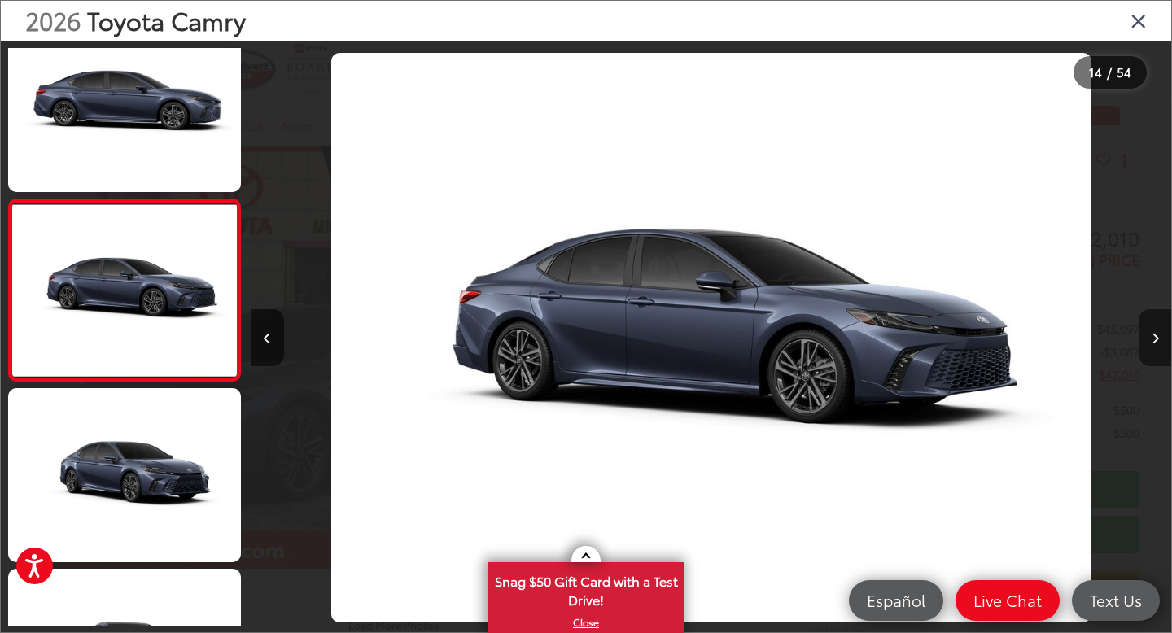
click at [1155, 349] on button "Next image" at bounding box center [1154, 337] width 33 height 57
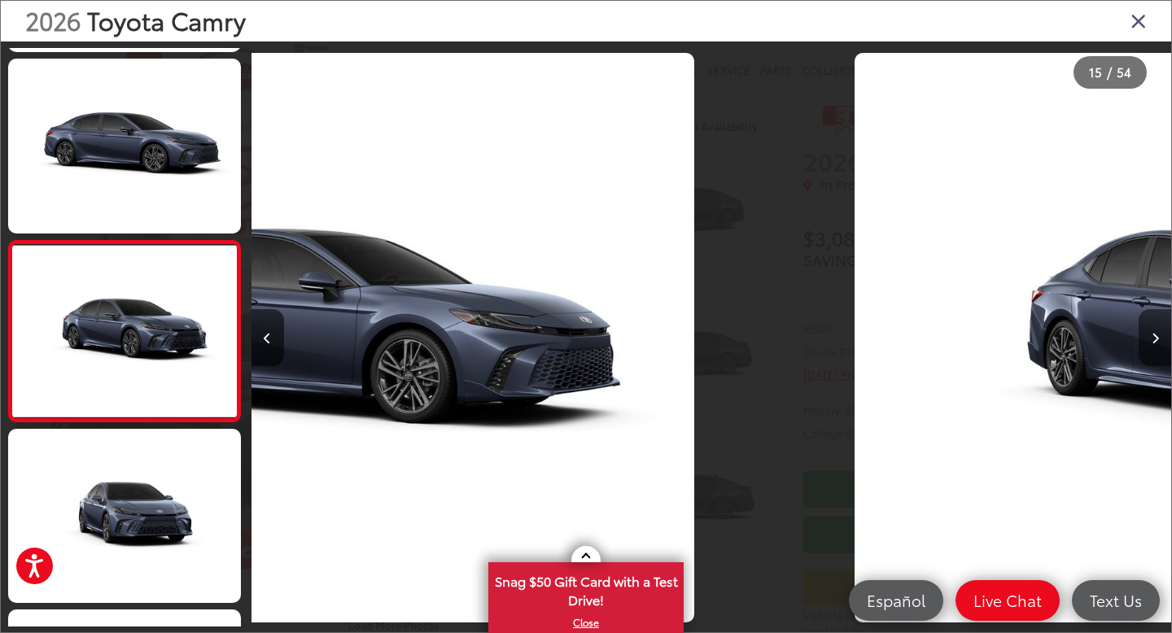
scroll to position [2381, 0]
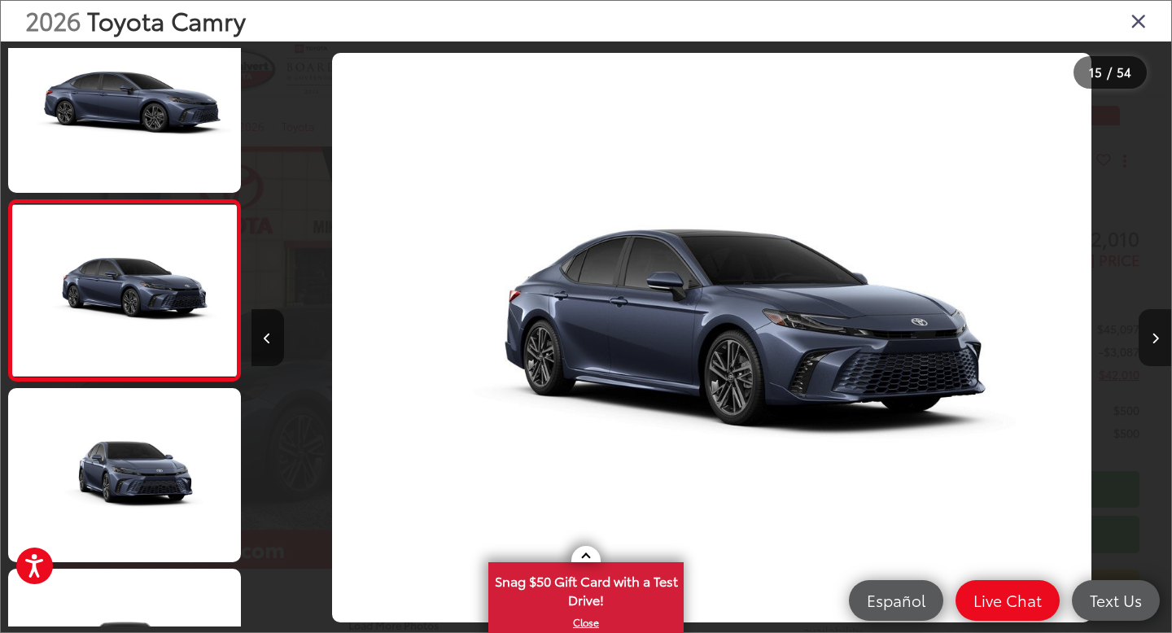
click at [1155, 349] on button "Next image" at bounding box center [1154, 337] width 33 height 57
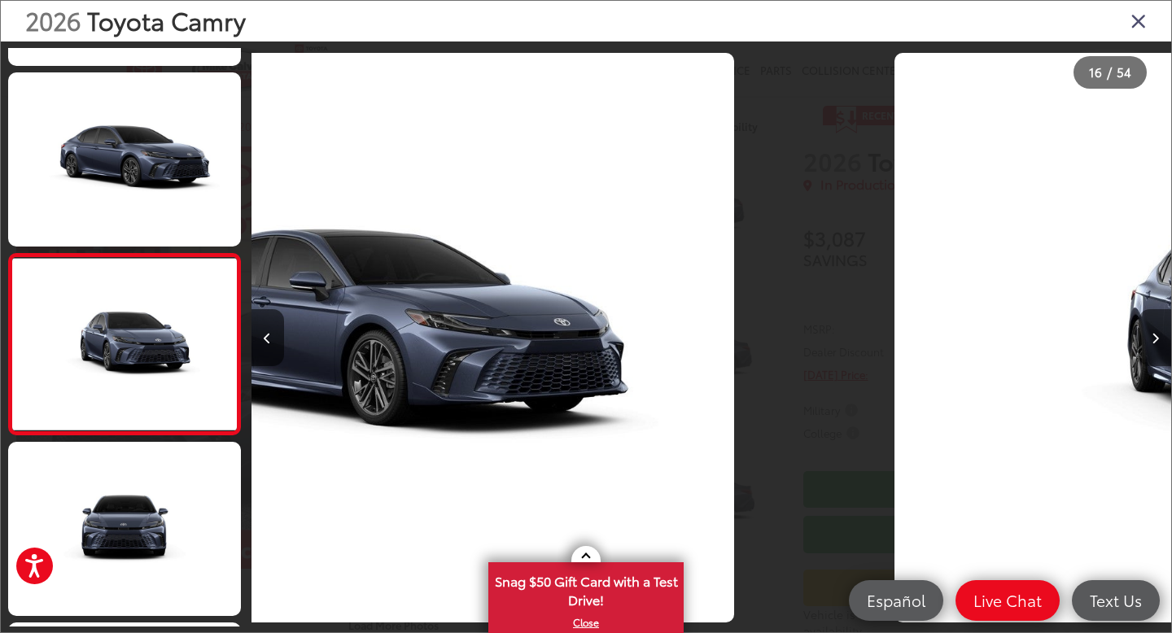
scroll to position [2562, 0]
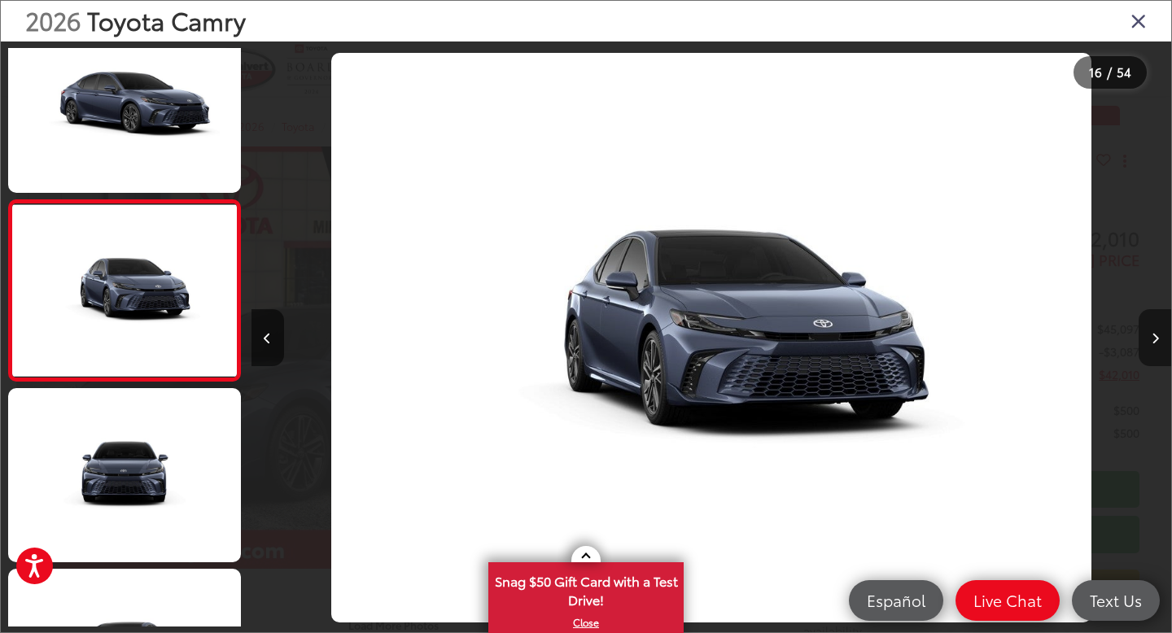
click at [1156, 350] on button "Next image" at bounding box center [1154, 337] width 33 height 57
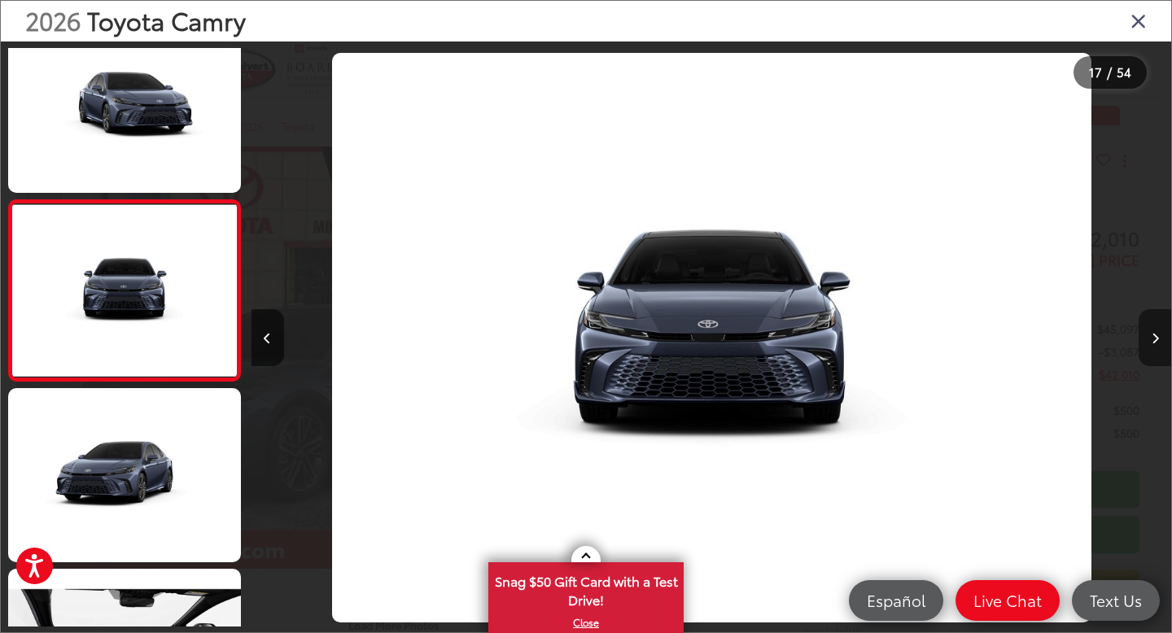
scroll to position [0, 0]
click at [1156, 350] on button "Next image" at bounding box center [1154, 337] width 33 height 57
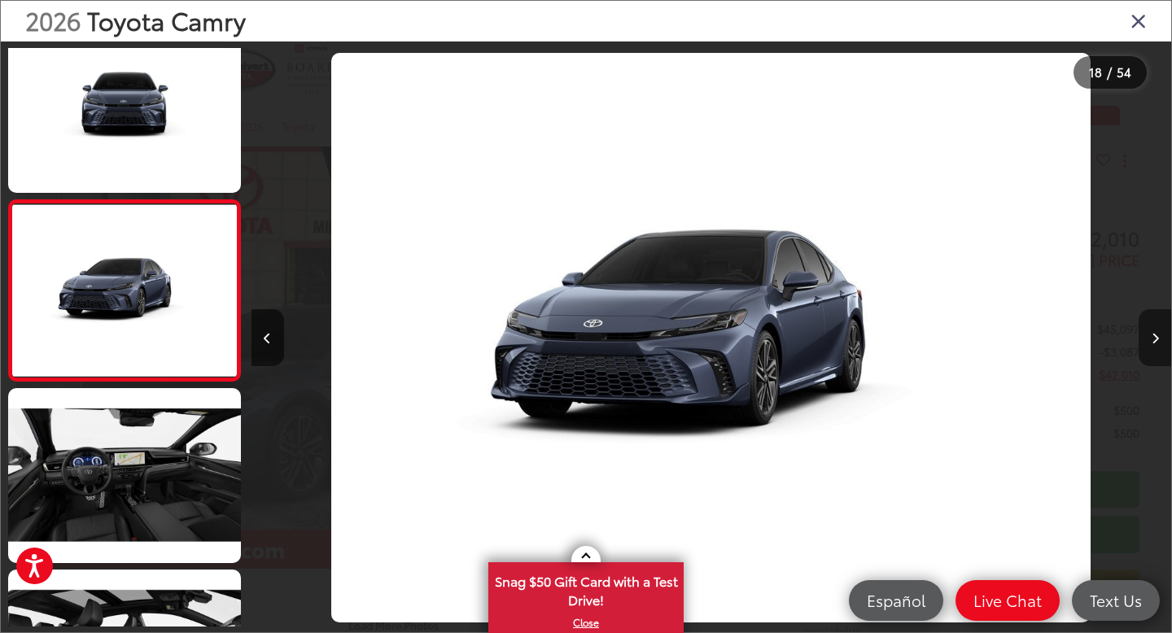
click at [1156, 350] on button "Next image" at bounding box center [1154, 337] width 33 height 57
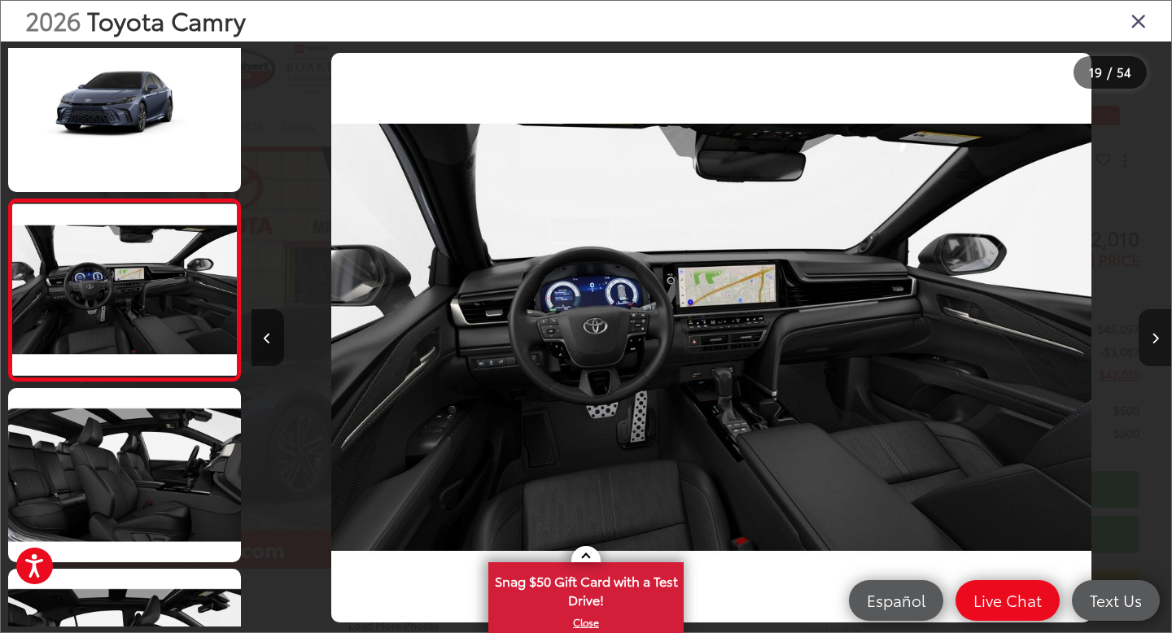
click at [1156, 350] on button "Next image" at bounding box center [1154, 337] width 33 height 57
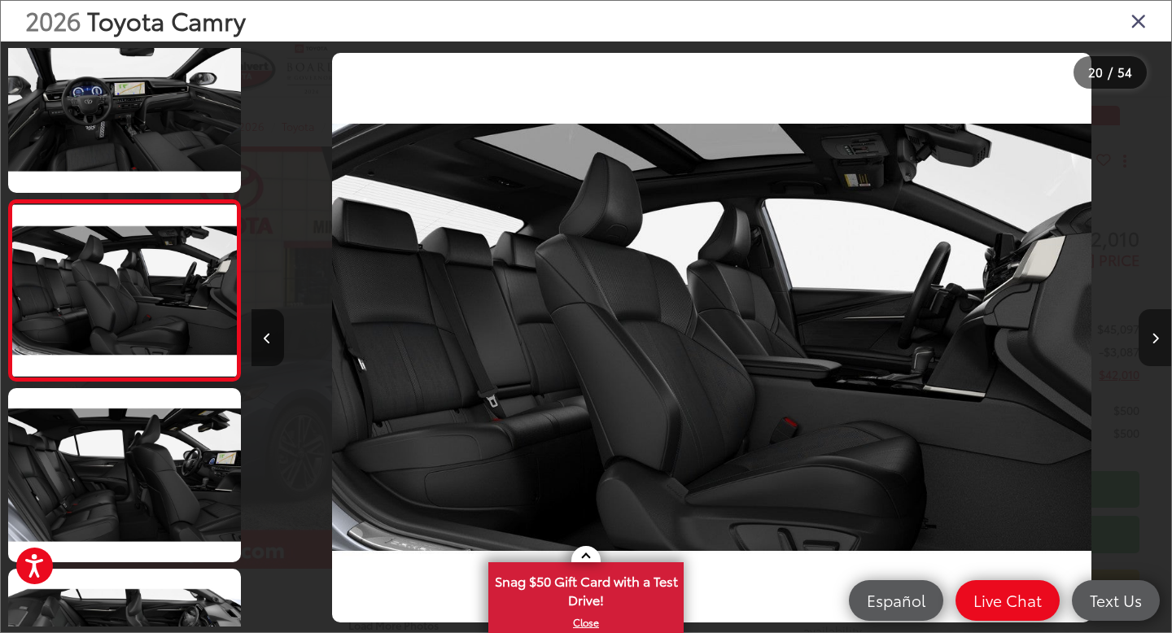
click at [1156, 350] on button "Next image" at bounding box center [1154, 337] width 33 height 57
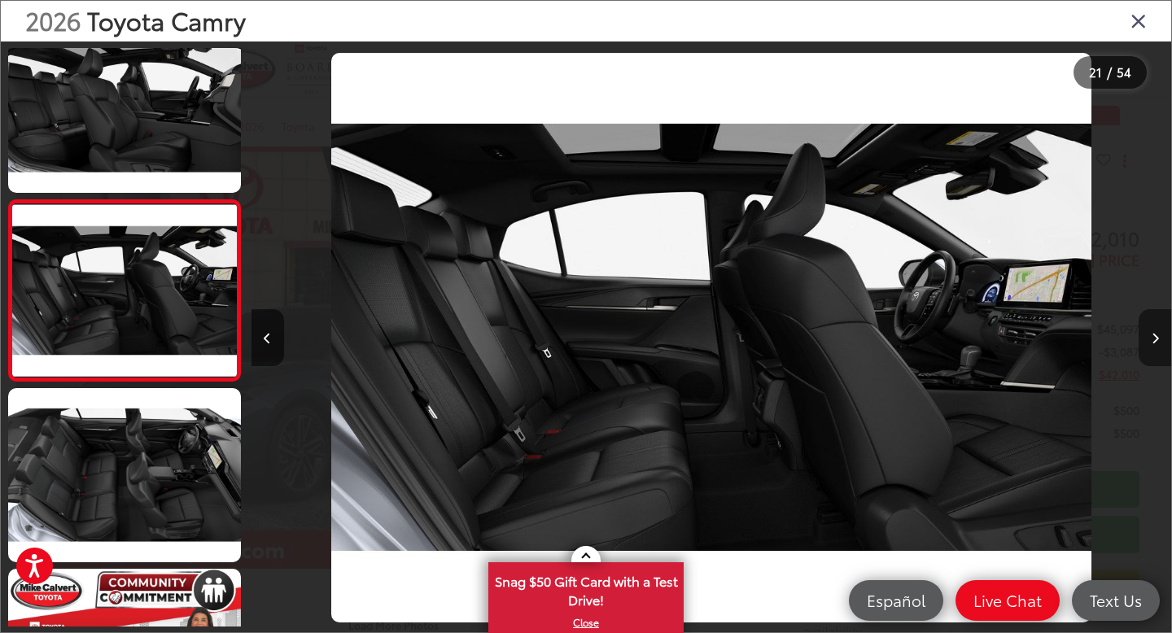
click at [1156, 350] on button "Next image" at bounding box center [1154, 337] width 33 height 57
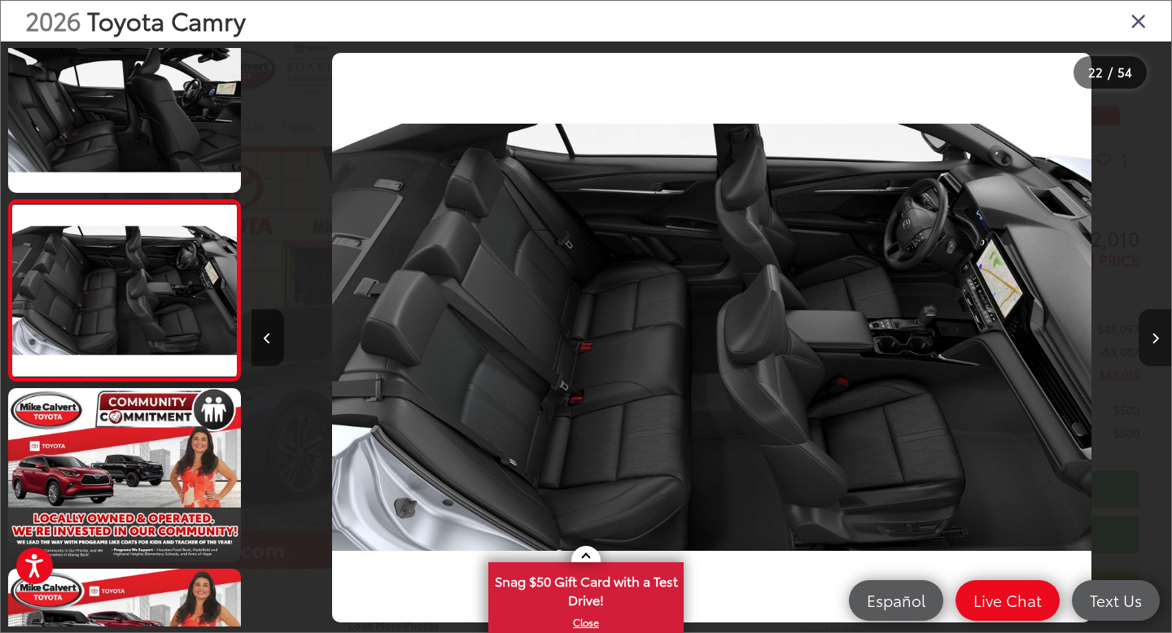
click at [1154, 336] on icon "Next image" at bounding box center [1154, 338] width 7 height 11
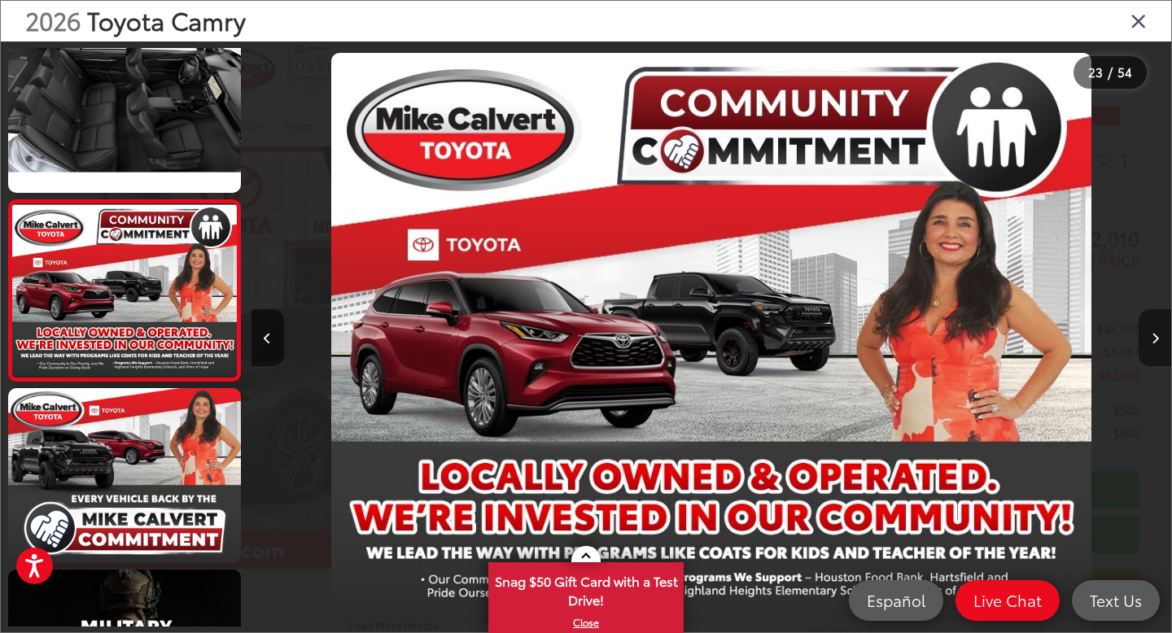
click at [1154, 336] on icon "Next image" at bounding box center [1154, 338] width 7 height 11
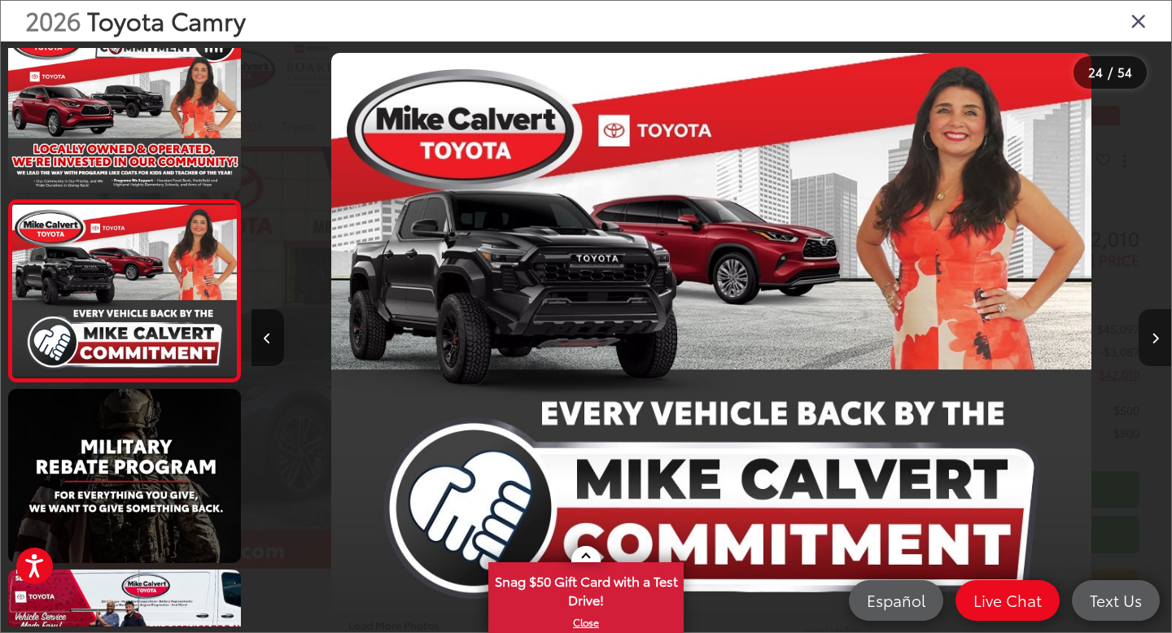
click at [1154, 339] on icon "Next image" at bounding box center [1154, 338] width 7 height 11
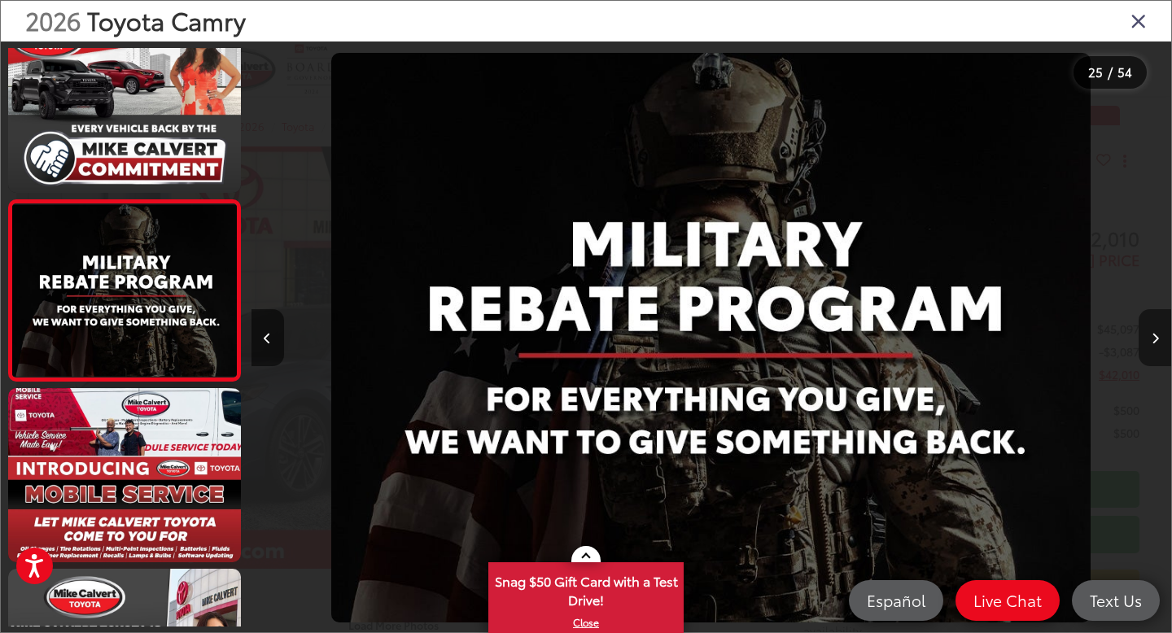
click at [1154, 339] on icon "Next image" at bounding box center [1154, 338] width 7 height 11
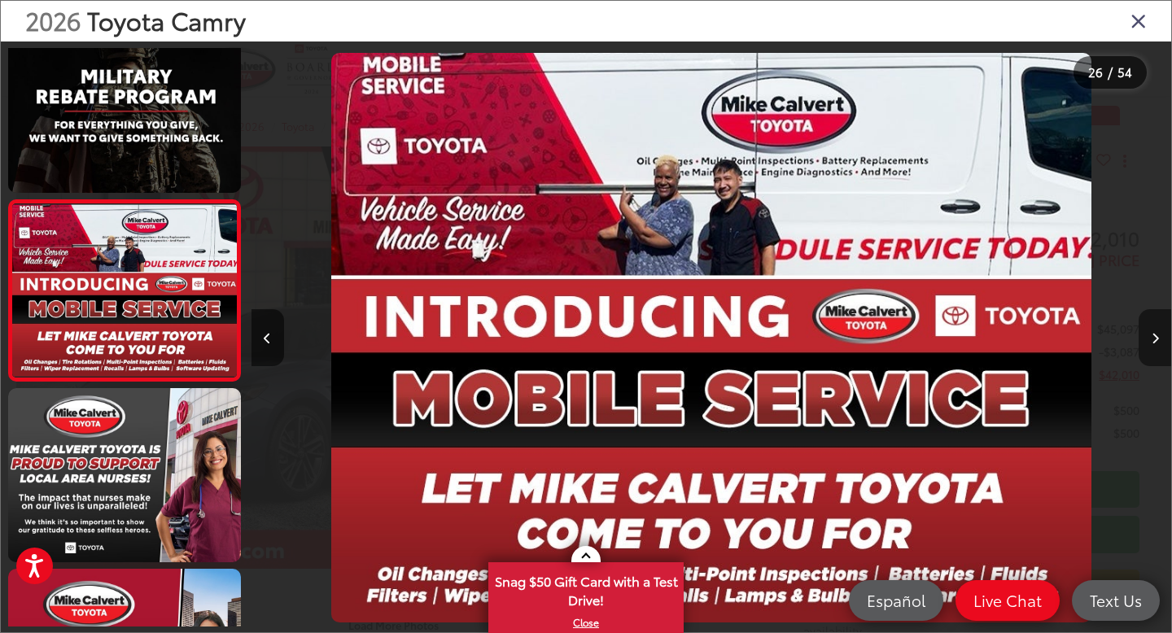
click at [1154, 339] on icon "Next image" at bounding box center [1154, 338] width 7 height 11
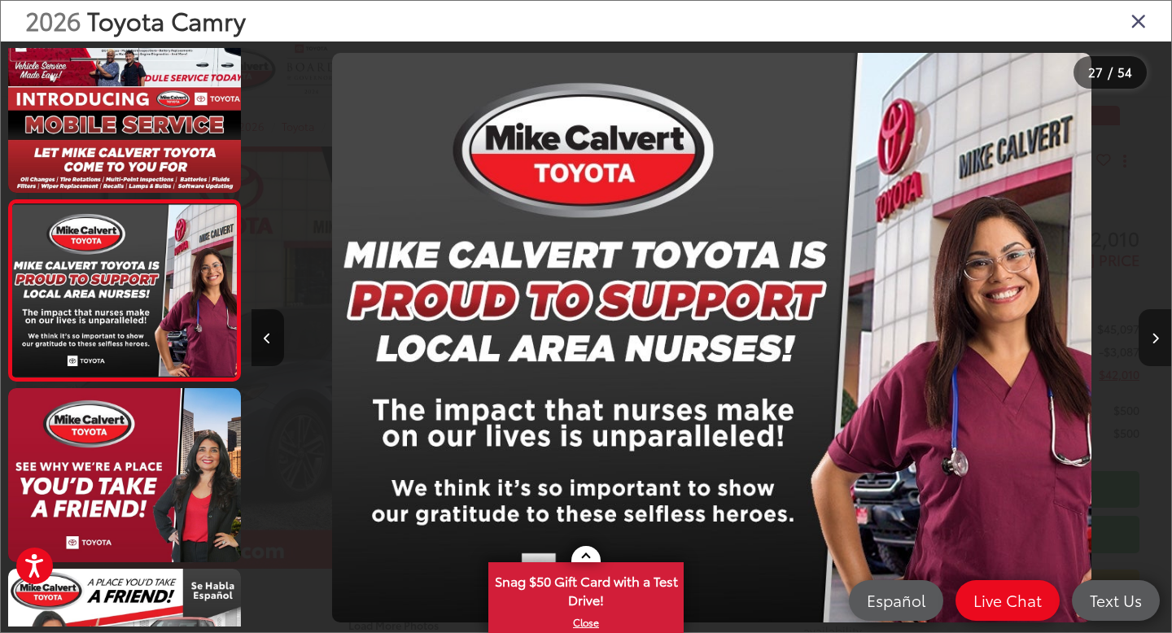
click at [1154, 339] on icon "Next image" at bounding box center [1154, 338] width 7 height 11
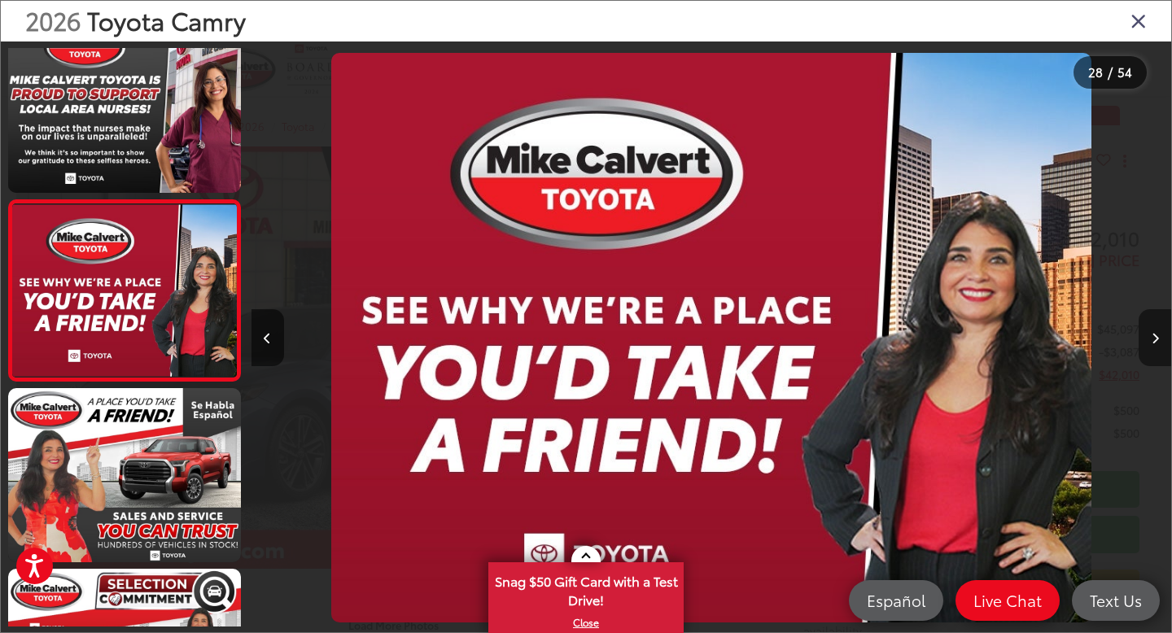
click at [1154, 339] on icon "Next image" at bounding box center [1154, 338] width 7 height 11
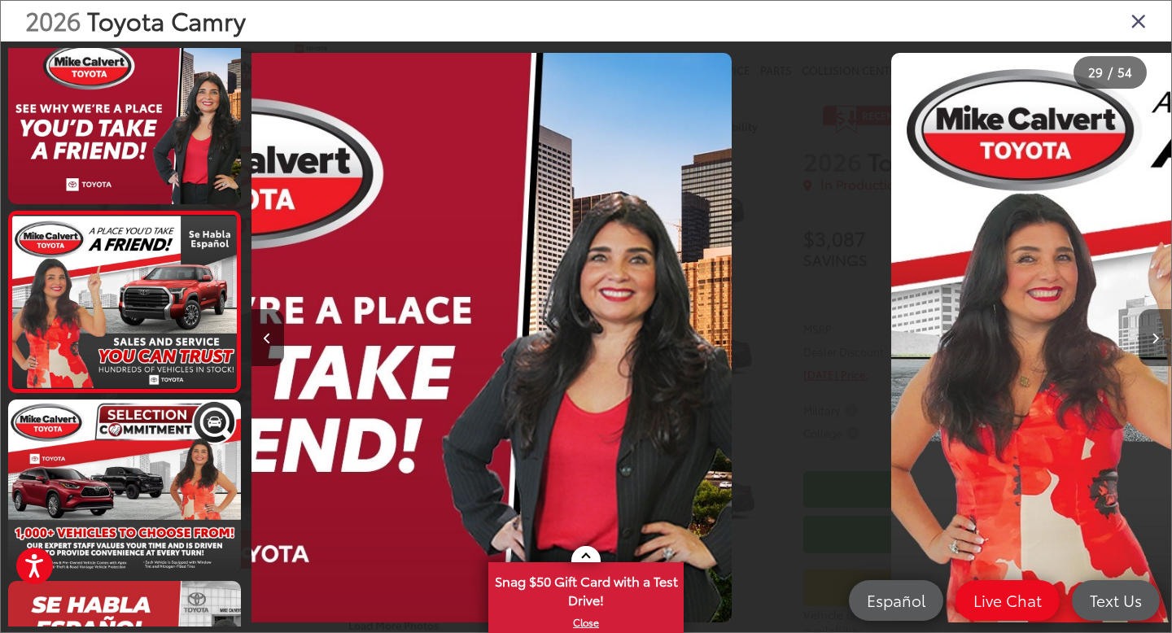
click at [1154, 339] on icon "Next image" at bounding box center [1154, 338] width 7 height 11
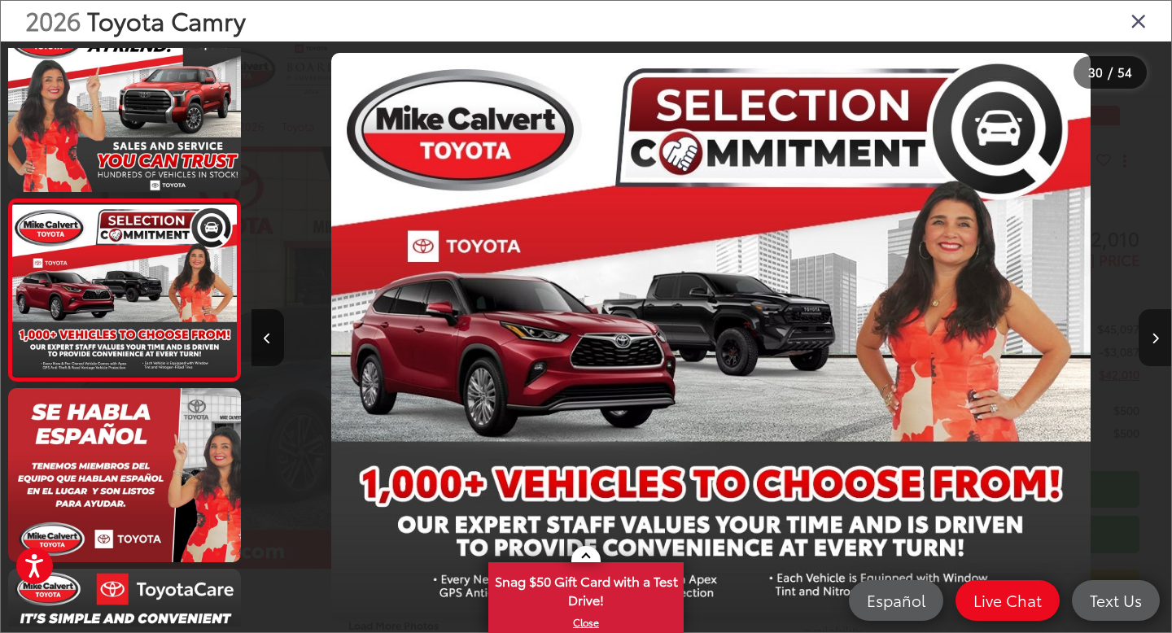
click at [1154, 339] on icon "Next image" at bounding box center [1154, 338] width 7 height 11
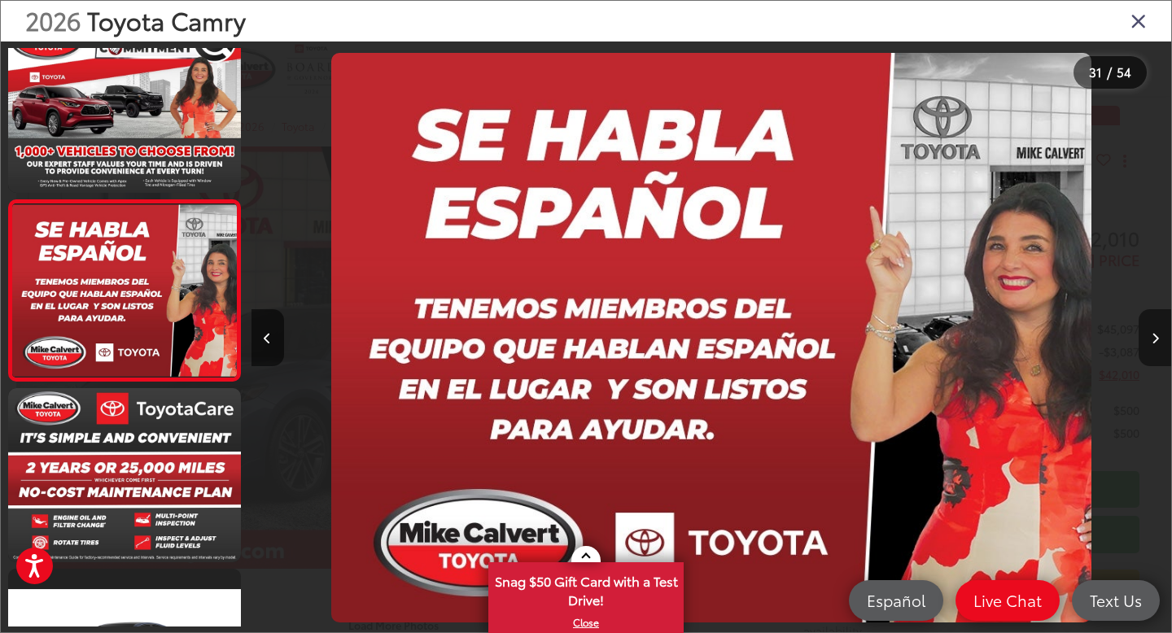
click at [1154, 339] on icon "Next image" at bounding box center [1154, 338] width 7 height 11
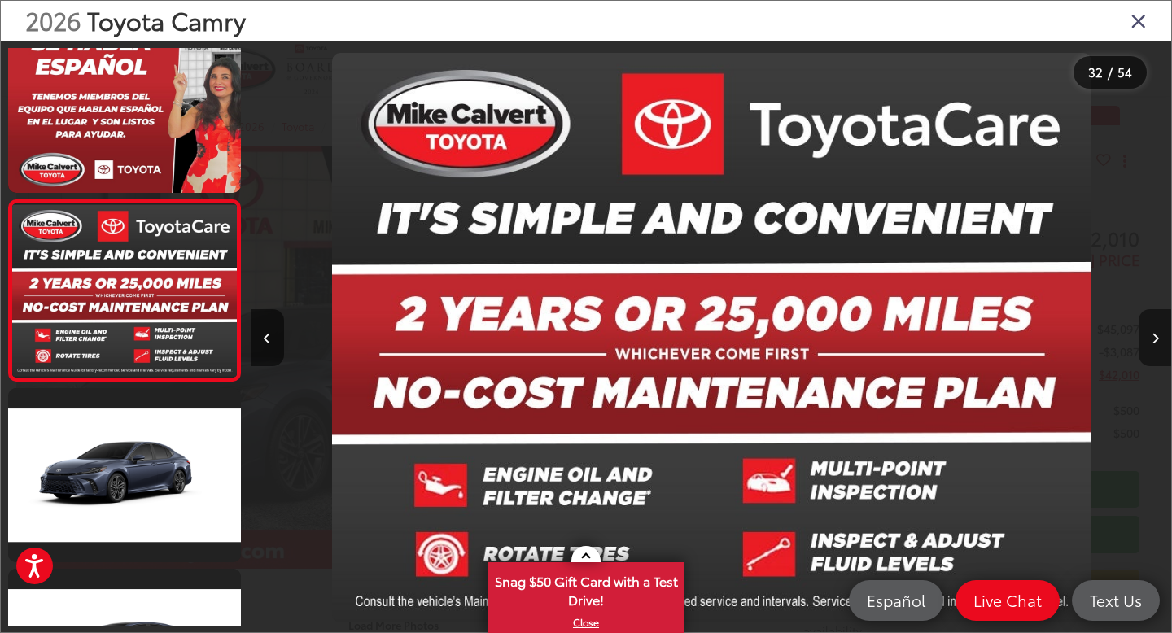
click at [1154, 339] on icon "Next image" at bounding box center [1154, 338] width 7 height 11
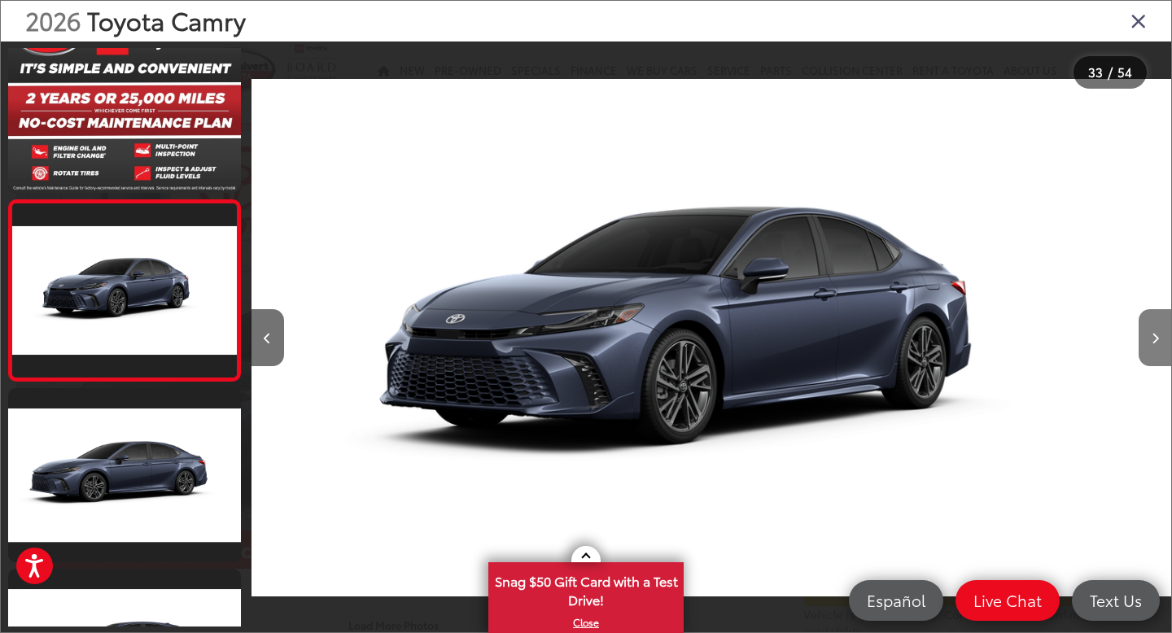
click at [1154, 339] on icon "Next image" at bounding box center [1154, 338] width 7 height 11
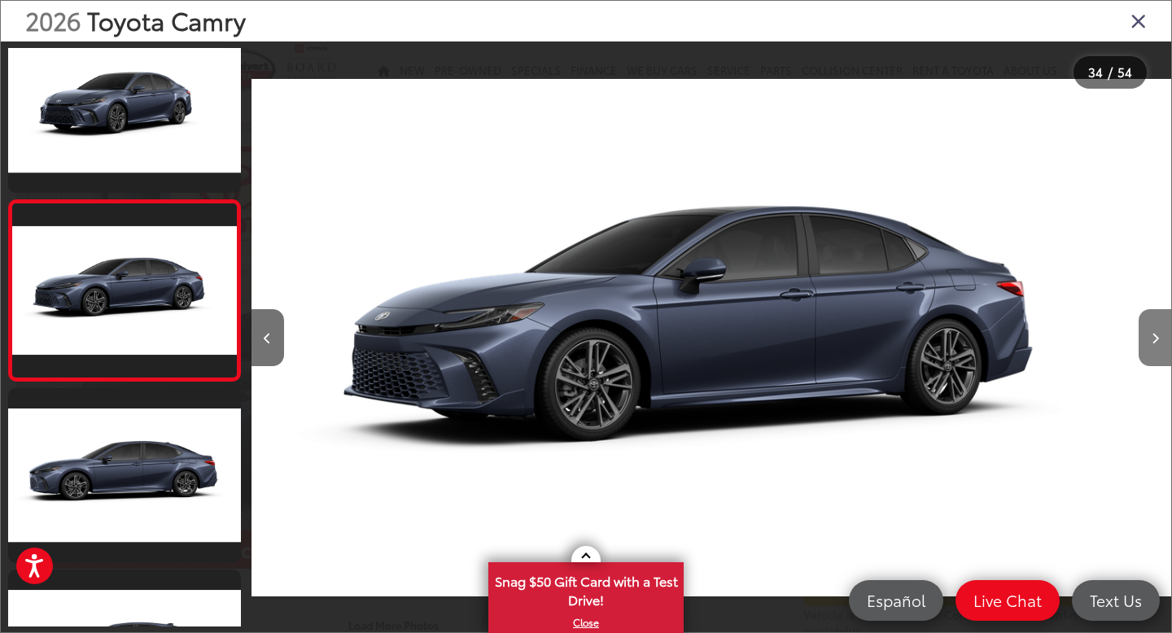
click at [1154, 339] on icon "Next image" at bounding box center [1154, 338] width 7 height 11
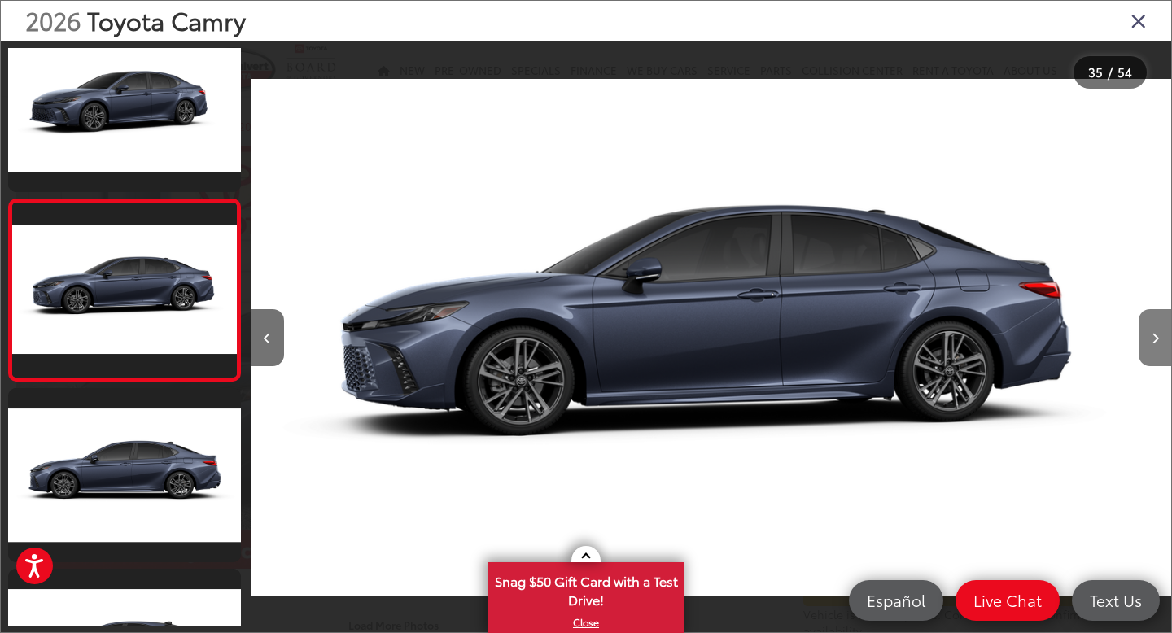
click at [1154, 339] on icon "Next image" at bounding box center [1154, 338] width 7 height 11
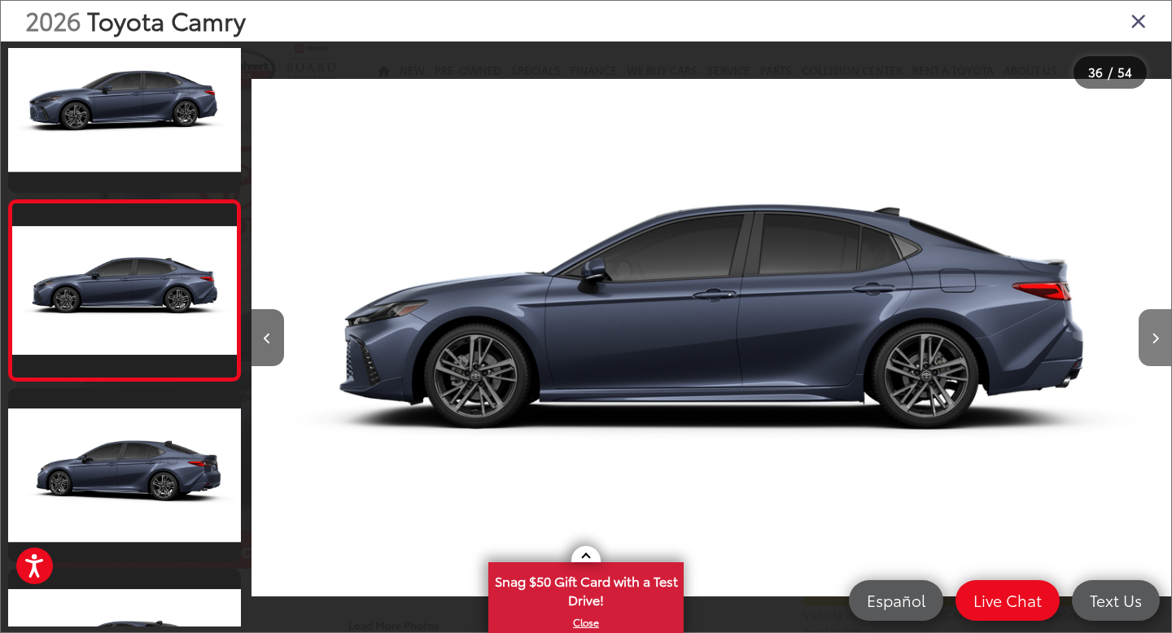
click at [1159, 342] on button "Next image" at bounding box center [1154, 337] width 33 height 57
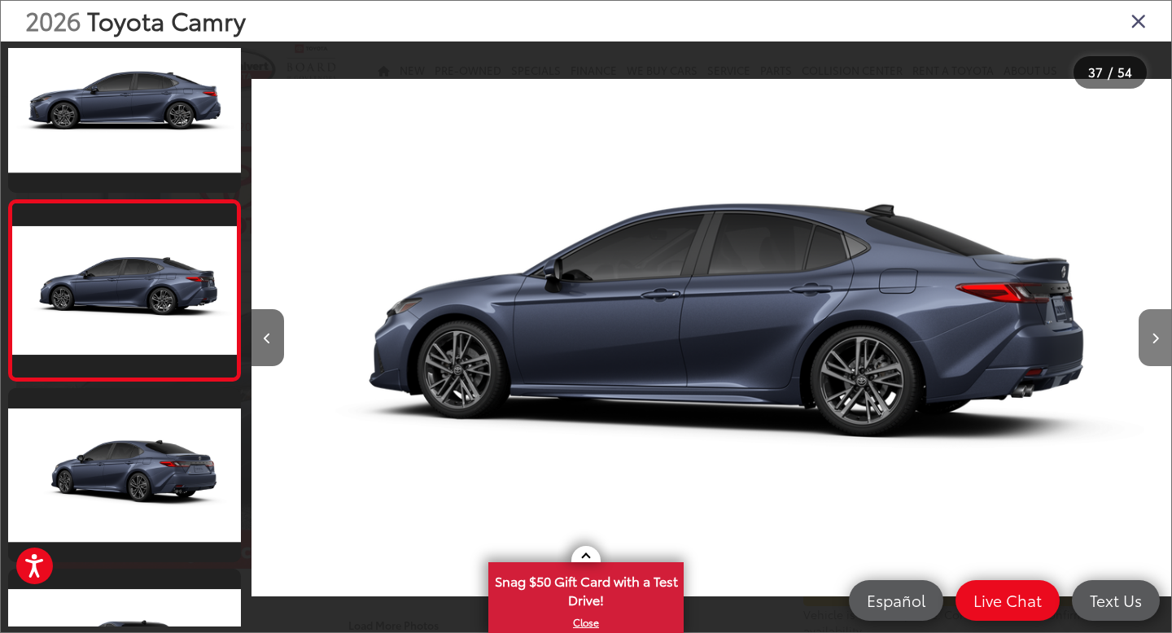
click at [1159, 342] on button "Next image" at bounding box center [1154, 337] width 33 height 57
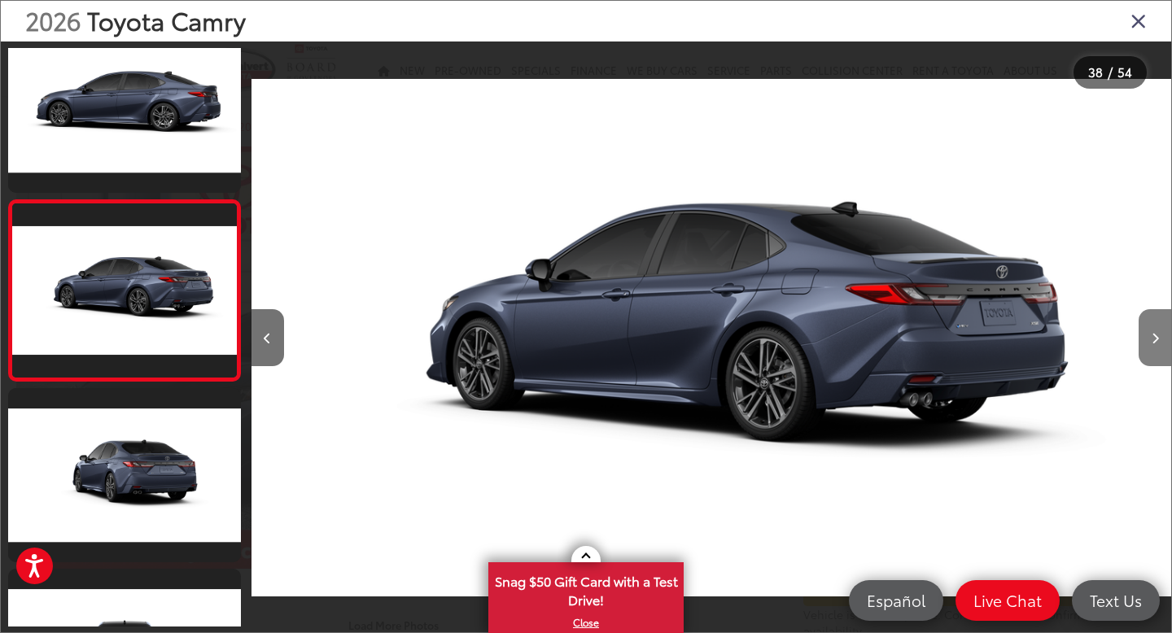
click at [1159, 342] on button "Next image" at bounding box center [1154, 337] width 33 height 57
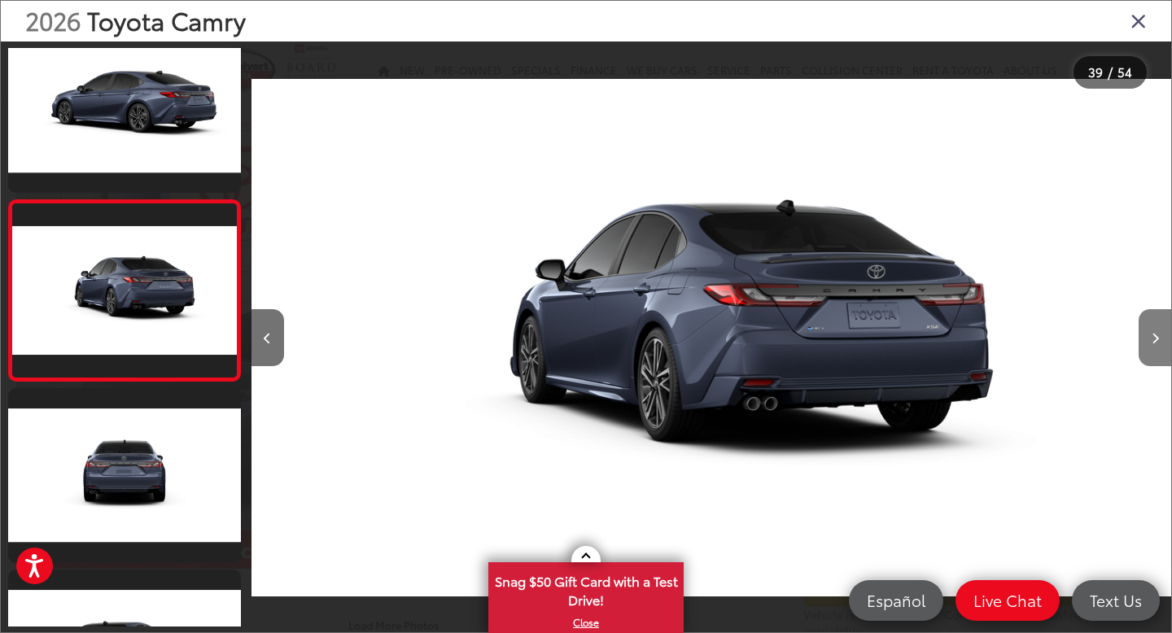
click at [1159, 342] on button "Next image" at bounding box center [1154, 337] width 33 height 57
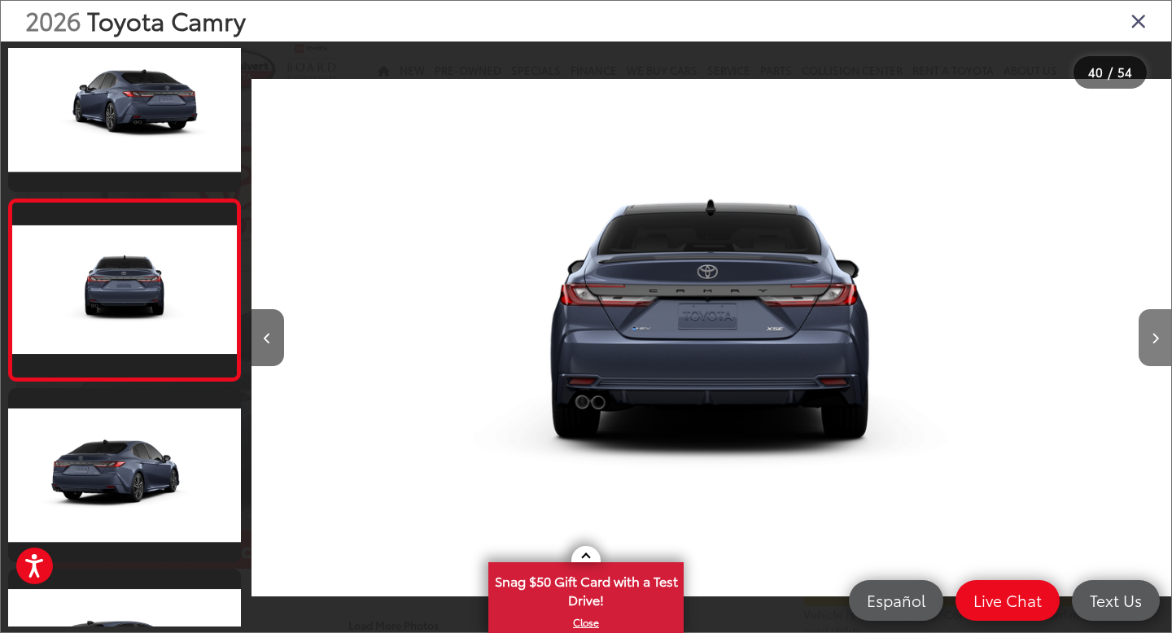
click at [1159, 342] on button "Next image" at bounding box center [1154, 337] width 33 height 57
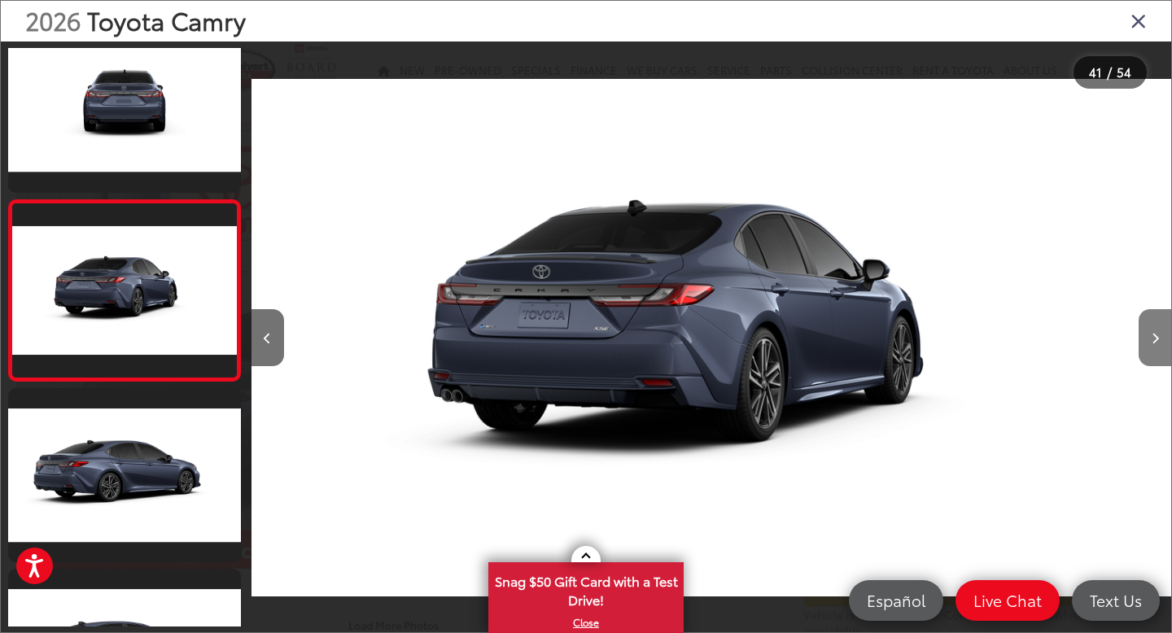
click at [1159, 342] on button "Next image" at bounding box center [1154, 337] width 33 height 57
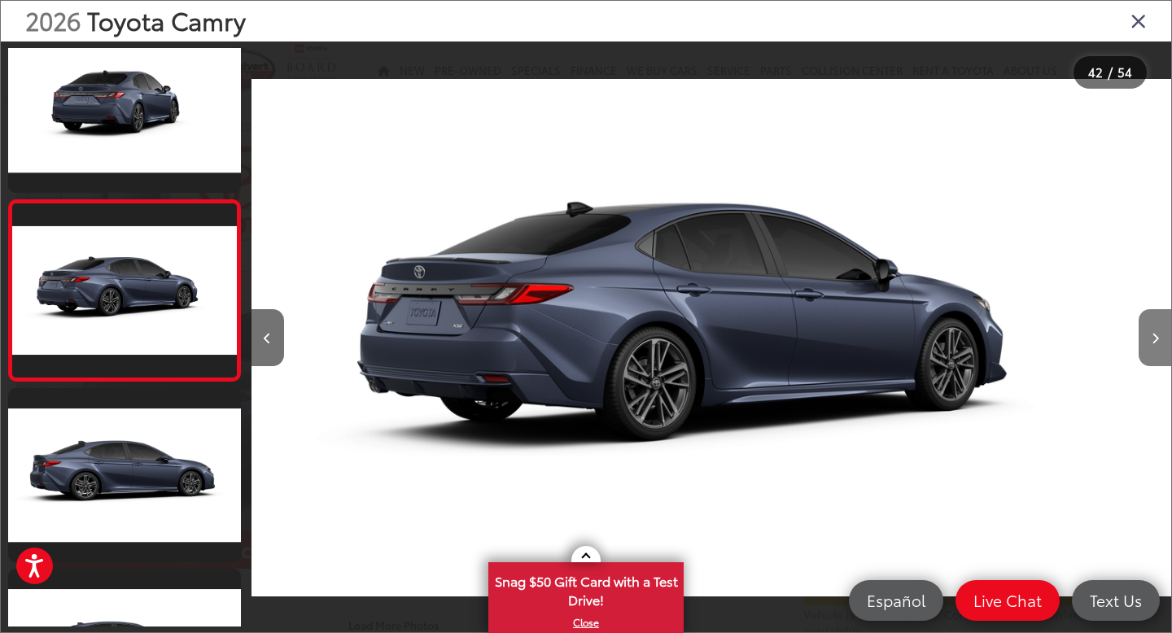
click at [1159, 342] on button "Next image" at bounding box center [1154, 337] width 33 height 57
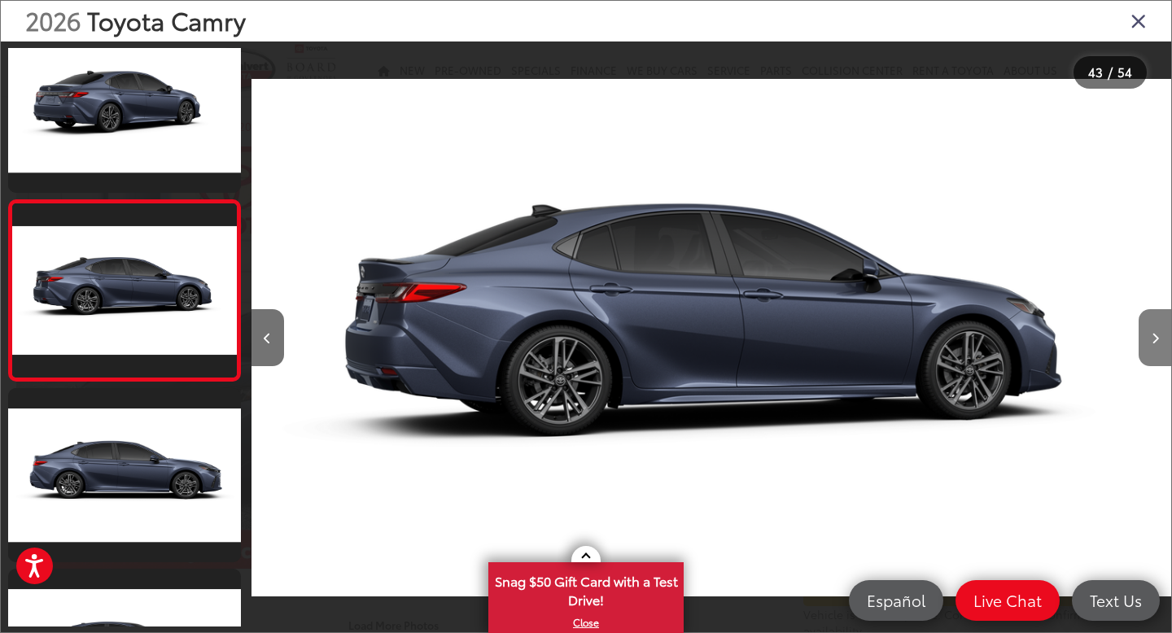
click at [1159, 341] on button "Next image" at bounding box center [1154, 337] width 33 height 57
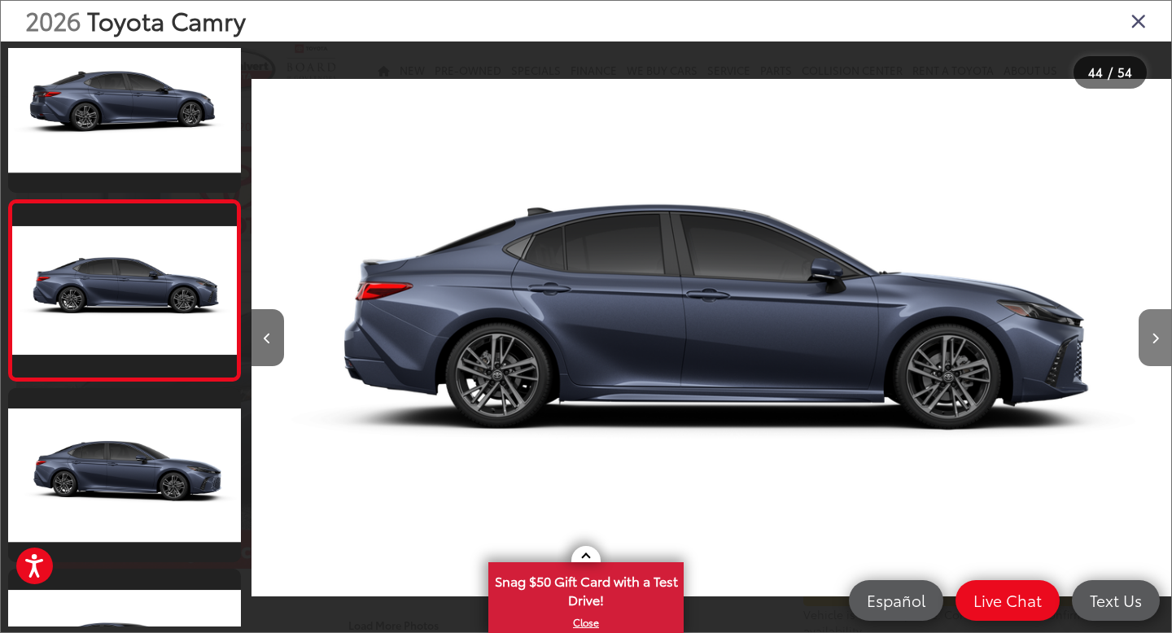
click at [1159, 341] on button "Next image" at bounding box center [1154, 337] width 33 height 57
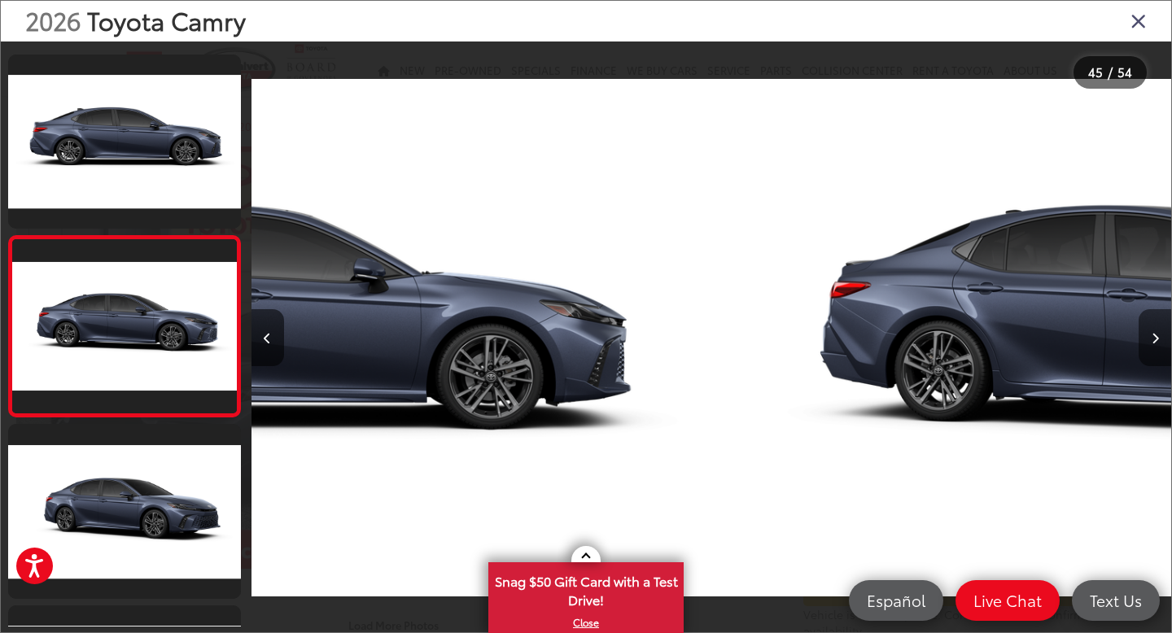
scroll to position [7806, 0]
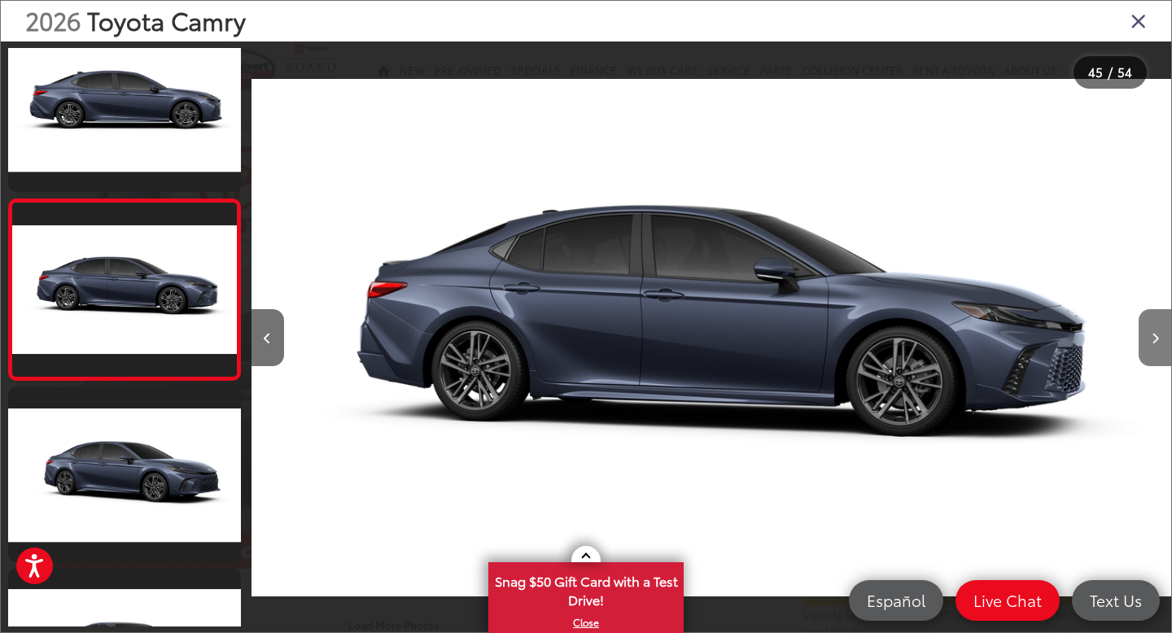
click at [1159, 341] on button "Next image" at bounding box center [1154, 337] width 33 height 57
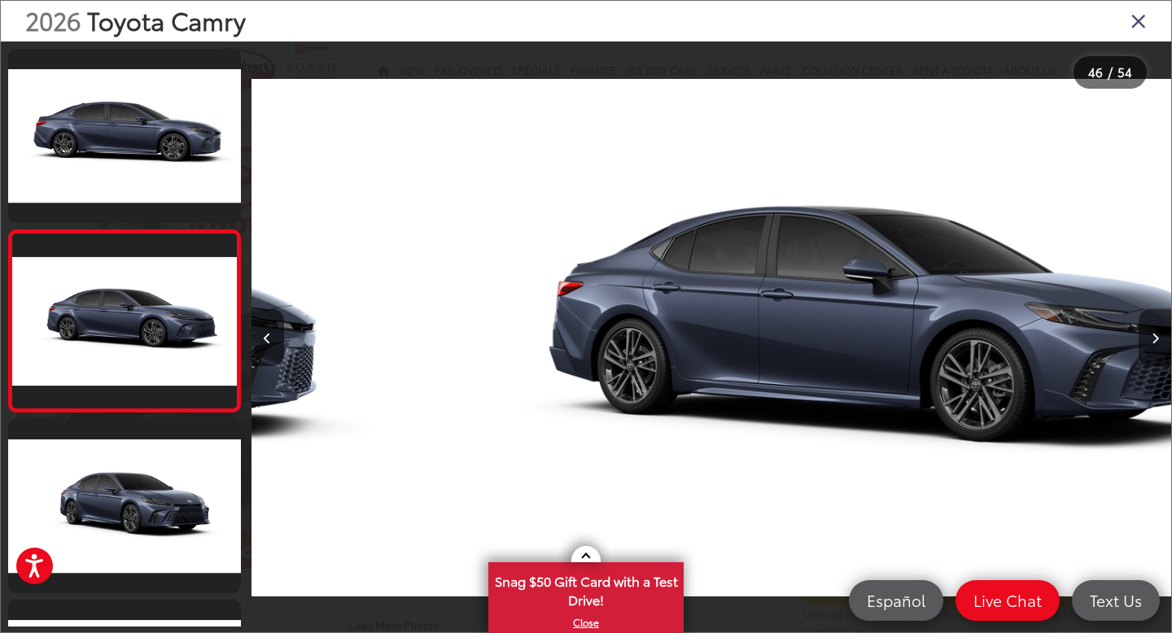
scroll to position [7986, 0]
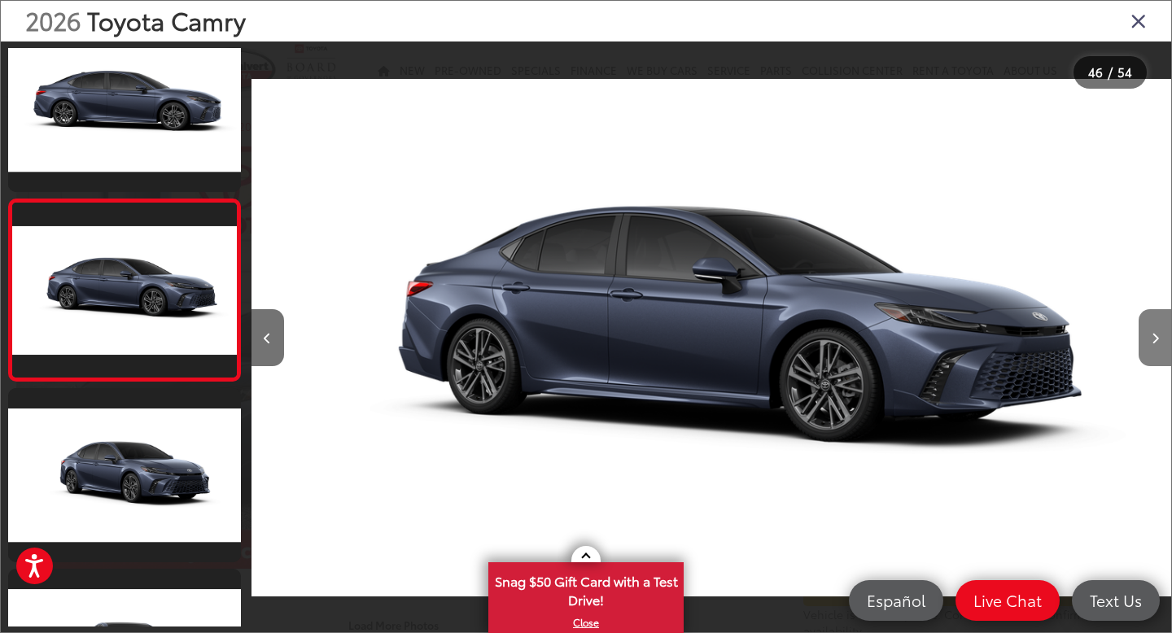
click at [1159, 341] on button "Next image" at bounding box center [1154, 337] width 33 height 57
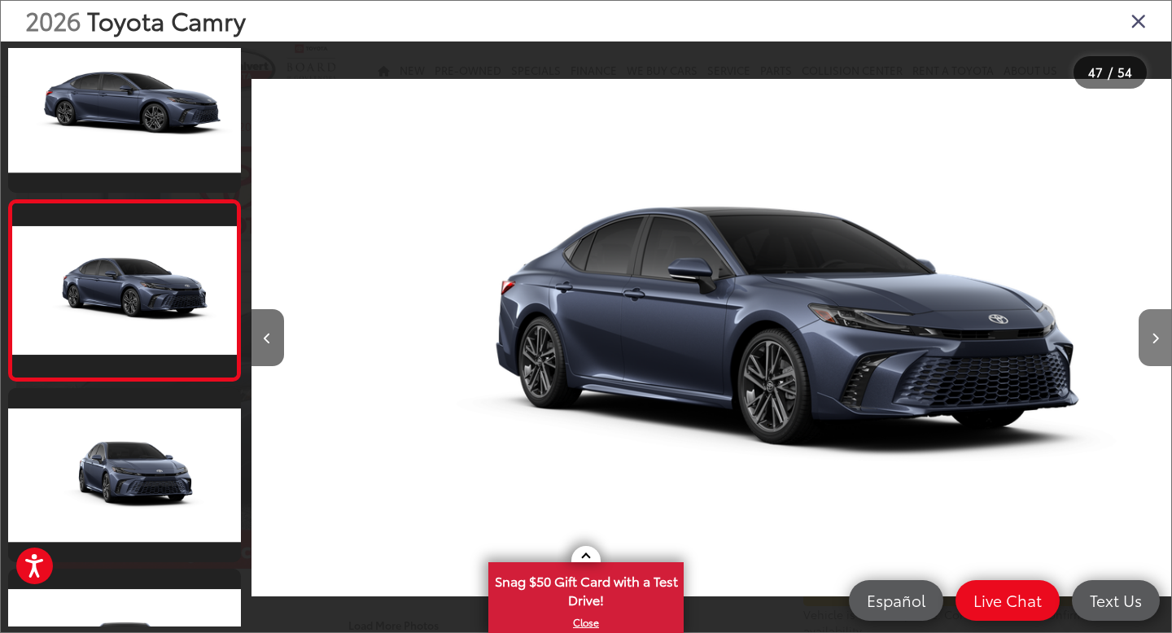
scroll to position [0, 42314]
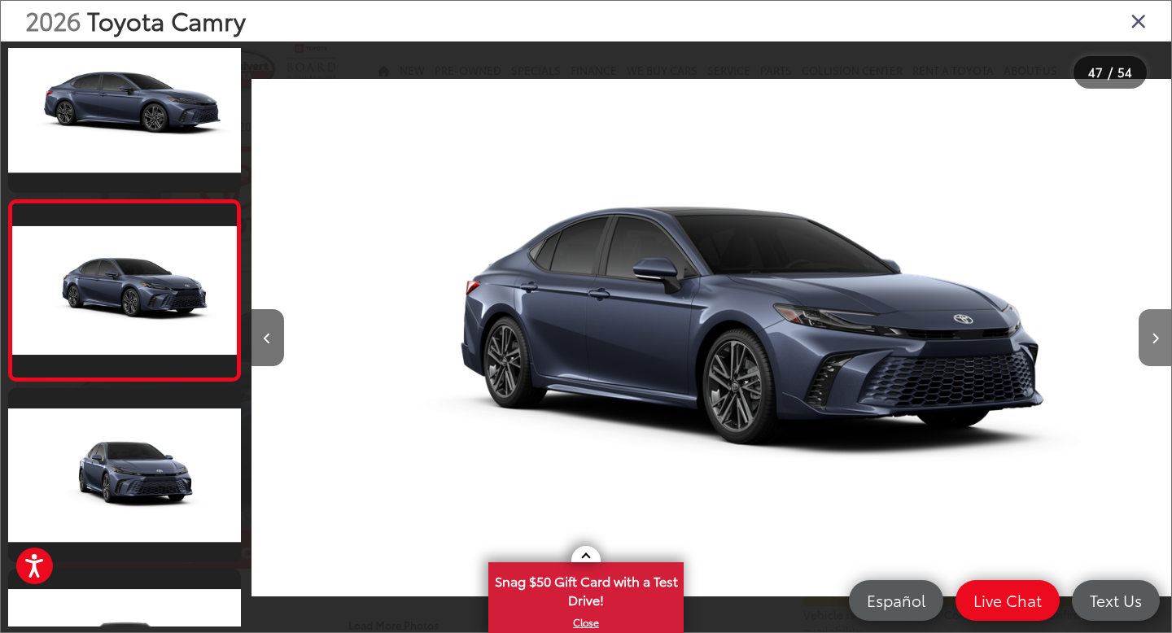
click at [1159, 341] on button "Next image" at bounding box center [1154, 337] width 33 height 57
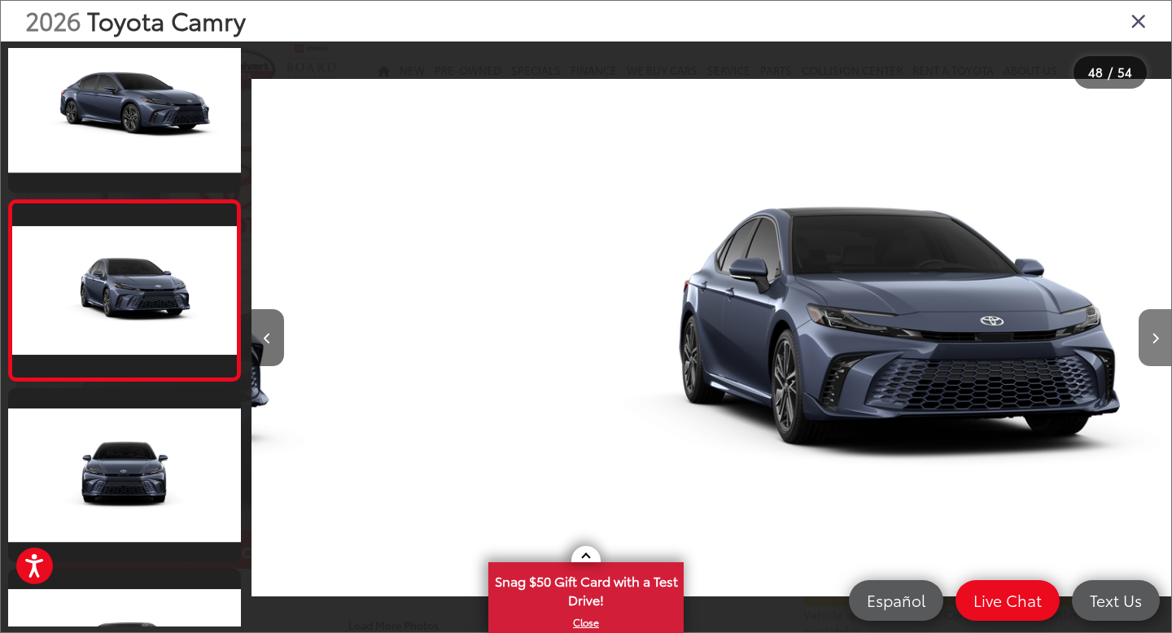
scroll to position [0, 43234]
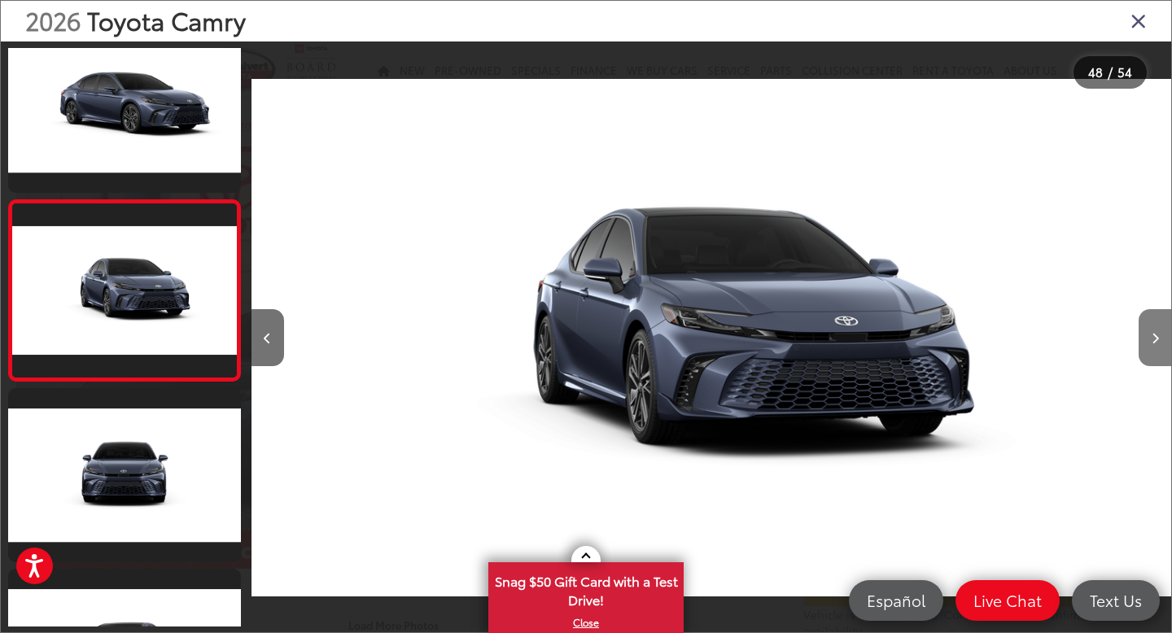
click at [1159, 341] on button "Next image" at bounding box center [1154, 337] width 33 height 57
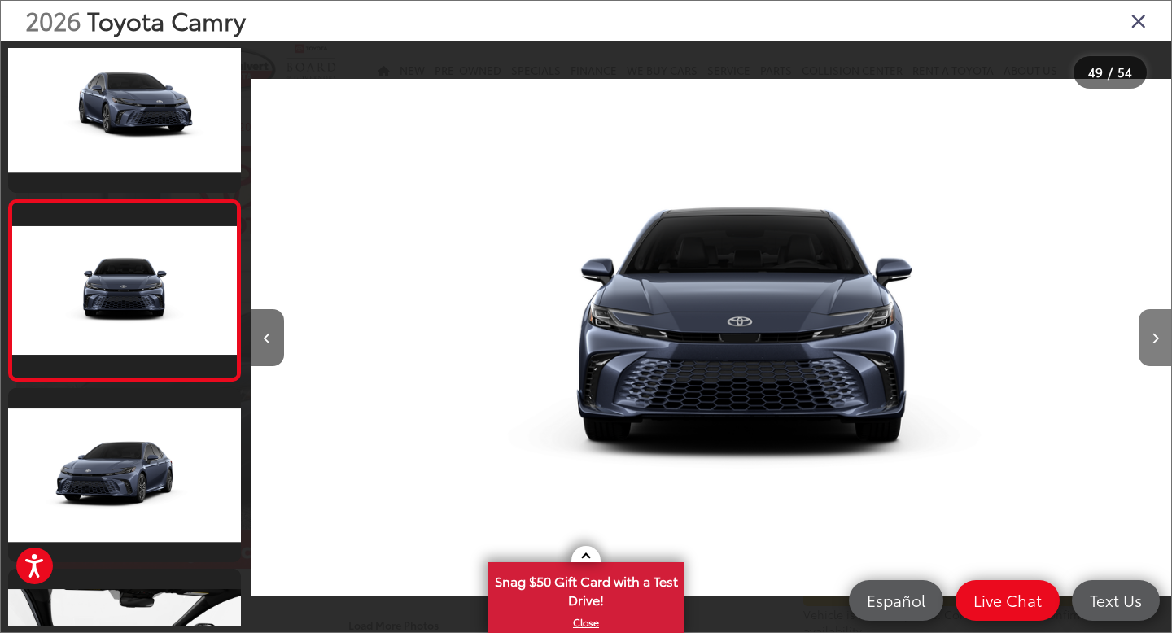
scroll to position [0, 44154]
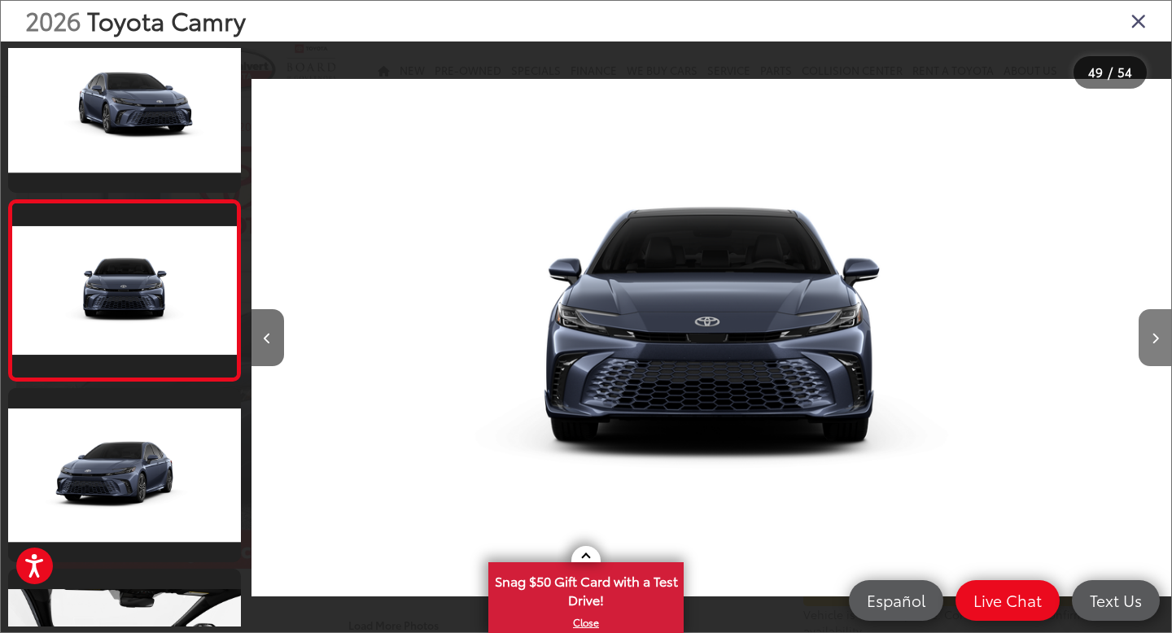
click at [1159, 341] on button "Next image" at bounding box center [1154, 337] width 33 height 57
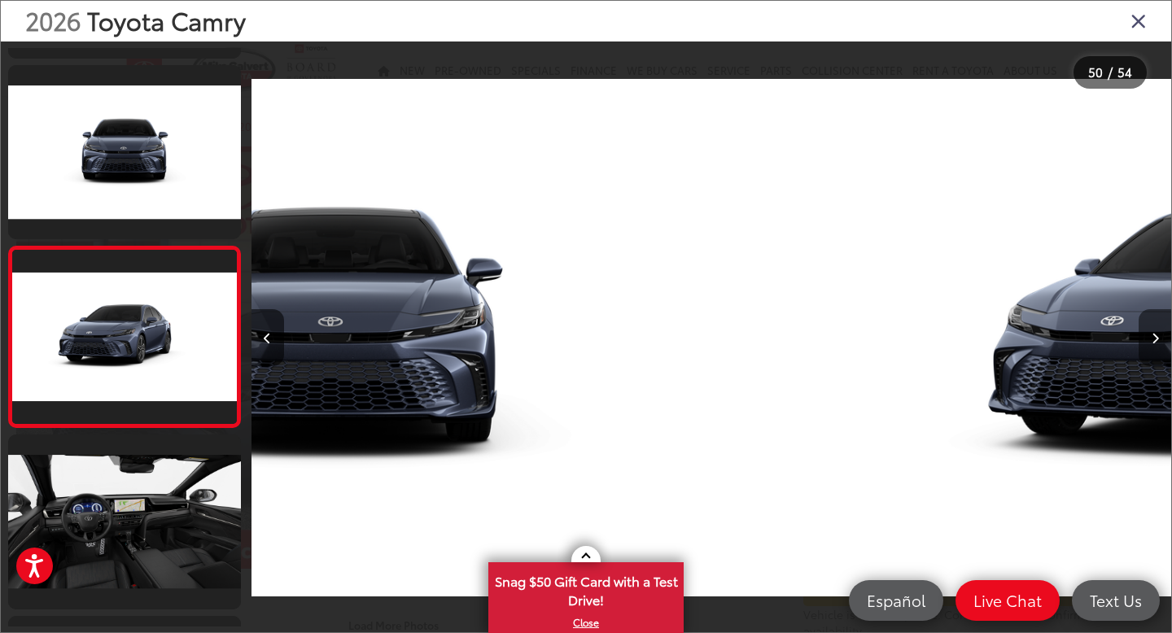
scroll to position [8710, 0]
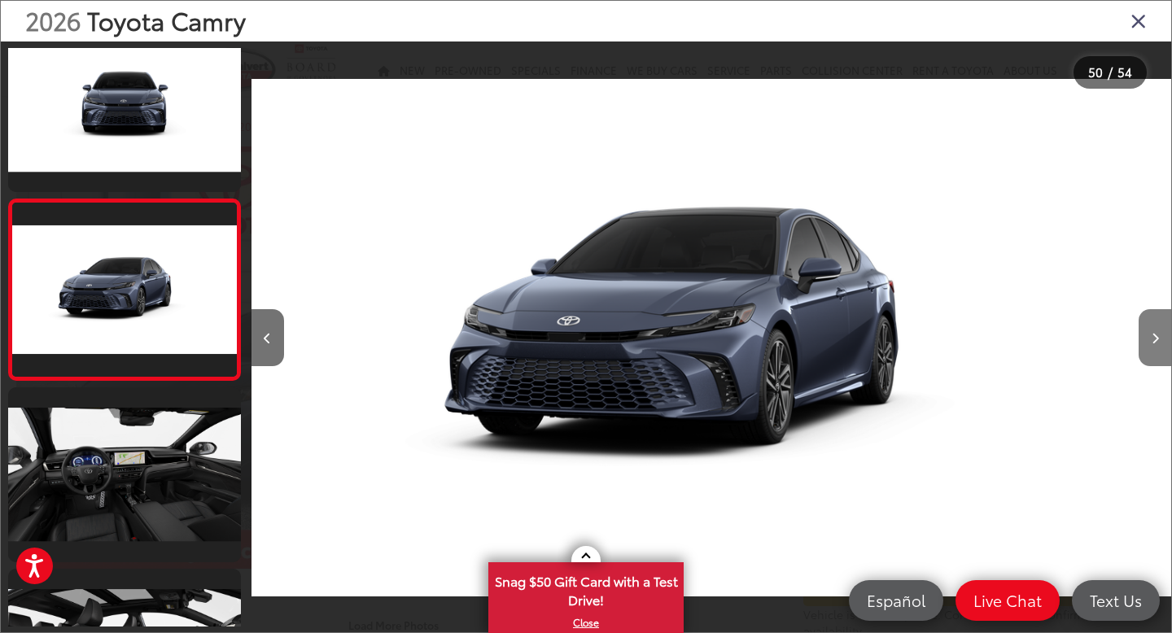
click at [1159, 341] on button "Next image" at bounding box center [1154, 337] width 33 height 57
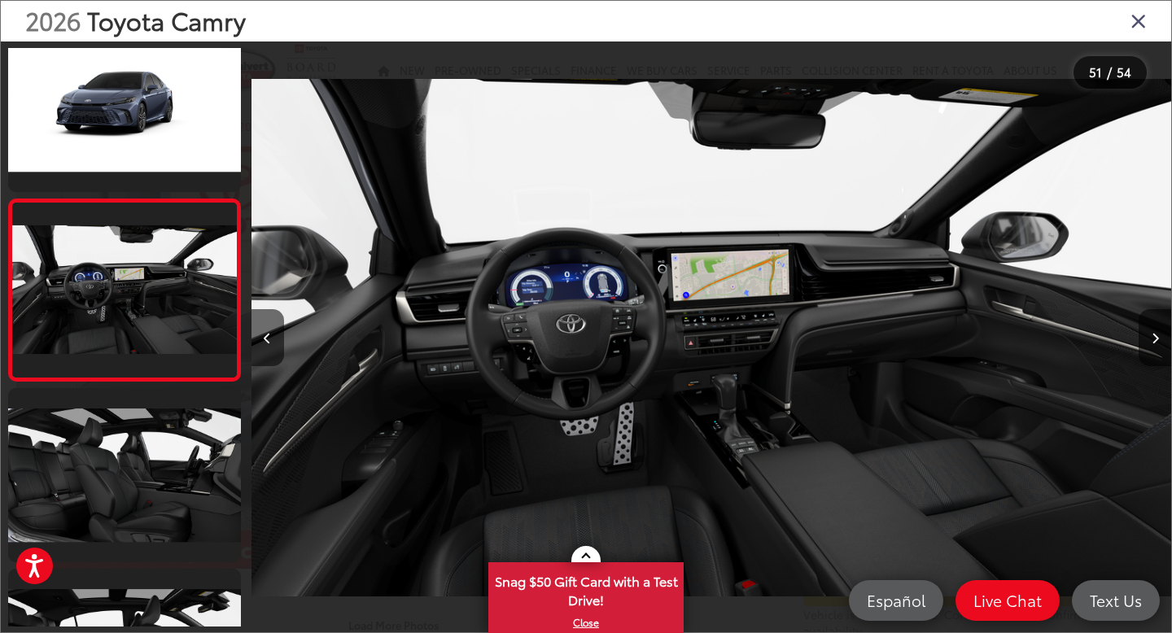
click at [643, 318] on img "2026 Toyota Camry XSE 50" at bounding box center [711, 338] width 920 height 570
click at [573, 358] on img "2026 Toyota Camry XSE 50" at bounding box center [711, 338] width 920 height 570
click at [574, 358] on img "2026 Toyota Camry XSE 50" at bounding box center [711, 338] width 920 height 570
click at [1134, 24] on icon "Close gallery" at bounding box center [1138, 20] width 16 height 21
